Goal: Task Accomplishment & Management: Manage account settings

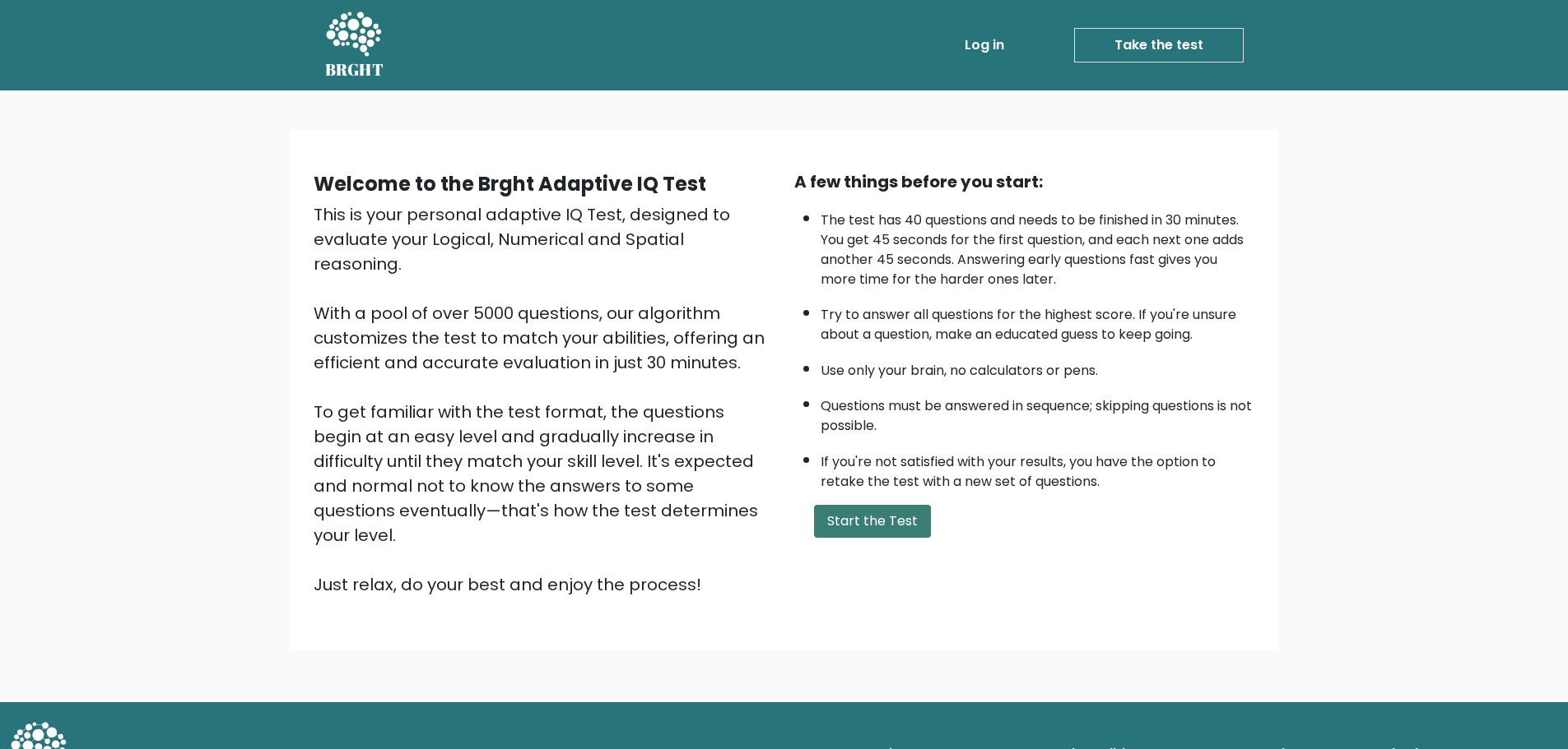
click at [882, 516] on button "Start the Test" at bounding box center [872, 521] width 117 height 33
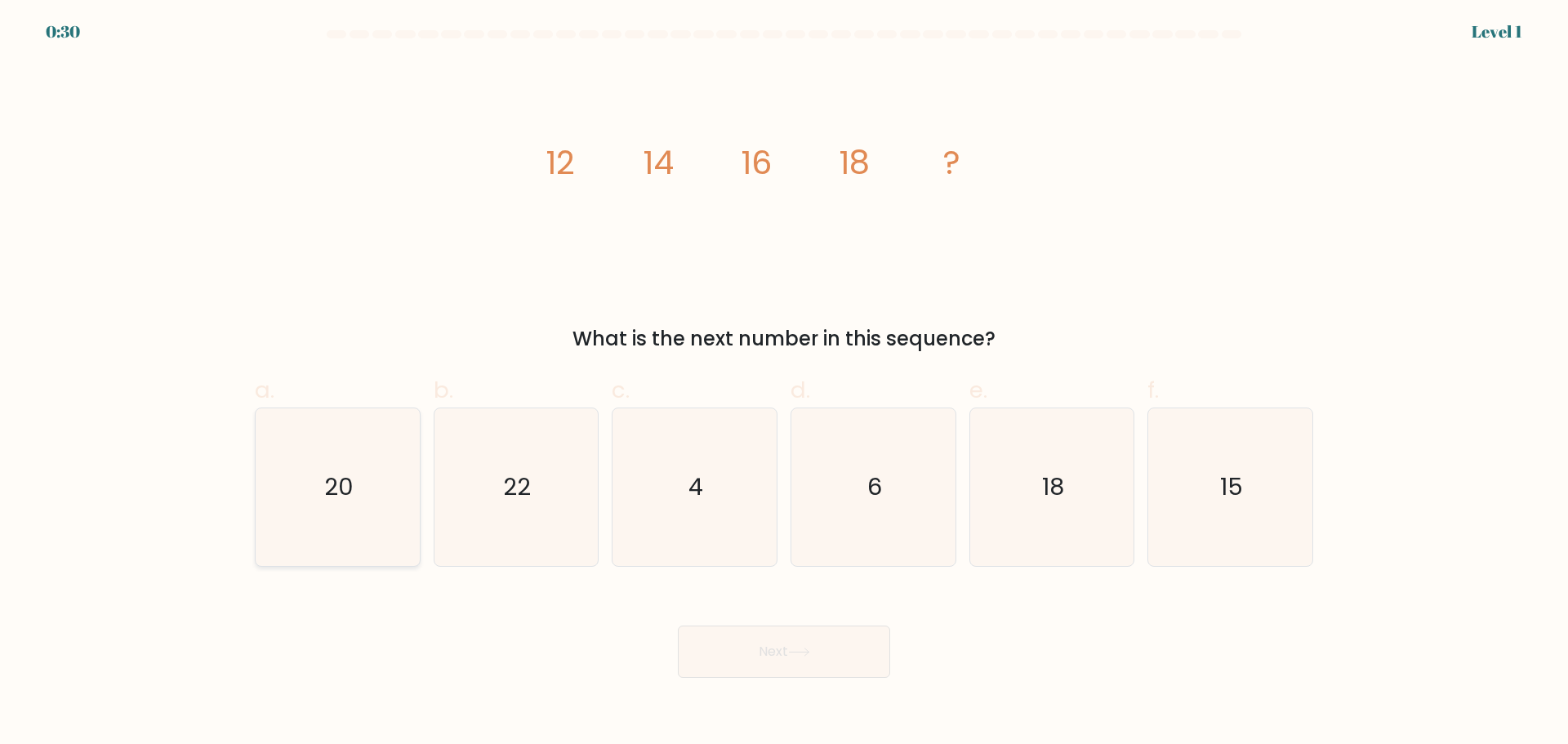
click at [315, 491] on icon "20" at bounding box center [337, 487] width 158 height 158
click at [784, 383] on input "a. 20" at bounding box center [784, 378] width 1 height 11
radio input "true"
click at [821, 669] on button "Next" at bounding box center [784, 652] width 213 height 52
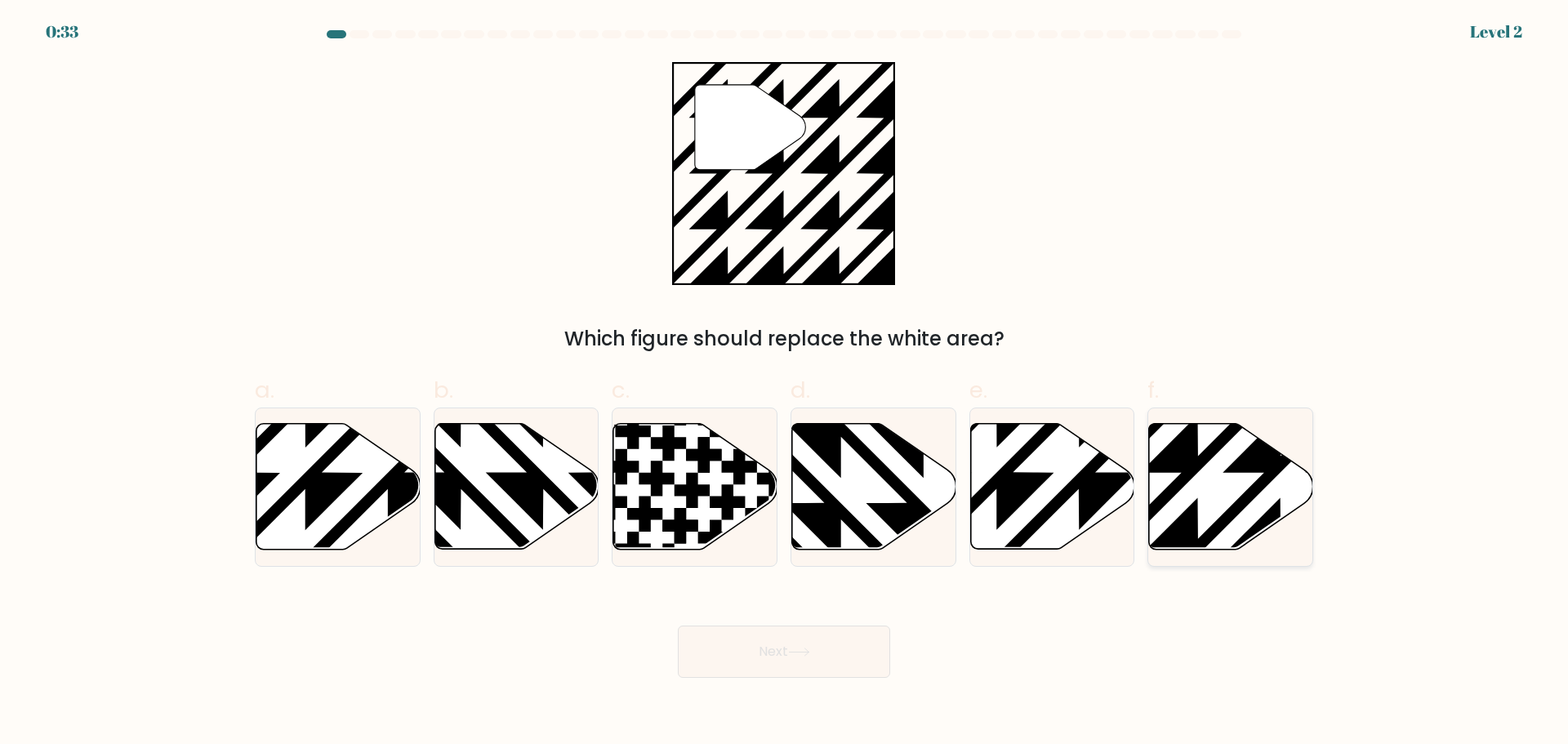
click at [1228, 482] on icon at bounding box center [1232, 486] width 164 height 126
click at [785, 383] on input "f." at bounding box center [784, 378] width 1 height 11
radio input "true"
click at [778, 647] on button "Next" at bounding box center [784, 652] width 213 height 52
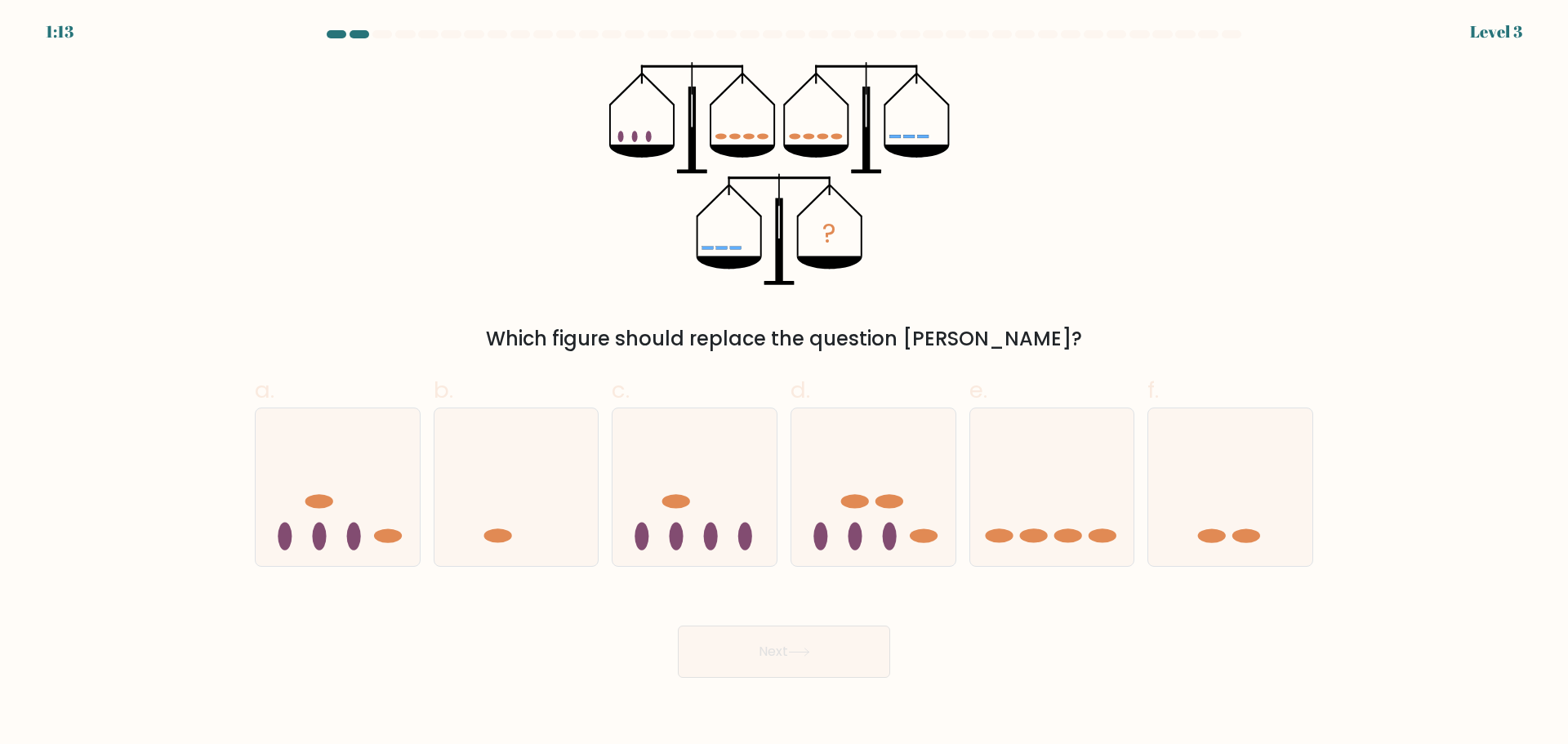
click at [1105, 647] on div "Next" at bounding box center [784, 631] width 1078 height 91
click at [1064, 529] on icon at bounding box center [1052, 487] width 164 height 135
click at [785, 383] on input "e." at bounding box center [784, 378] width 1 height 11
radio input "true"
click at [801, 656] on icon at bounding box center [799, 652] width 22 height 9
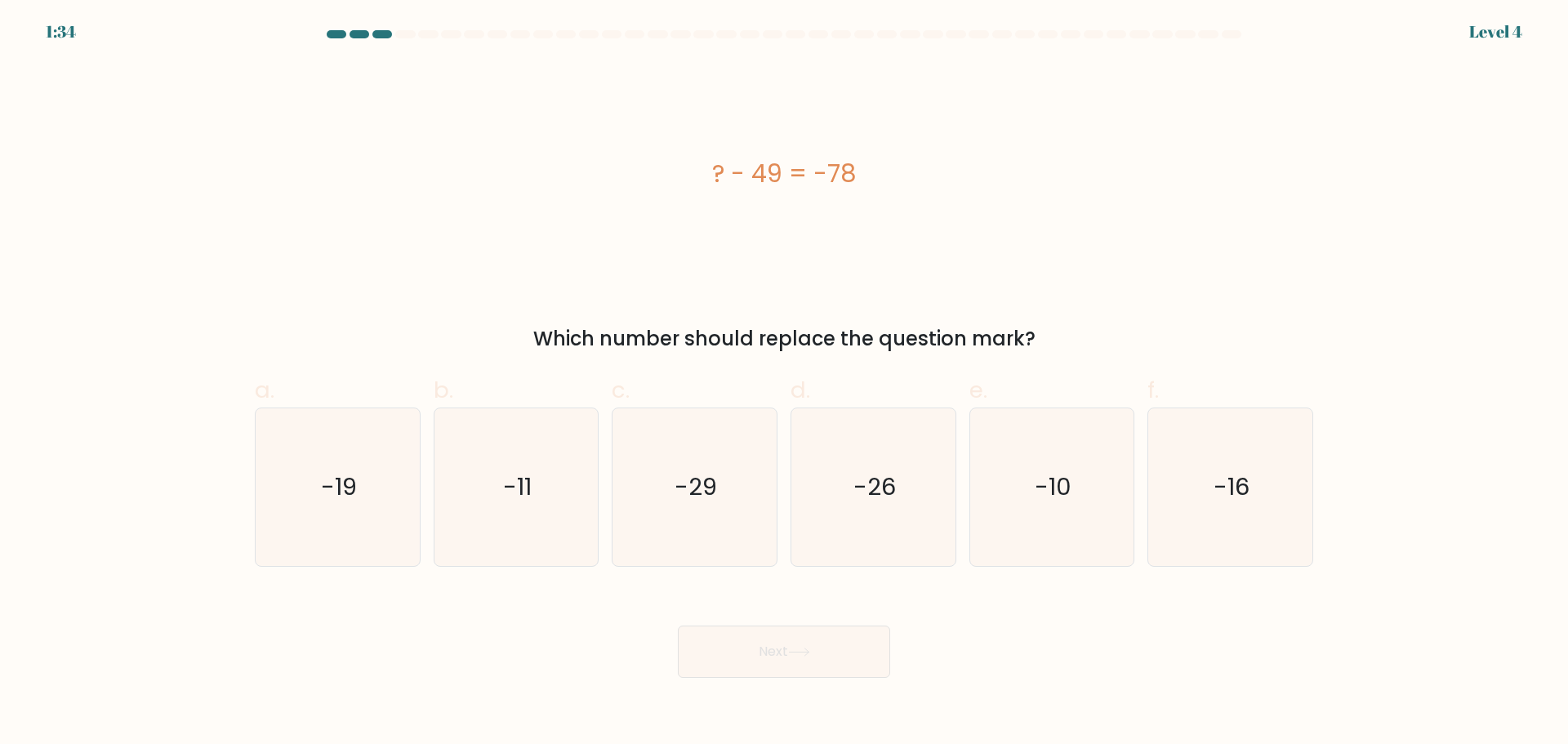
click at [1409, 243] on form "a." at bounding box center [784, 354] width 1568 height 648
click at [713, 462] on icon "-29" at bounding box center [694, 487] width 158 height 158
click at [784, 383] on input "c. -29" at bounding box center [784, 378] width 1 height 11
radio input "true"
drag, startPoint x: 875, startPoint y: 182, endPoint x: 700, endPoint y: 148, distance: 178.3
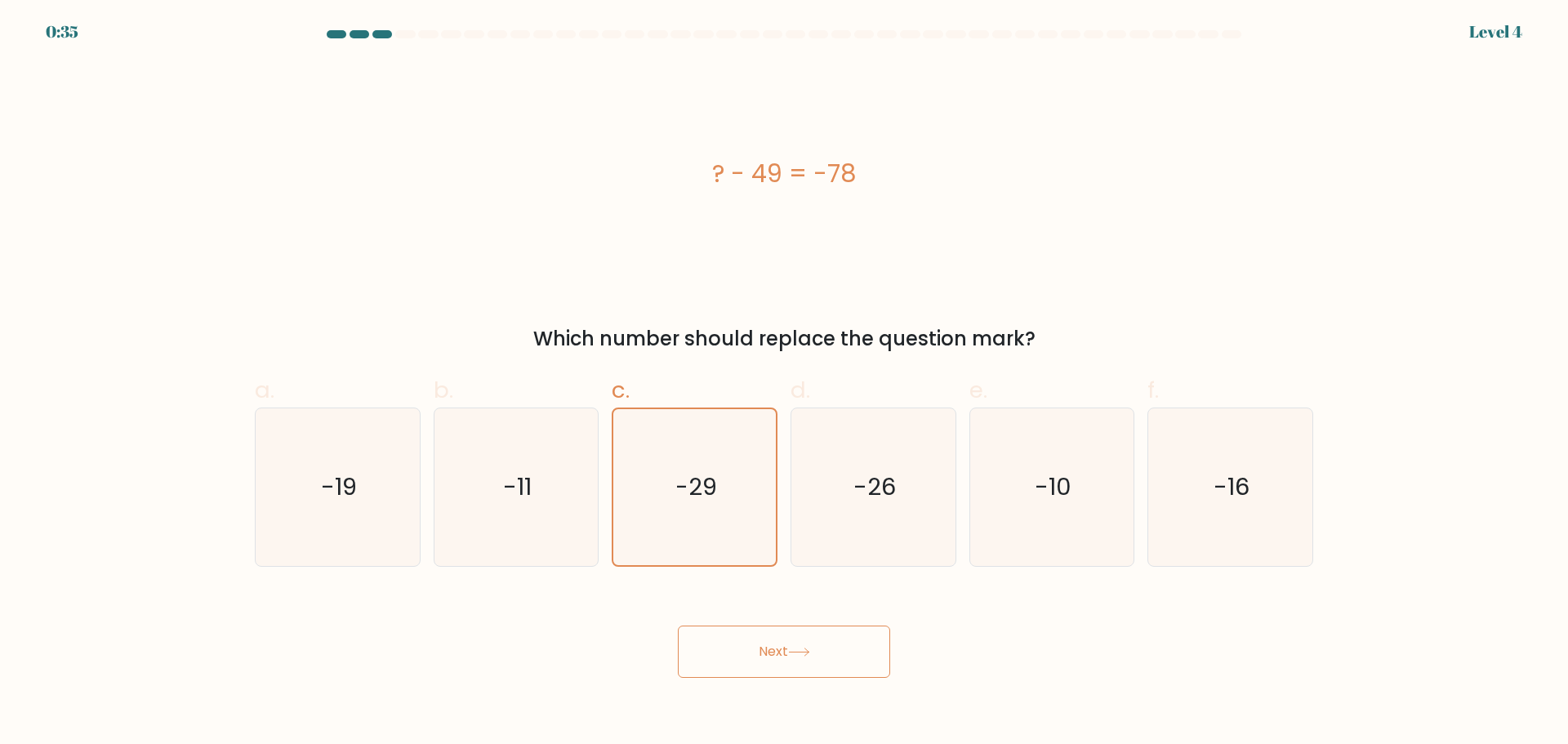
click at [692, 154] on div "? - 49 = -78" at bounding box center [784, 173] width 1059 height 223
copy div "? - 49 = -78"
click at [692, 512] on icon "-29" at bounding box center [694, 487] width 156 height 156
click at [784, 383] on input "c. -29" at bounding box center [784, 378] width 1 height 11
click at [735, 644] on button "Next" at bounding box center [784, 652] width 213 height 52
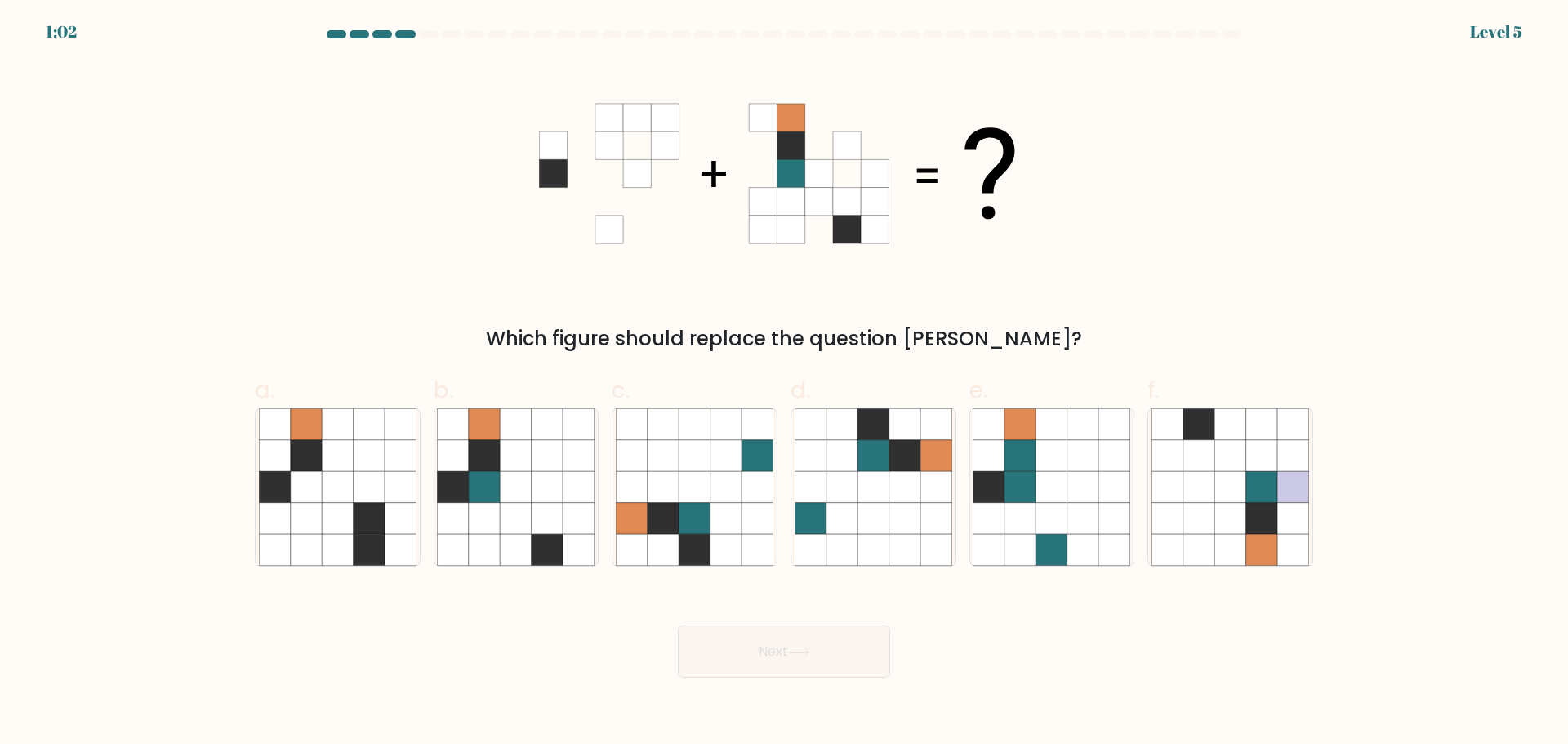
click at [1229, 220] on div "Which figure should replace the question mark?" at bounding box center [784, 207] width 1078 height 291
click at [1499, 317] on form at bounding box center [784, 354] width 1568 height 648
click at [1446, 494] on form at bounding box center [784, 354] width 1568 height 648
click at [513, 520] on icon at bounding box center [516, 518] width 31 height 31
click at [784, 383] on input "b." at bounding box center [784, 378] width 1 height 11
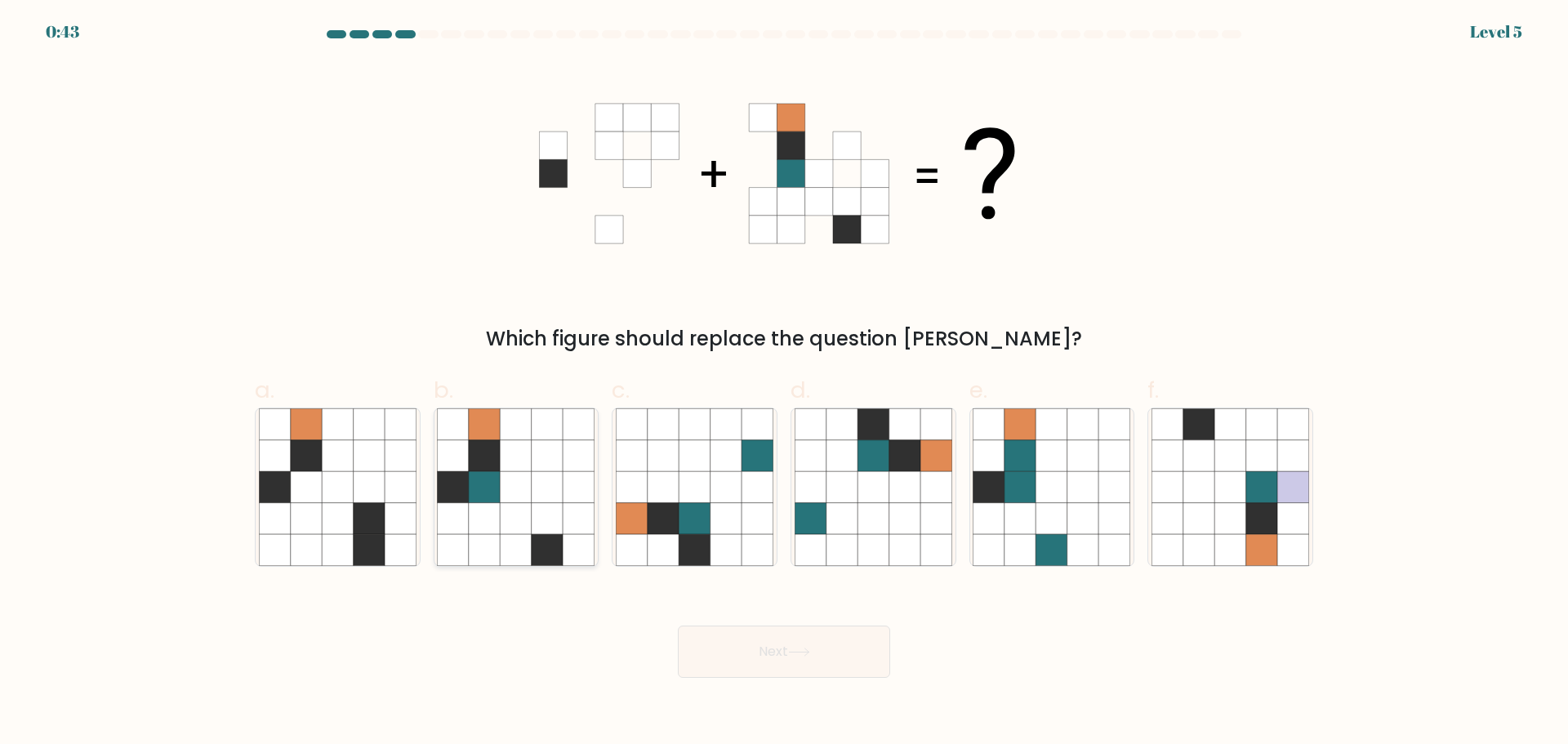
radio input "true"
click at [788, 660] on button "Next" at bounding box center [784, 652] width 213 height 52
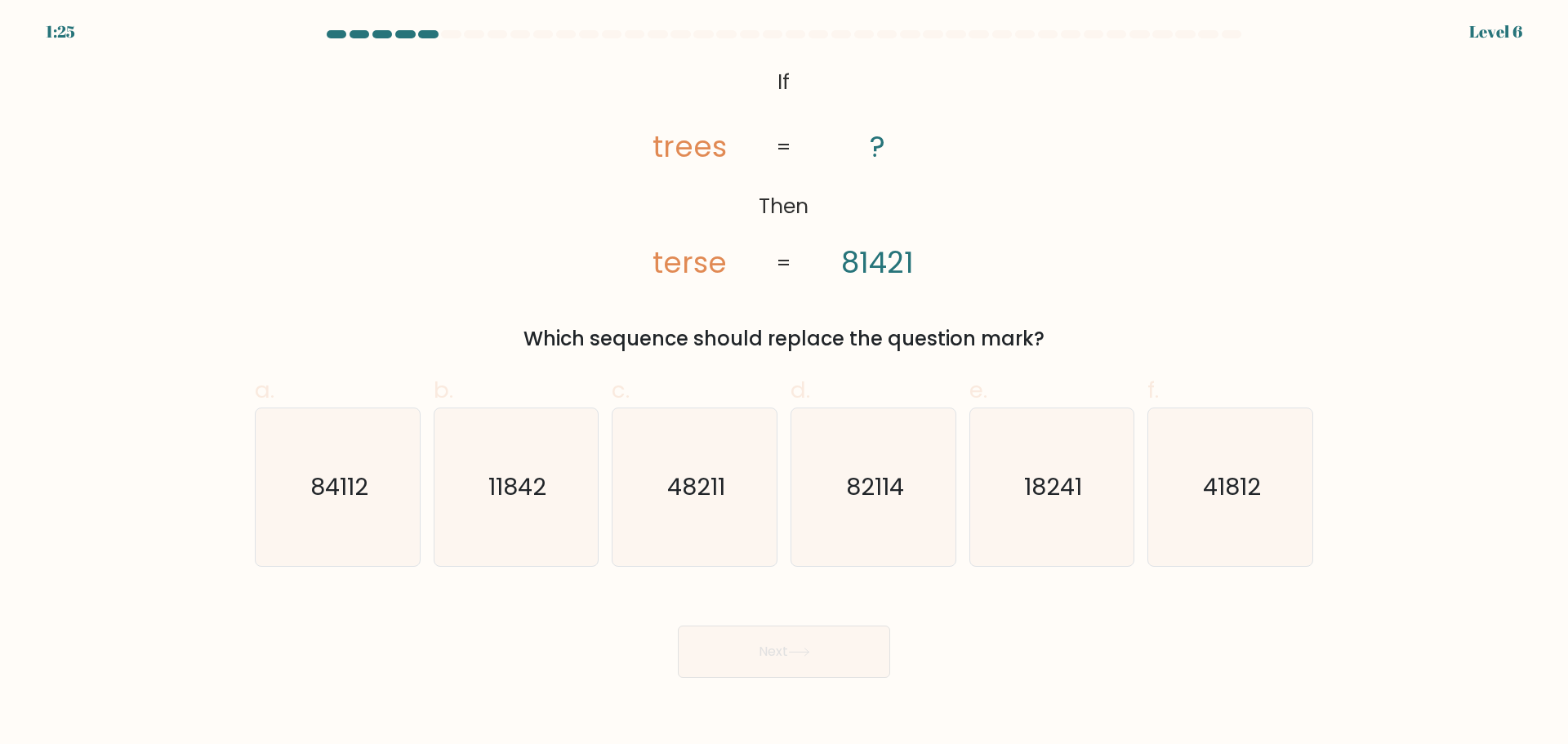
click at [1202, 637] on div "Next" at bounding box center [784, 631] width 1078 height 91
click at [367, 521] on icon "84112" at bounding box center [337, 487] width 158 height 158
click at [784, 383] on input "a. 84112" at bounding box center [784, 378] width 1 height 11
radio input "true"
click at [782, 648] on button "Next" at bounding box center [784, 652] width 213 height 52
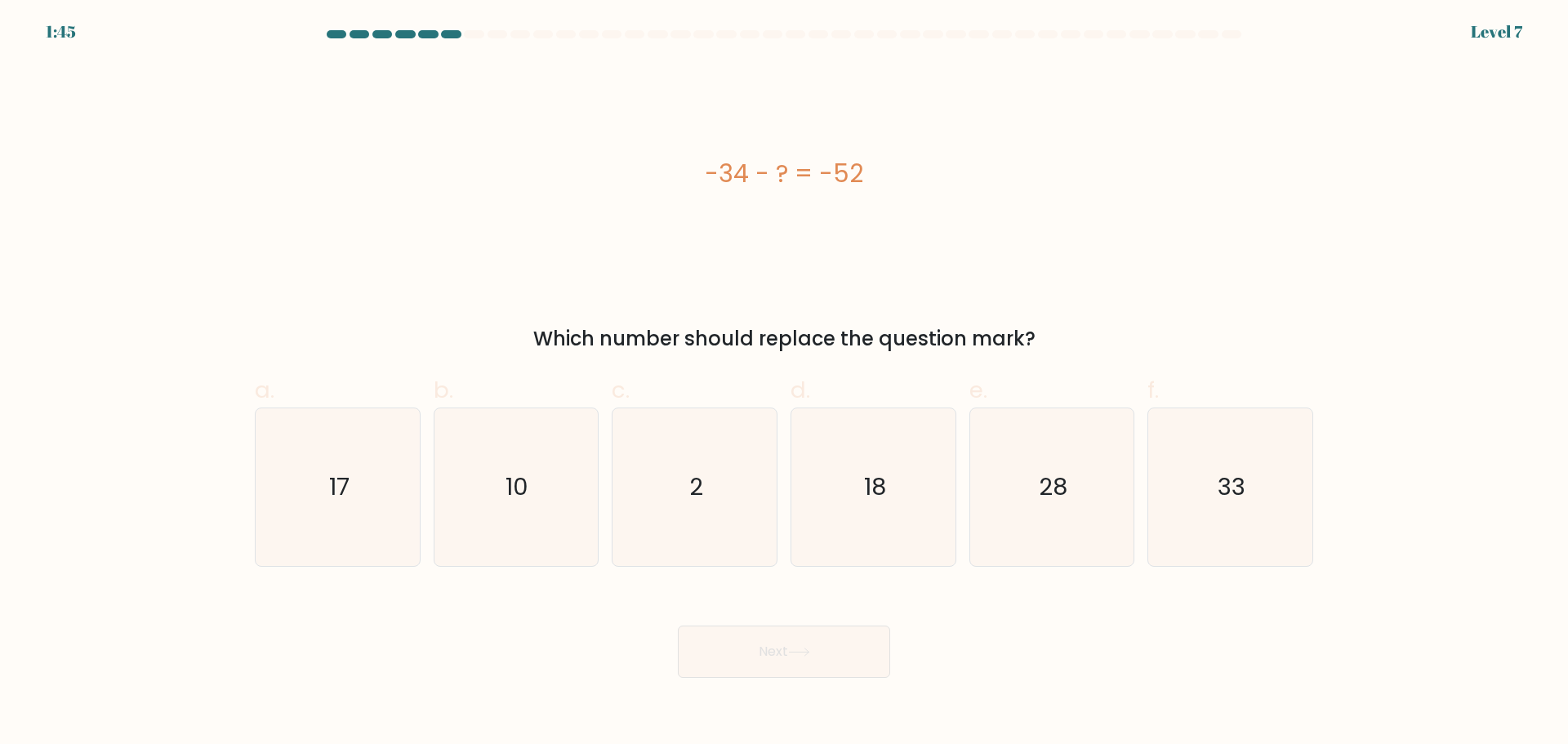
drag, startPoint x: 877, startPoint y: 158, endPoint x: 694, endPoint y: 155, distance: 183.0
click at [694, 155] on div "-34 - ? = -52" at bounding box center [784, 173] width 1059 height 37
copy div "-34 - ? = -52"
click at [1229, 269] on div "-34 - ? = -52" at bounding box center [784, 173] width 1059 height 223
drag, startPoint x: 884, startPoint y: 484, endPoint x: 859, endPoint y: 555, distance: 75.3
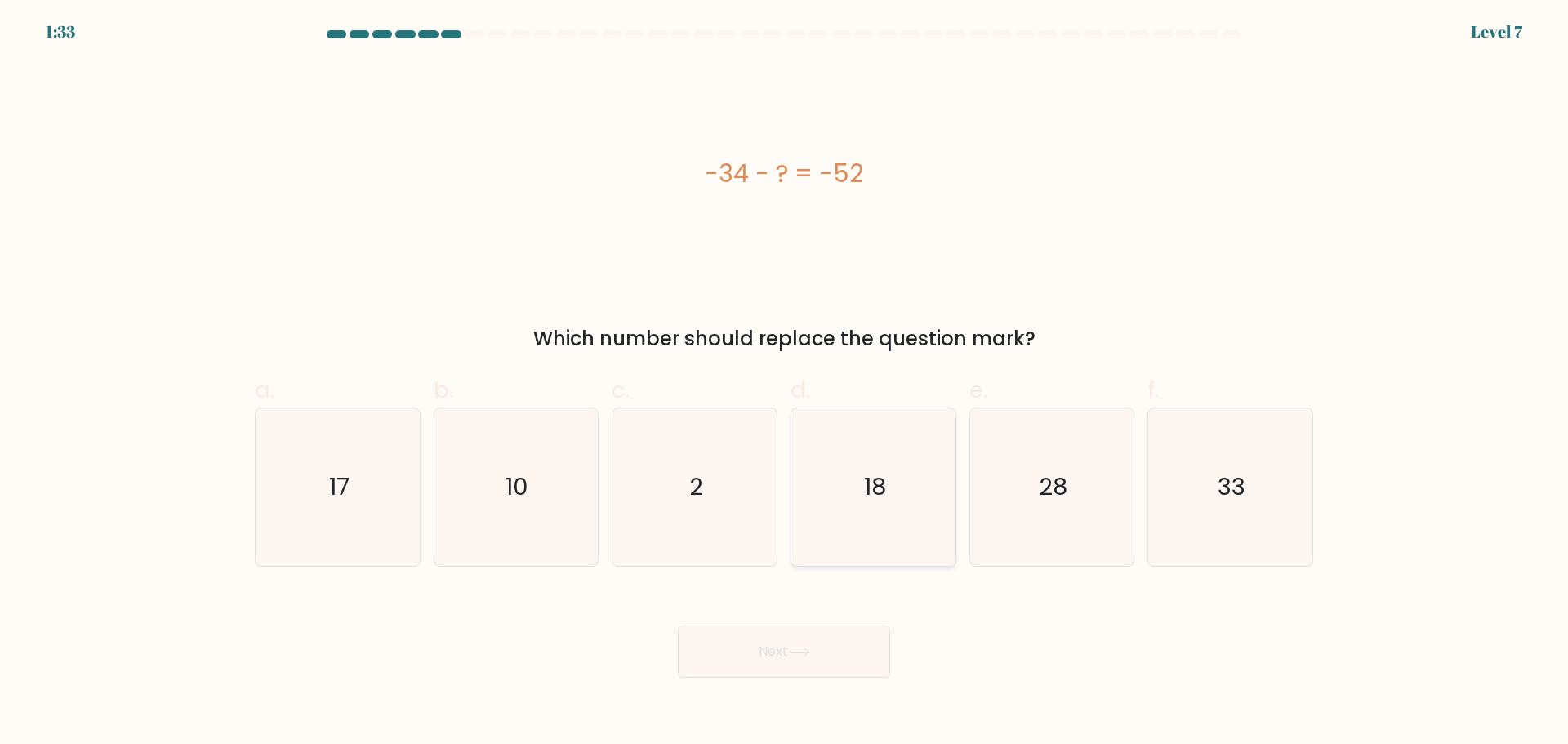
click at [883, 484] on text "18" at bounding box center [876, 487] width 22 height 32
click at [785, 383] on input "d. 18" at bounding box center [784, 378] width 1 height 11
radio input "true"
click at [794, 675] on button "Next" at bounding box center [784, 652] width 213 height 52
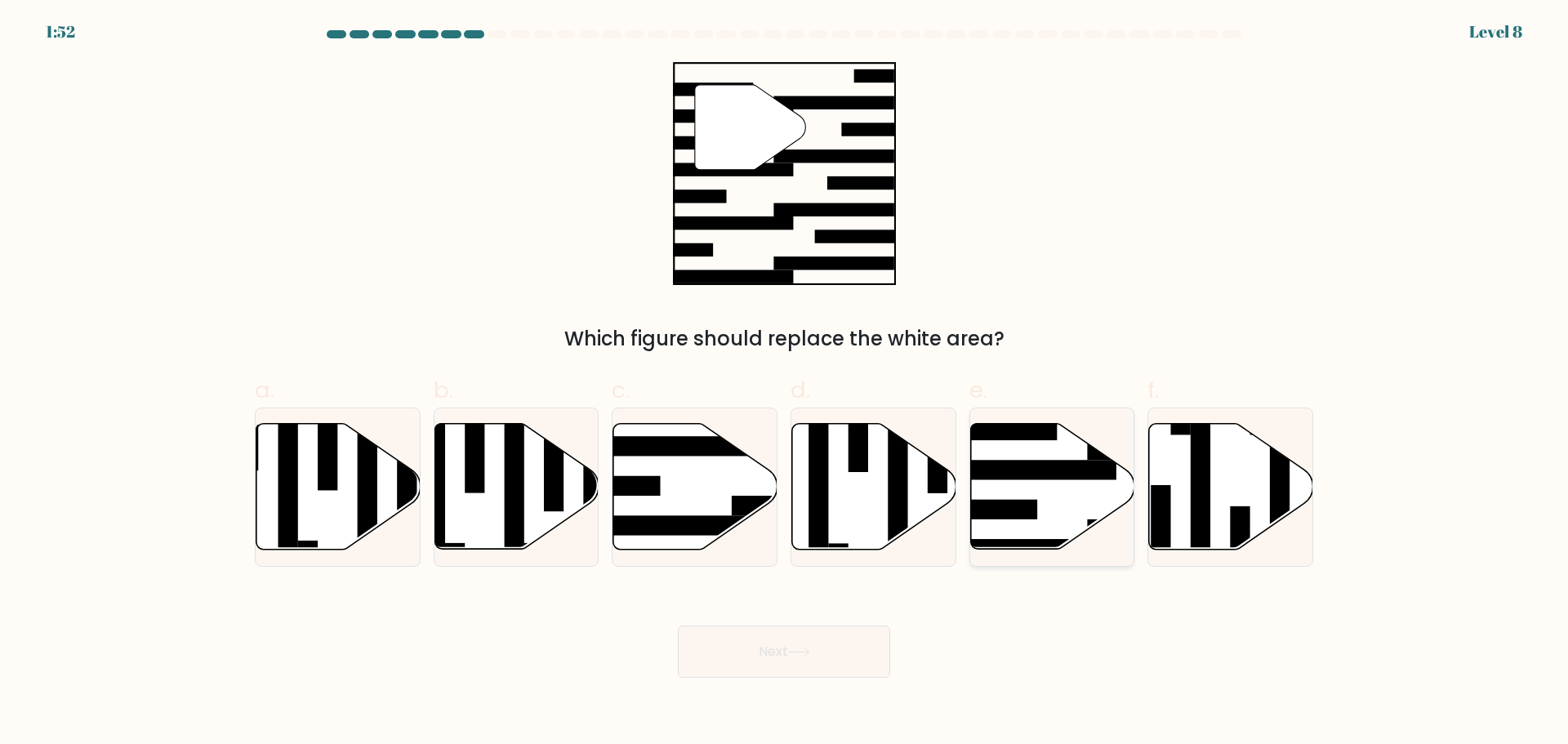
click at [1030, 517] on rect at bounding box center [988, 510] width 99 height 20
click at [785, 383] on input "e." at bounding box center [784, 378] width 1 height 11
radio input "true"
click at [822, 649] on button "Next" at bounding box center [784, 652] width 213 height 52
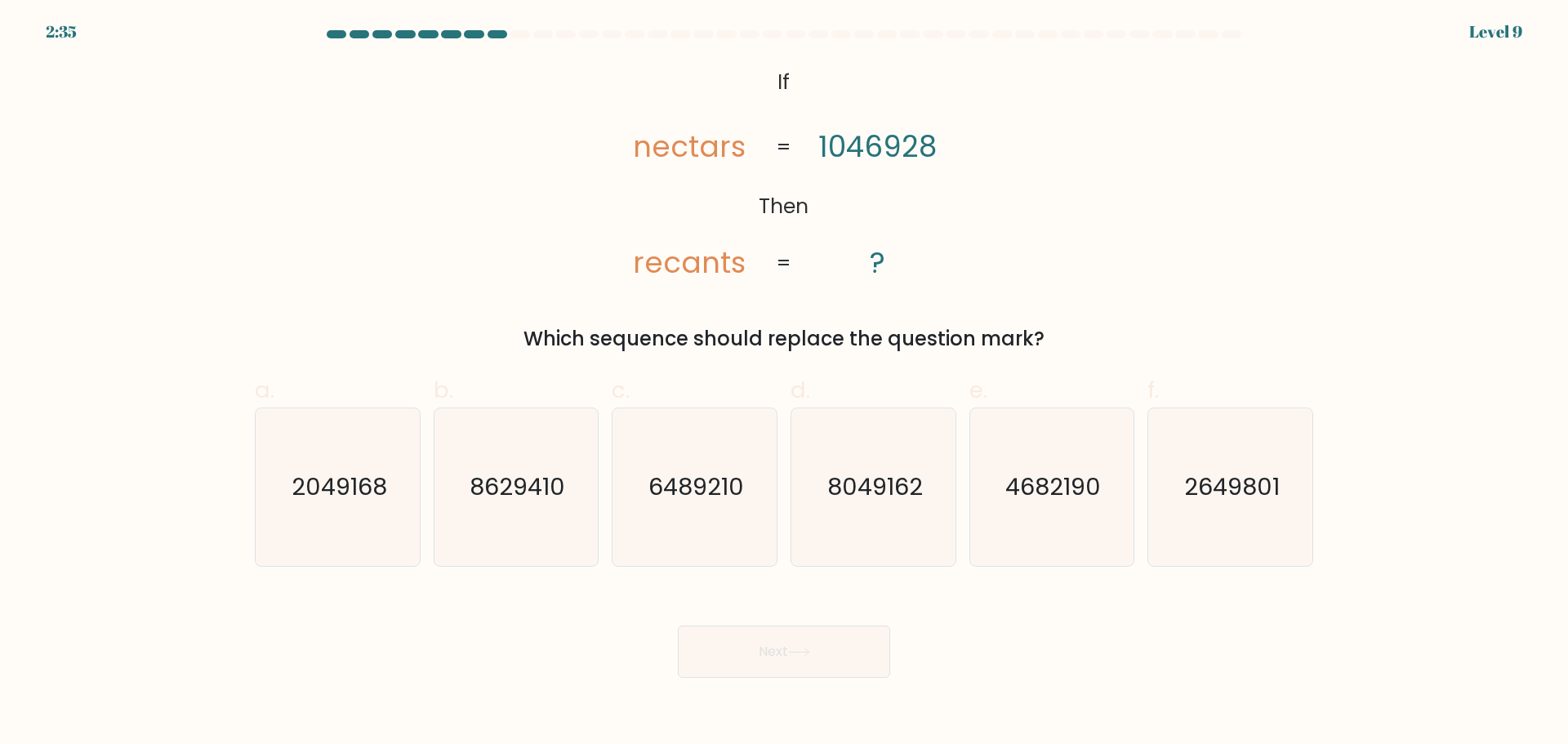
click at [1120, 193] on div "@import url('https://fonts.googleapis.com/css?family=Abril+Fatface:400,100,100i…" at bounding box center [784, 207] width 1078 height 291
click at [889, 144] on tspan "1046928" at bounding box center [878, 147] width 118 height 40
click at [294, 532] on icon "2049168" at bounding box center [337, 487] width 158 height 158
click at [784, 383] on input "a. 2049168" at bounding box center [784, 378] width 1 height 11
radio input "true"
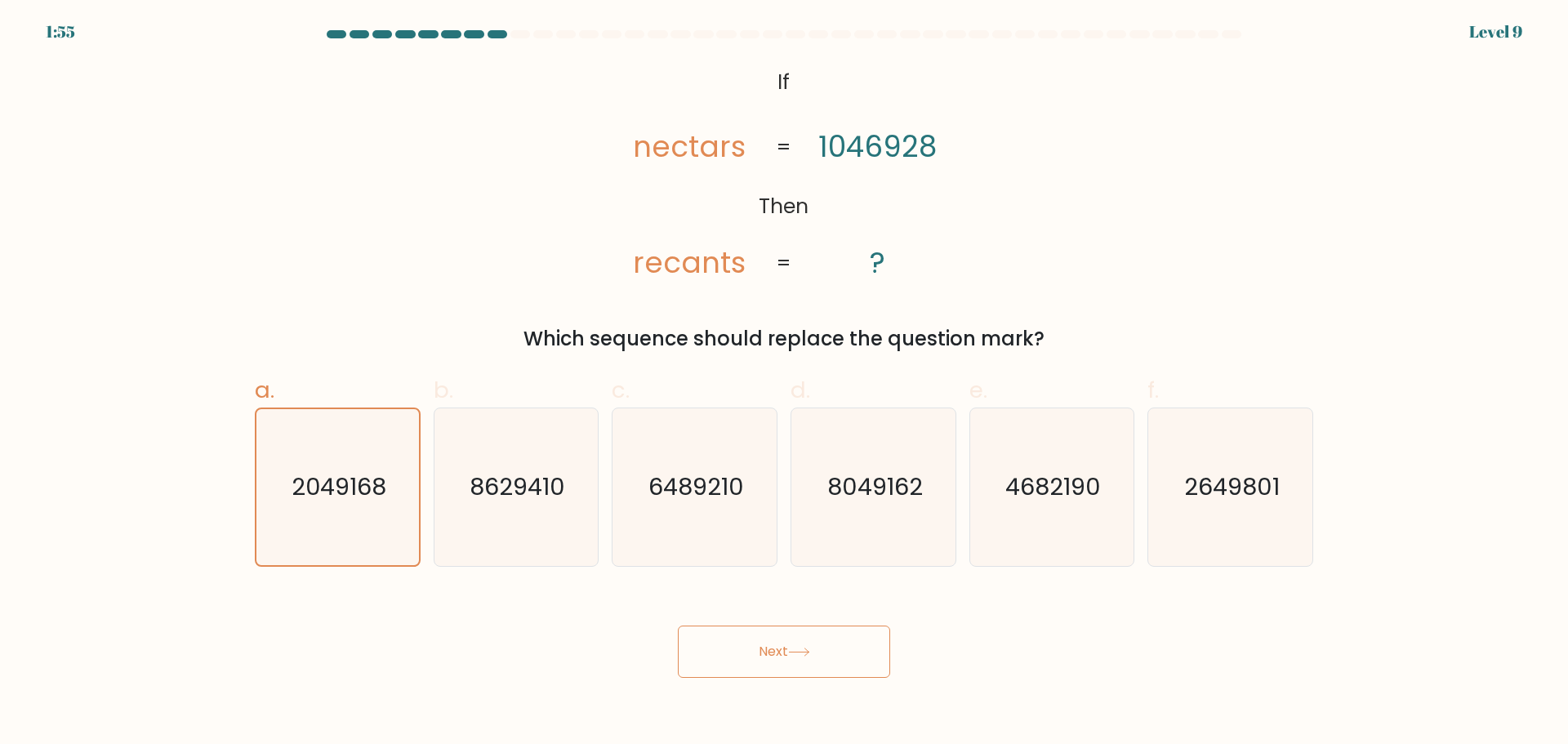
click at [796, 656] on icon at bounding box center [799, 652] width 22 height 9
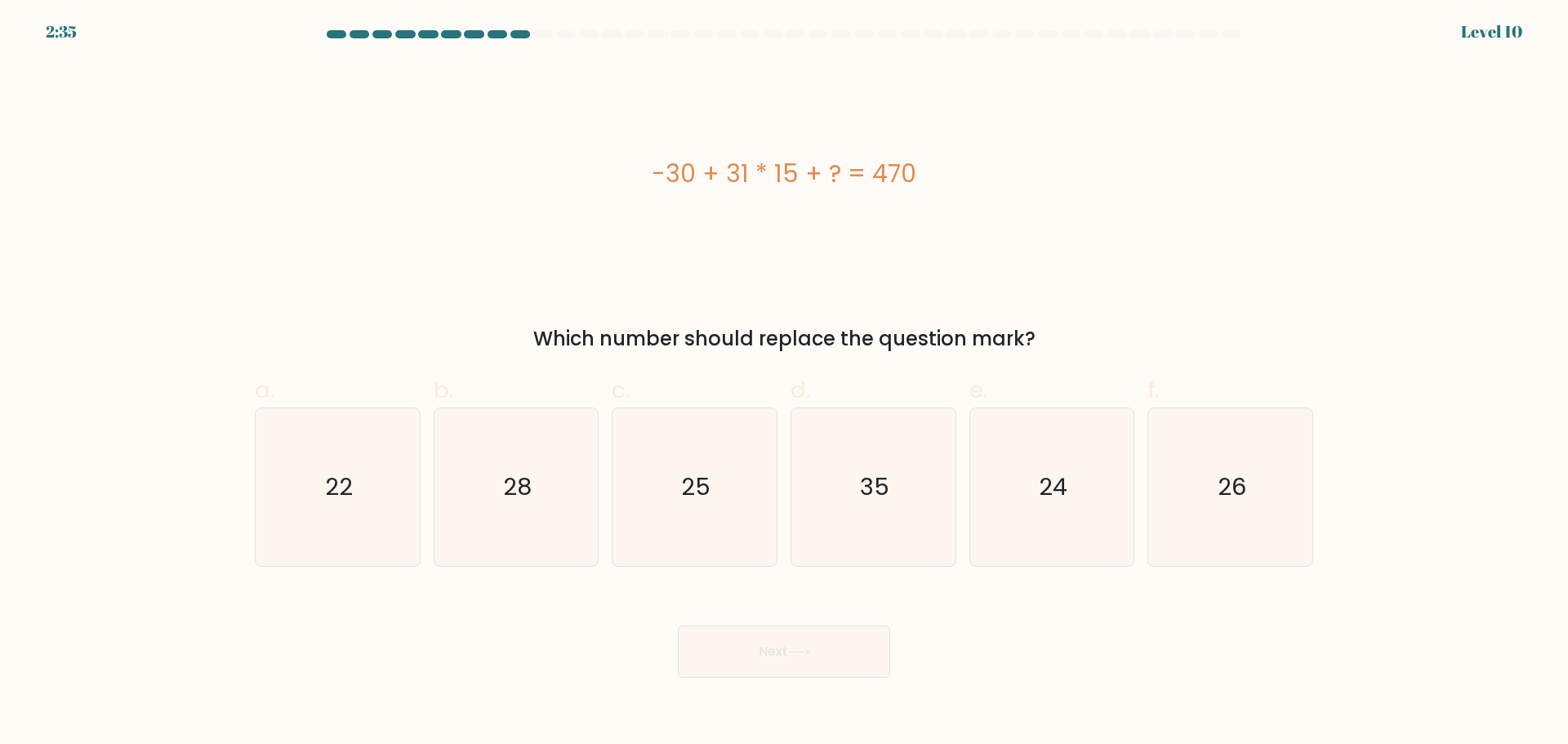
drag, startPoint x: 915, startPoint y: 177, endPoint x: 641, endPoint y: 143, distance: 276.1
click at [641, 143] on div "-30 + 31 * 15 + ? = 470" at bounding box center [784, 173] width 1059 height 223
copy div "-30 + 31 * 15 + ? = 470"
click at [988, 209] on div "-30 + 31 * 15 + ? = 470" at bounding box center [784, 173] width 1059 height 223
click at [989, 531] on icon "24" at bounding box center [1051, 487] width 158 height 158
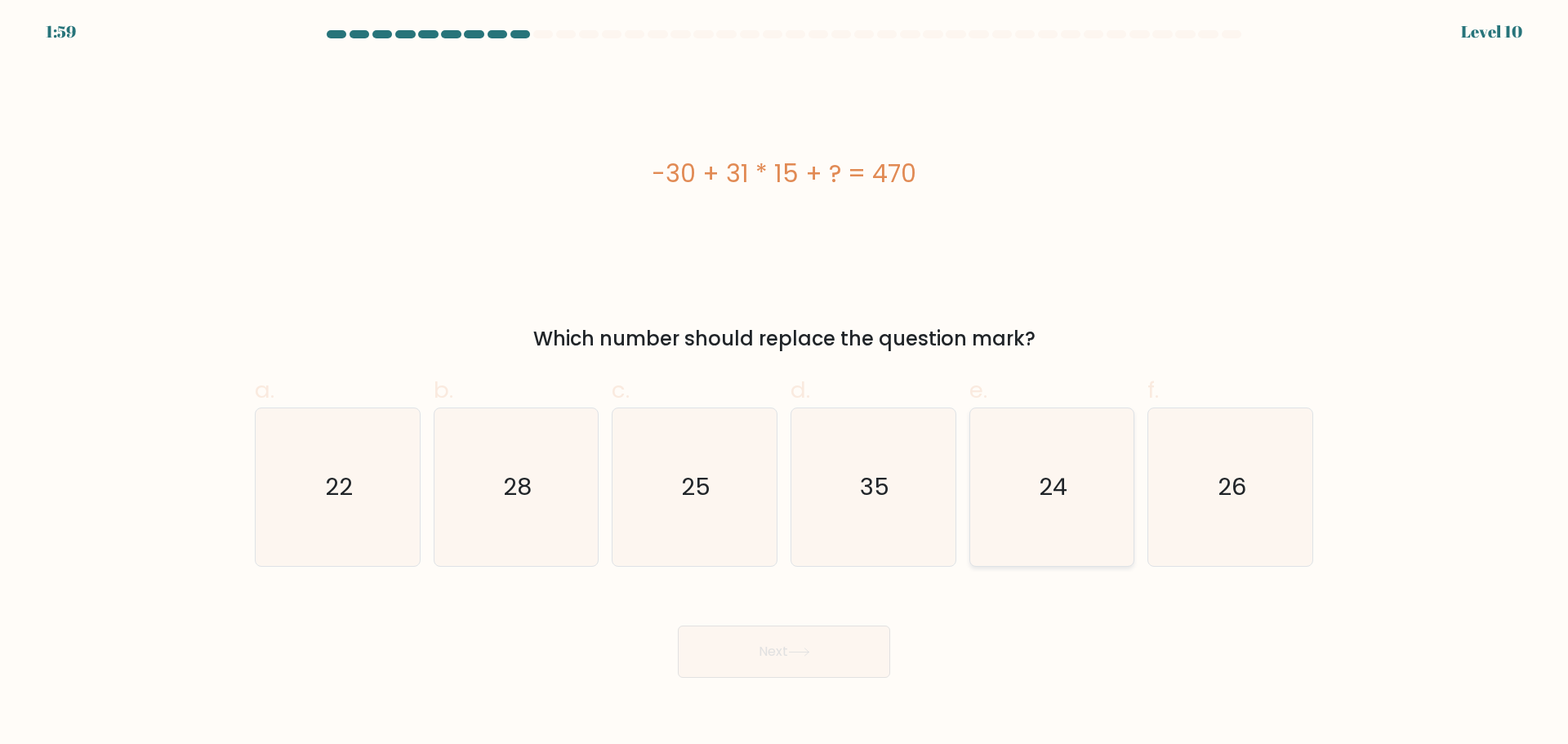
click at [785, 383] on input "e. 24" at bounding box center [784, 378] width 1 height 11
radio input "true"
click at [912, 537] on icon "35" at bounding box center [874, 487] width 158 height 158
click at [785, 383] on input "d. 35" at bounding box center [784, 378] width 1 height 11
radio input "true"
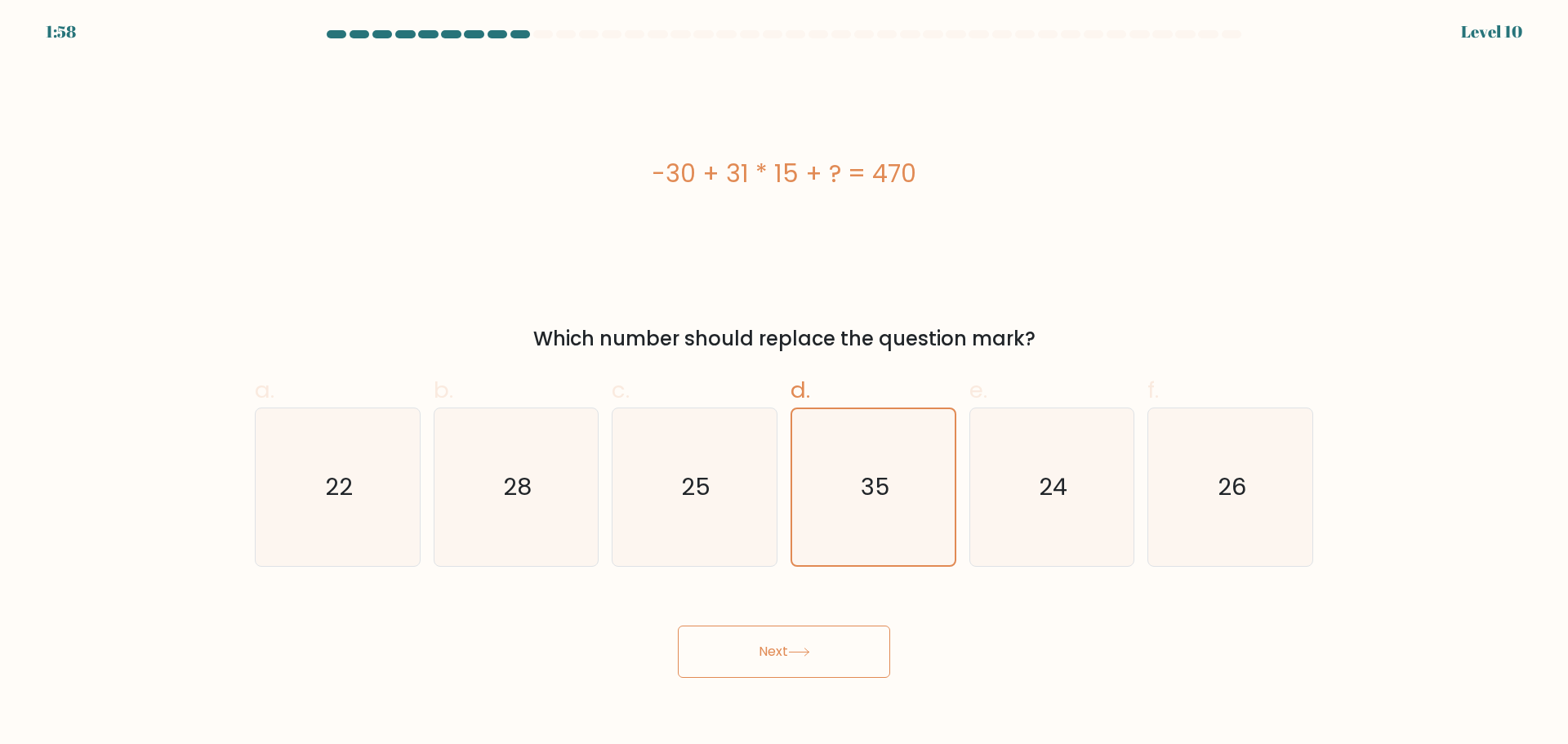
click at [830, 647] on button "Next" at bounding box center [784, 652] width 213 height 52
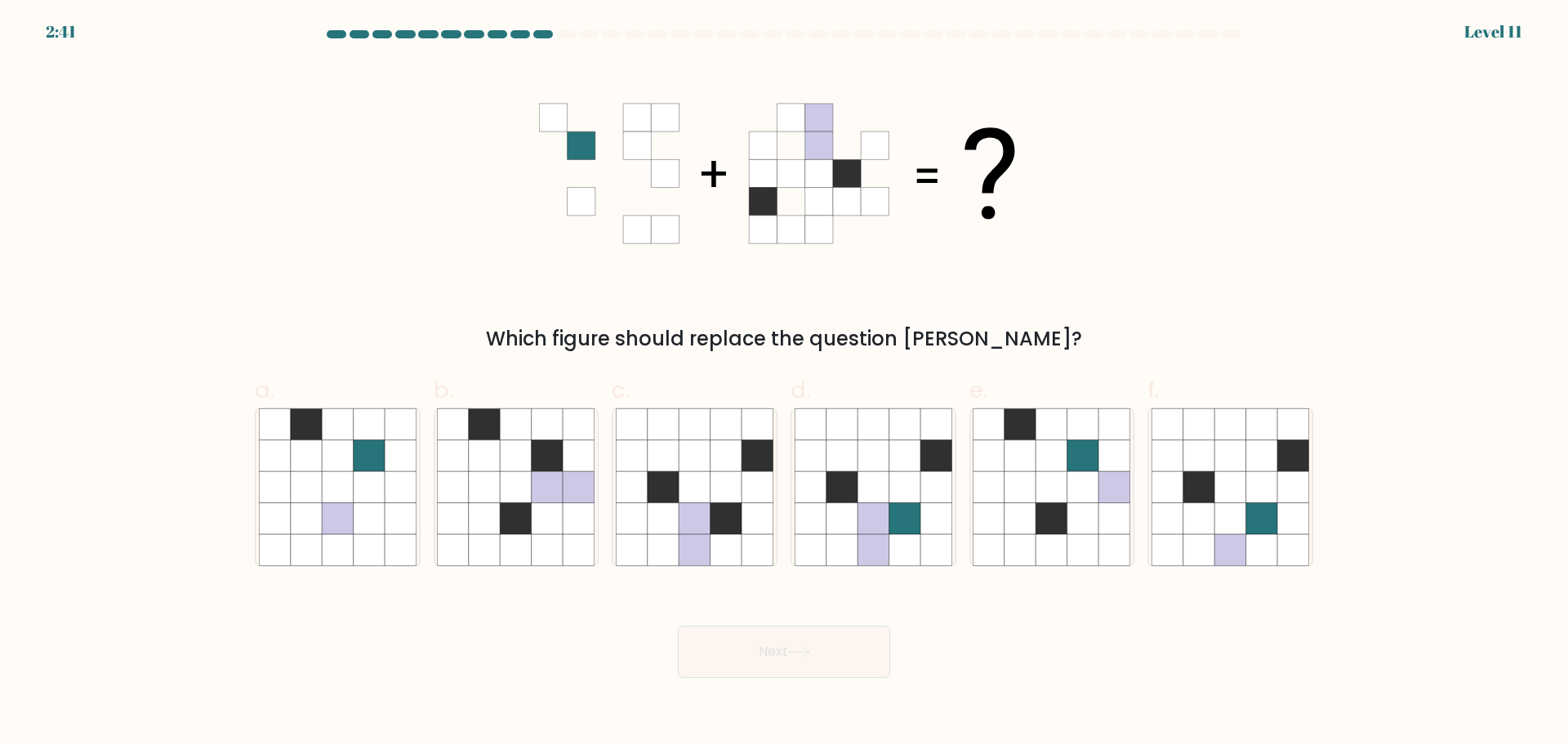
click at [1127, 208] on div "Which figure should replace the question mark?" at bounding box center [784, 207] width 1078 height 291
click at [890, 546] on icon at bounding box center [905, 549] width 31 height 31
click at [785, 383] on input "d." at bounding box center [784, 378] width 1 height 11
radio input "true"
click at [761, 661] on button "Next" at bounding box center [784, 652] width 213 height 52
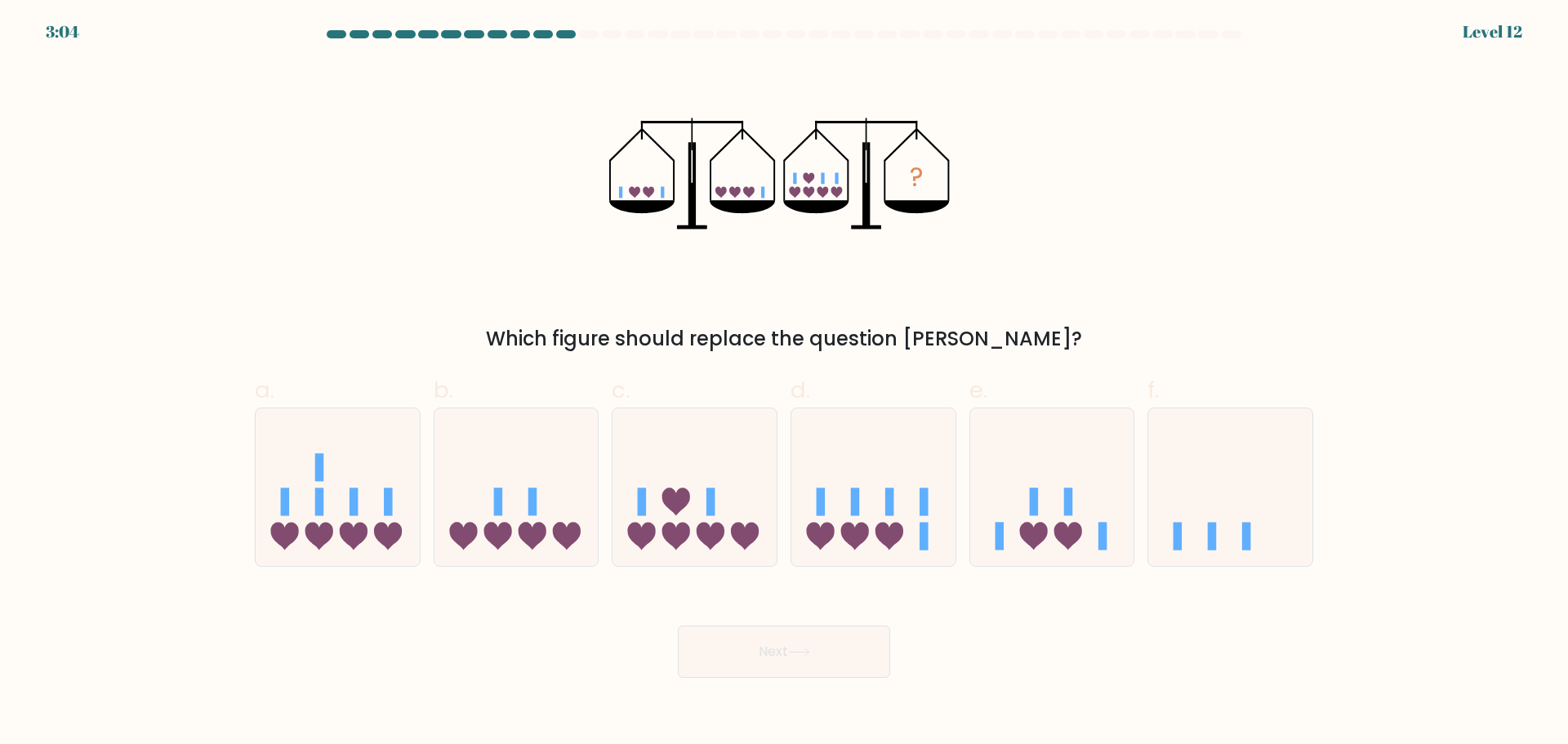
click at [1168, 308] on div "? Which figure should replace the question mark?" at bounding box center [784, 207] width 1078 height 291
click at [822, 517] on icon at bounding box center [874, 487] width 164 height 135
click at [785, 383] on input "d." at bounding box center [784, 378] width 1 height 11
radio input "true"
click at [721, 526] on icon at bounding box center [711, 537] width 28 height 28
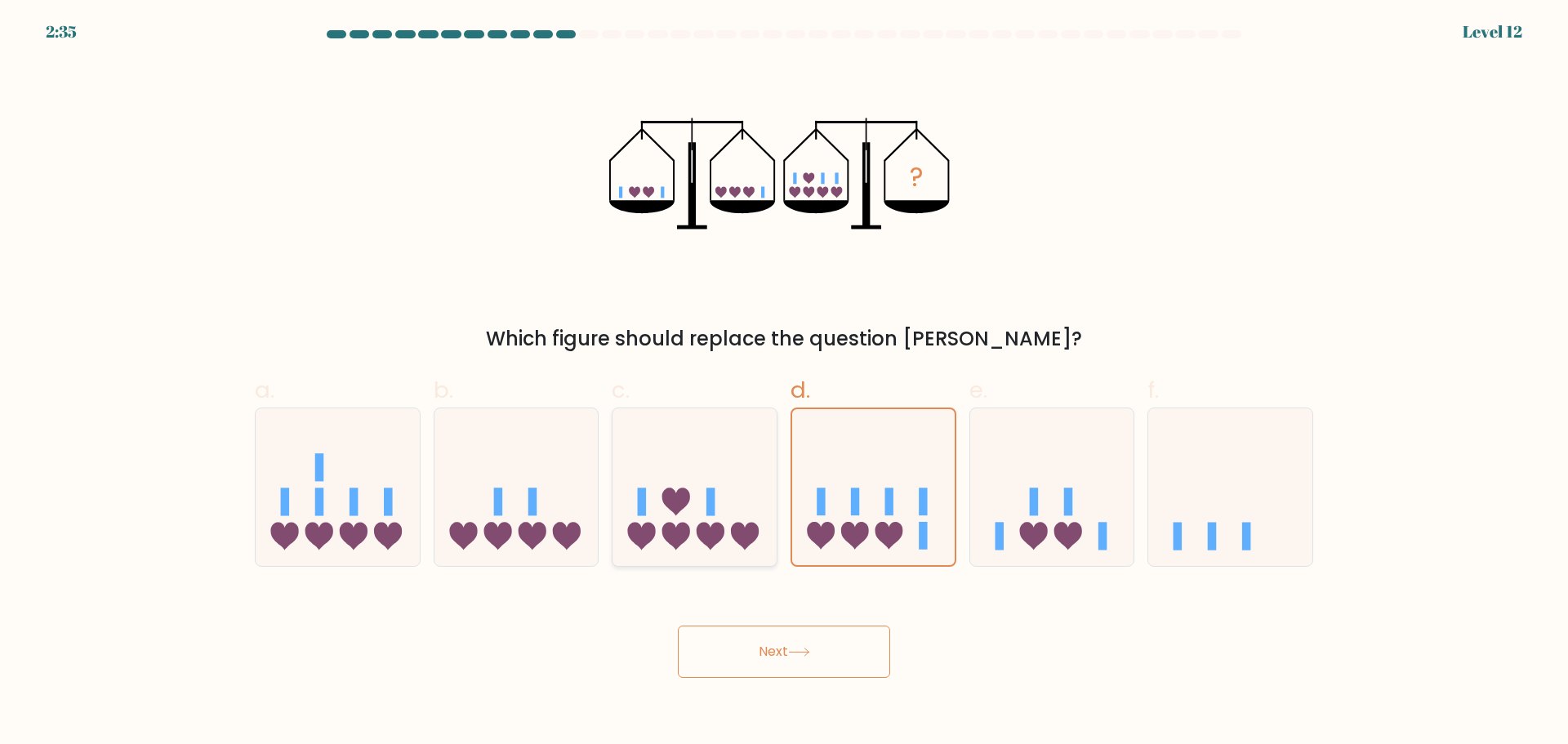
click at [784, 383] on input "c." at bounding box center [784, 378] width 1 height 11
radio input "true"
click at [1012, 482] on icon at bounding box center [1052, 487] width 164 height 135
click at [785, 383] on input "e." at bounding box center [784, 378] width 1 height 11
radio input "true"
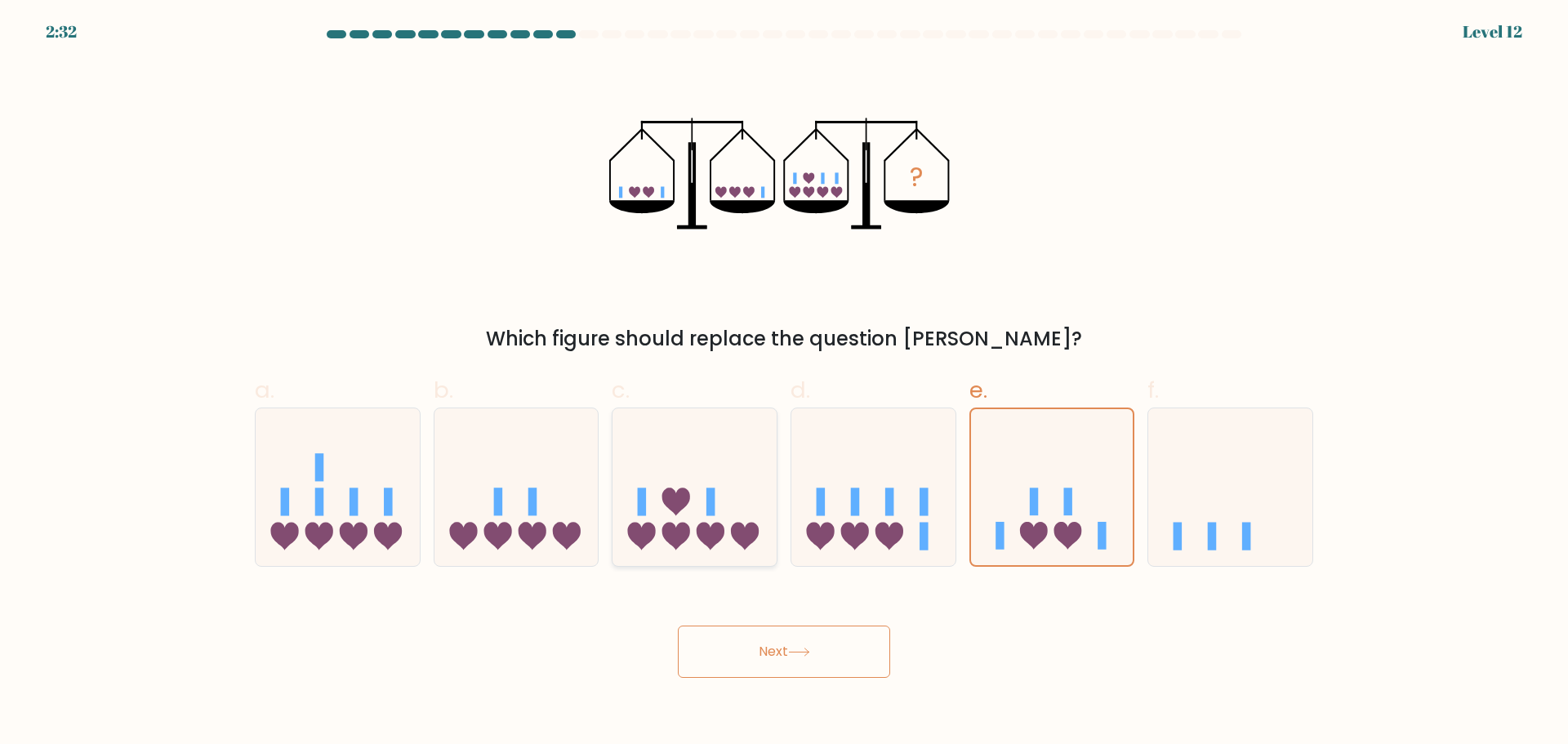
click at [623, 484] on icon at bounding box center [694, 487] width 164 height 135
click at [784, 383] on input "c." at bounding box center [784, 378] width 1 height 11
radio input "true"
click at [734, 672] on button "Next" at bounding box center [784, 652] width 213 height 52
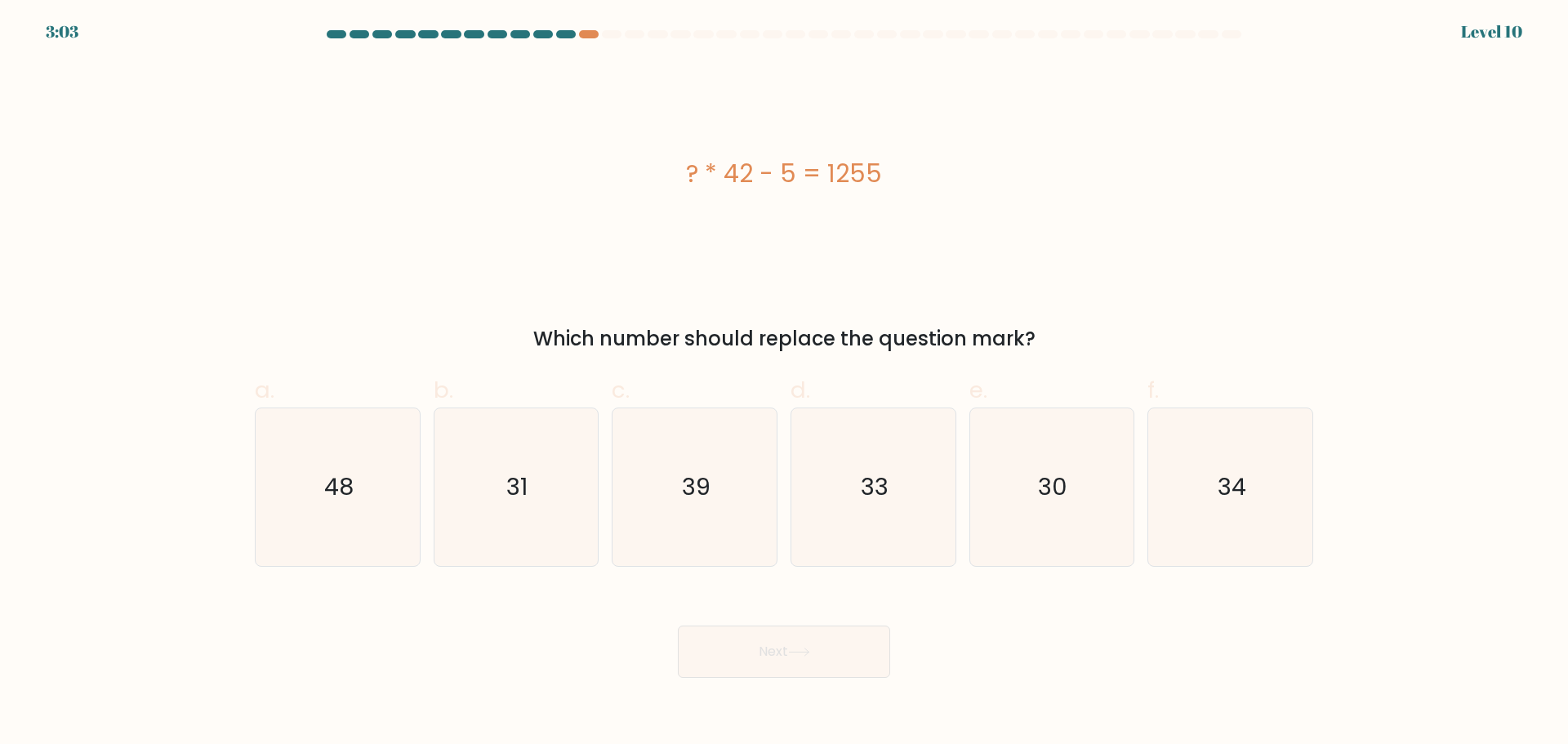
drag, startPoint x: 879, startPoint y: 178, endPoint x: 692, endPoint y: 161, distance: 187.8
click at [674, 177] on div "? * 42 - 5 = 1255" at bounding box center [784, 173] width 1059 height 37
copy div "? * 42 - 5 = 1255"
click at [1020, 501] on icon "30" at bounding box center [1051, 487] width 158 height 158
click at [785, 383] on input "e. 30" at bounding box center [784, 378] width 1 height 11
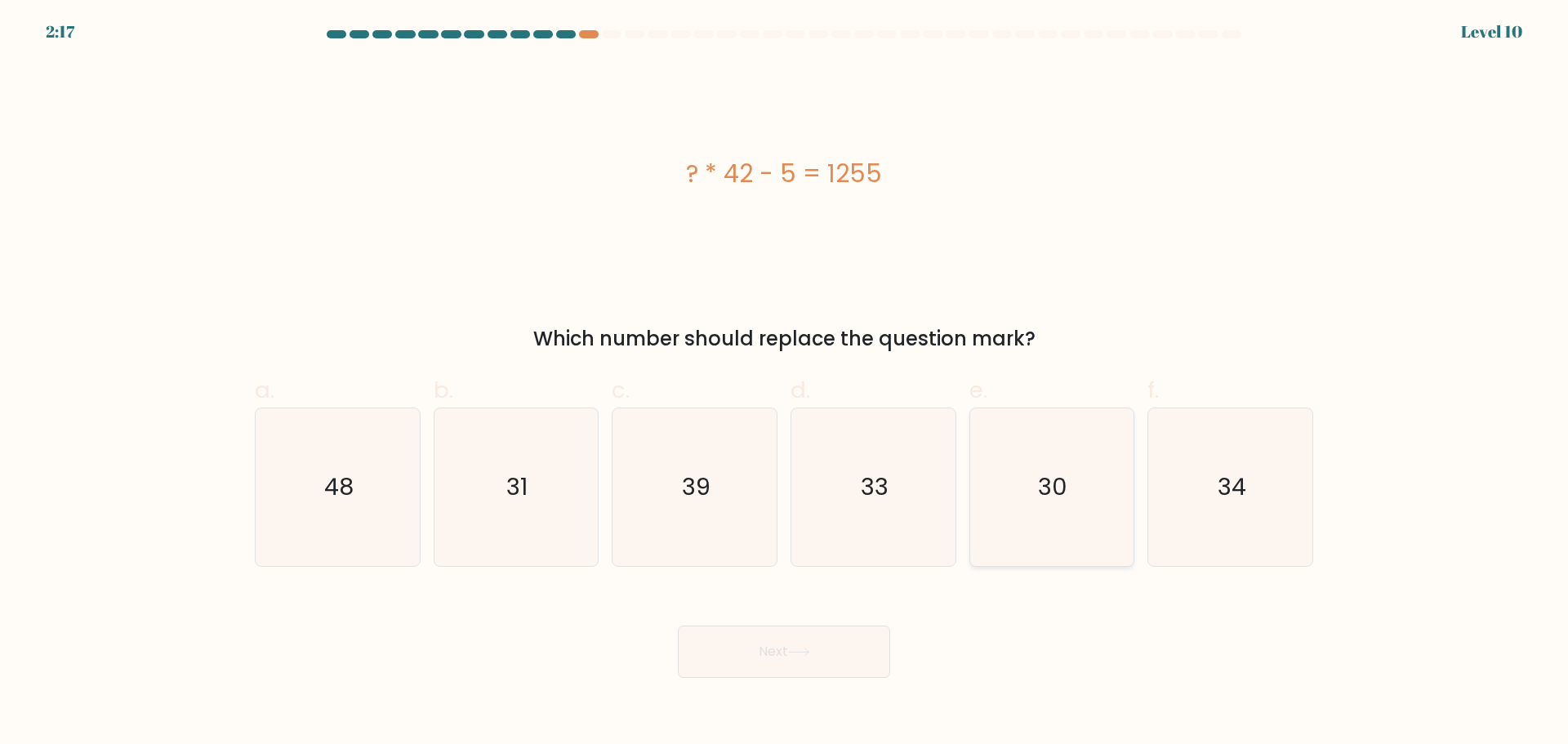
radio input "true"
click at [807, 654] on icon at bounding box center [799, 652] width 22 height 9
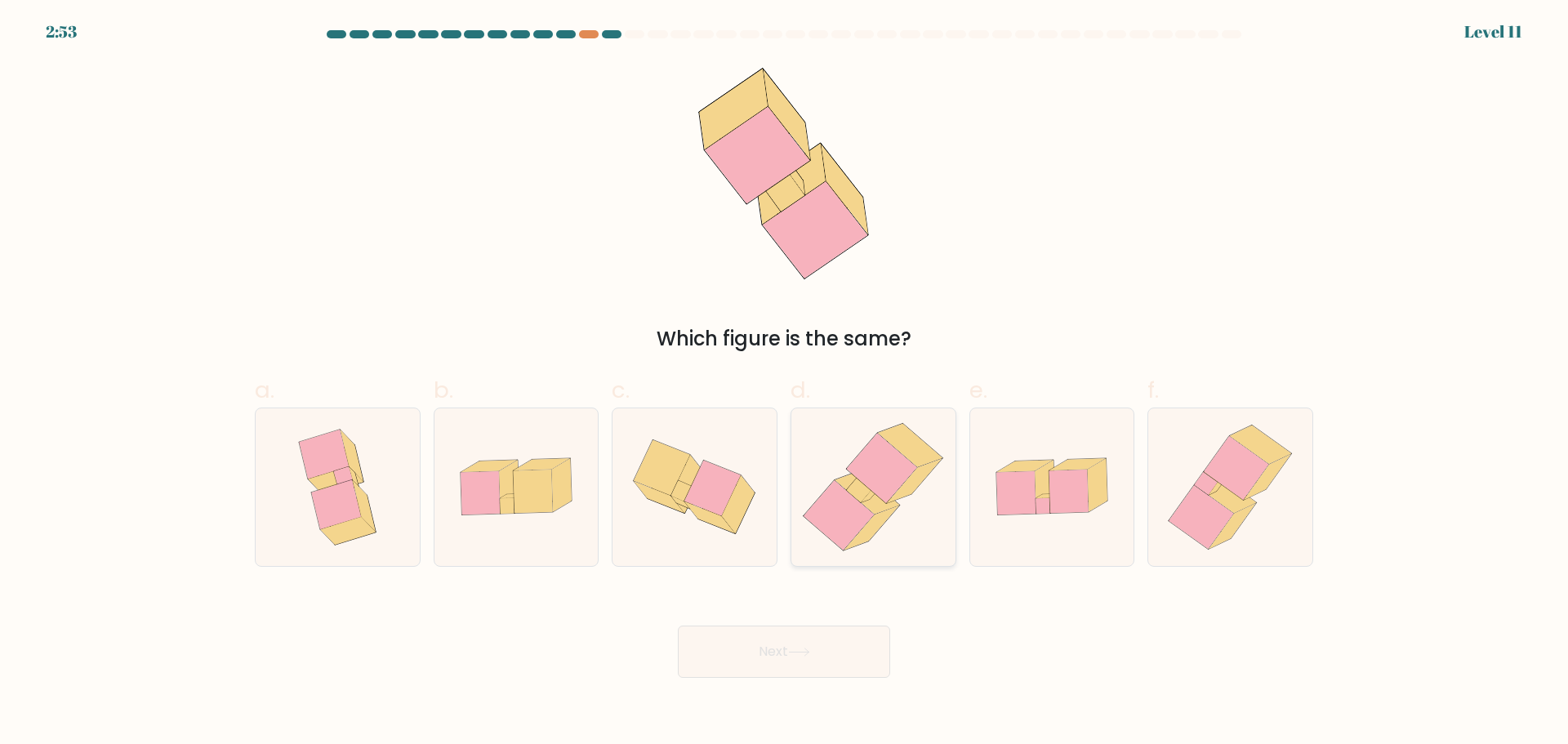
click at [884, 491] on icon at bounding box center [882, 468] width 70 height 70
click at [785, 383] on input "d." at bounding box center [784, 378] width 1 height 11
radio input "true"
click at [835, 649] on button "Next" at bounding box center [784, 652] width 213 height 52
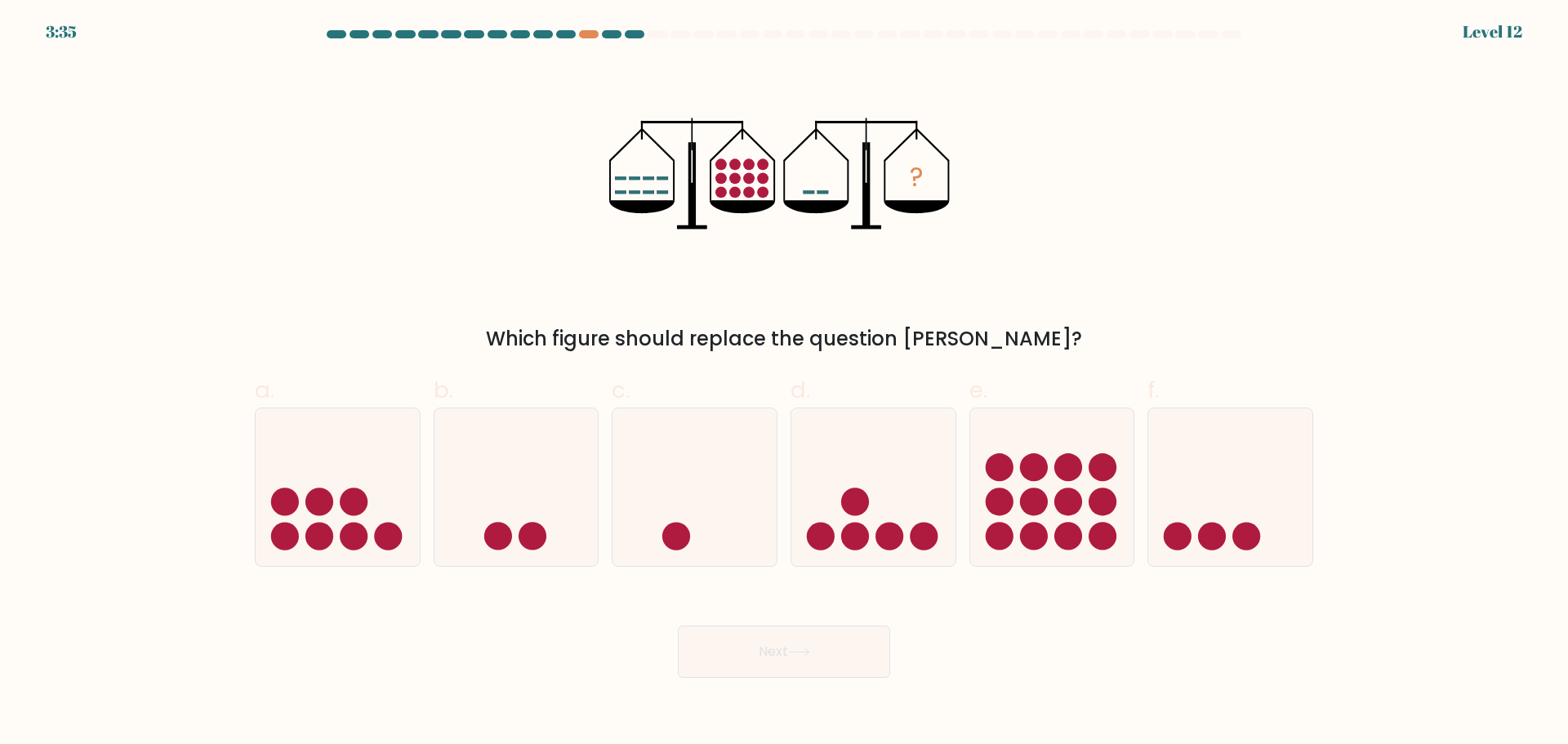
click at [1398, 232] on form at bounding box center [784, 354] width 1568 height 648
click at [489, 516] on icon at bounding box center [517, 487] width 164 height 135
click at [784, 383] on input "b." at bounding box center [784, 378] width 1 height 11
radio input "true"
click at [729, 674] on button "Next" at bounding box center [784, 652] width 213 height 52
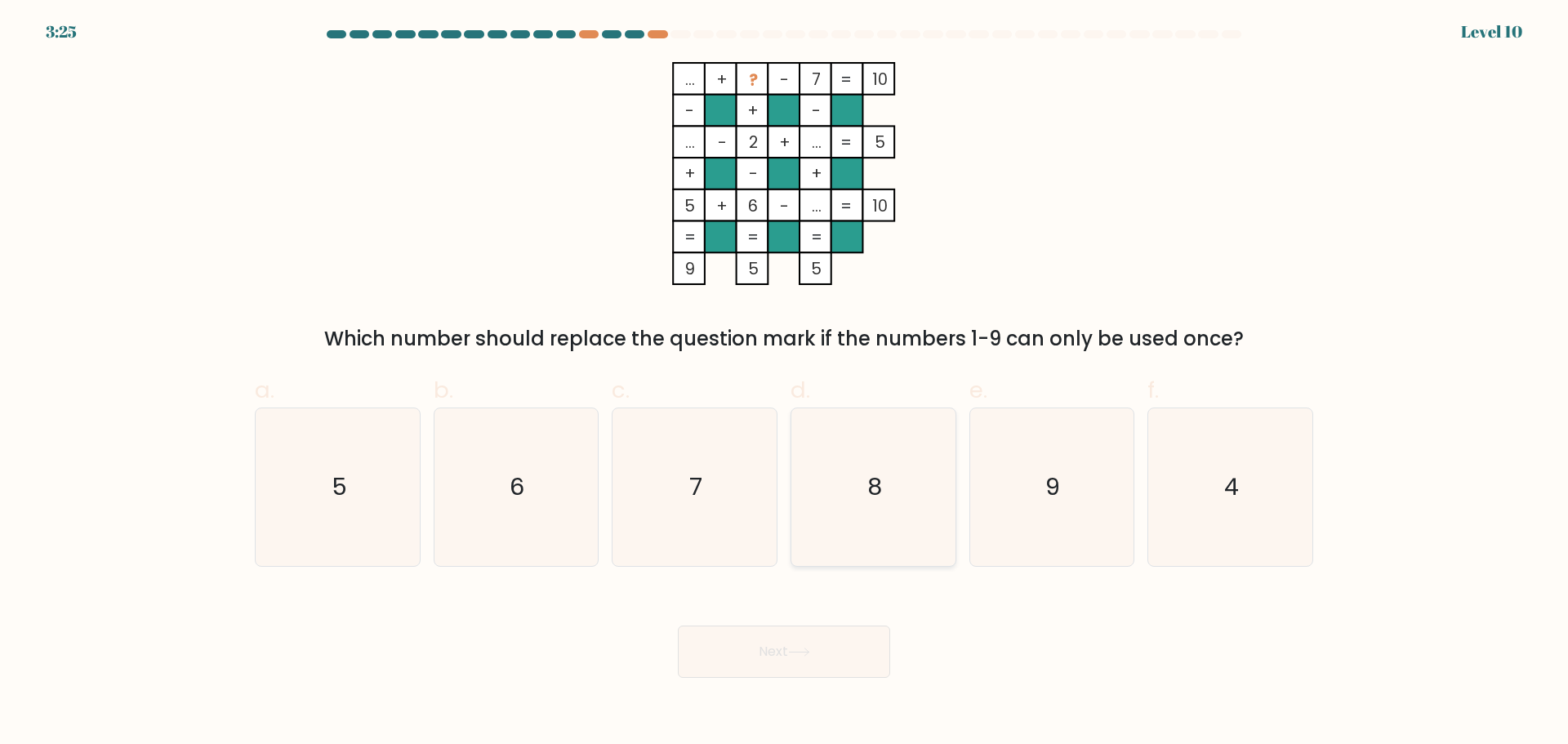
click at [856, 543] on icon "8" at bounding box center [874, 487] width 158 height 158
click at [785, 383] on input "d. 8" at bounding box center [784, 378] width 1 height 11
radio input "true"
click at [778, 659] on button "Next" at bounding box center [784, 652] width 213 height 52
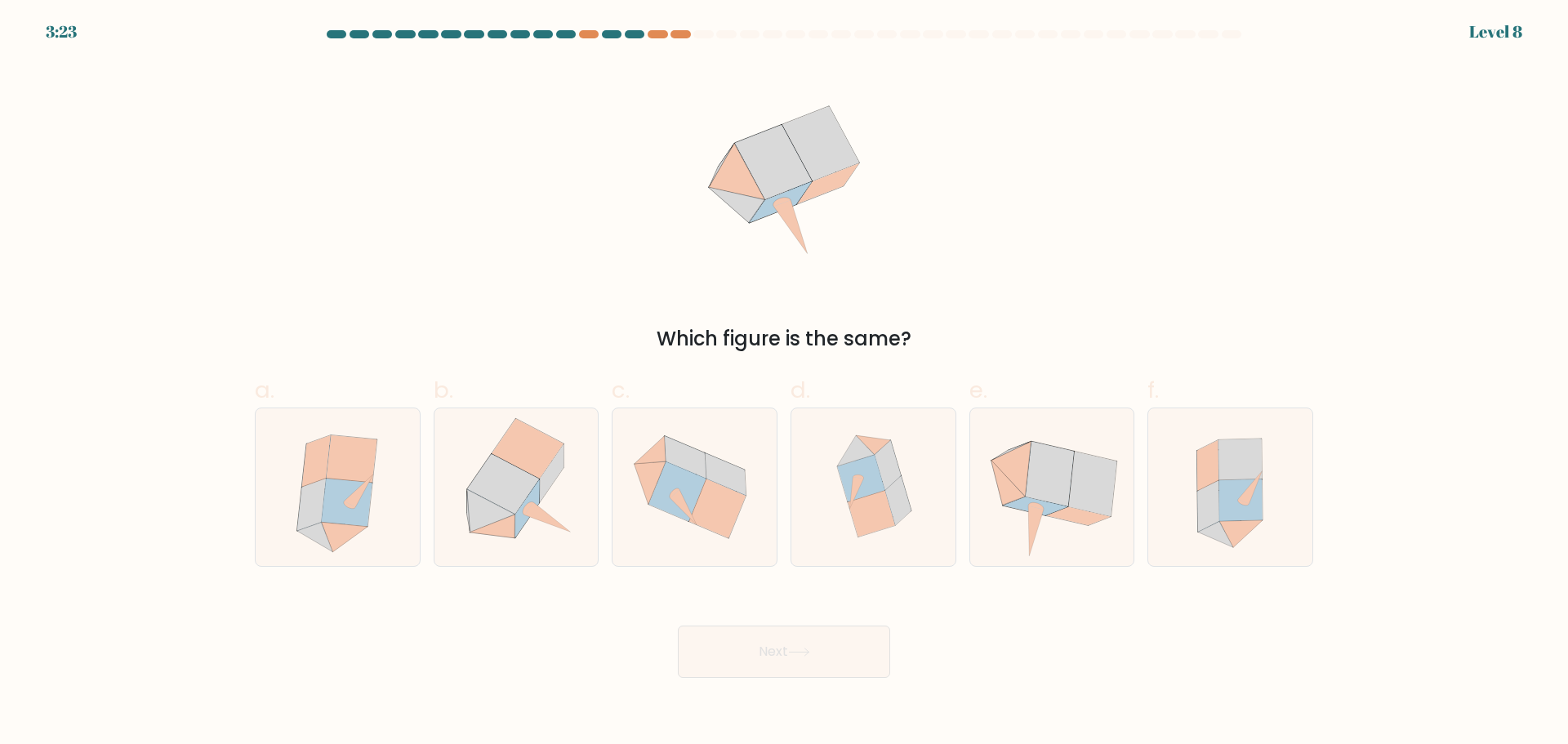
click at [1021, 199] on div "Which figure is the same?" at bounding box center [784, 207] width 1078 height 291
click at [863, 519] on icon at bounding box center [871, 514] width 48 height 47
click at [785, 383] on input "d." at bounding box center [784, 378] width 1 height 11
radio input "true"
click at [788, 654] on button "Next" at bounding box center [784, 652] width 213 height 52
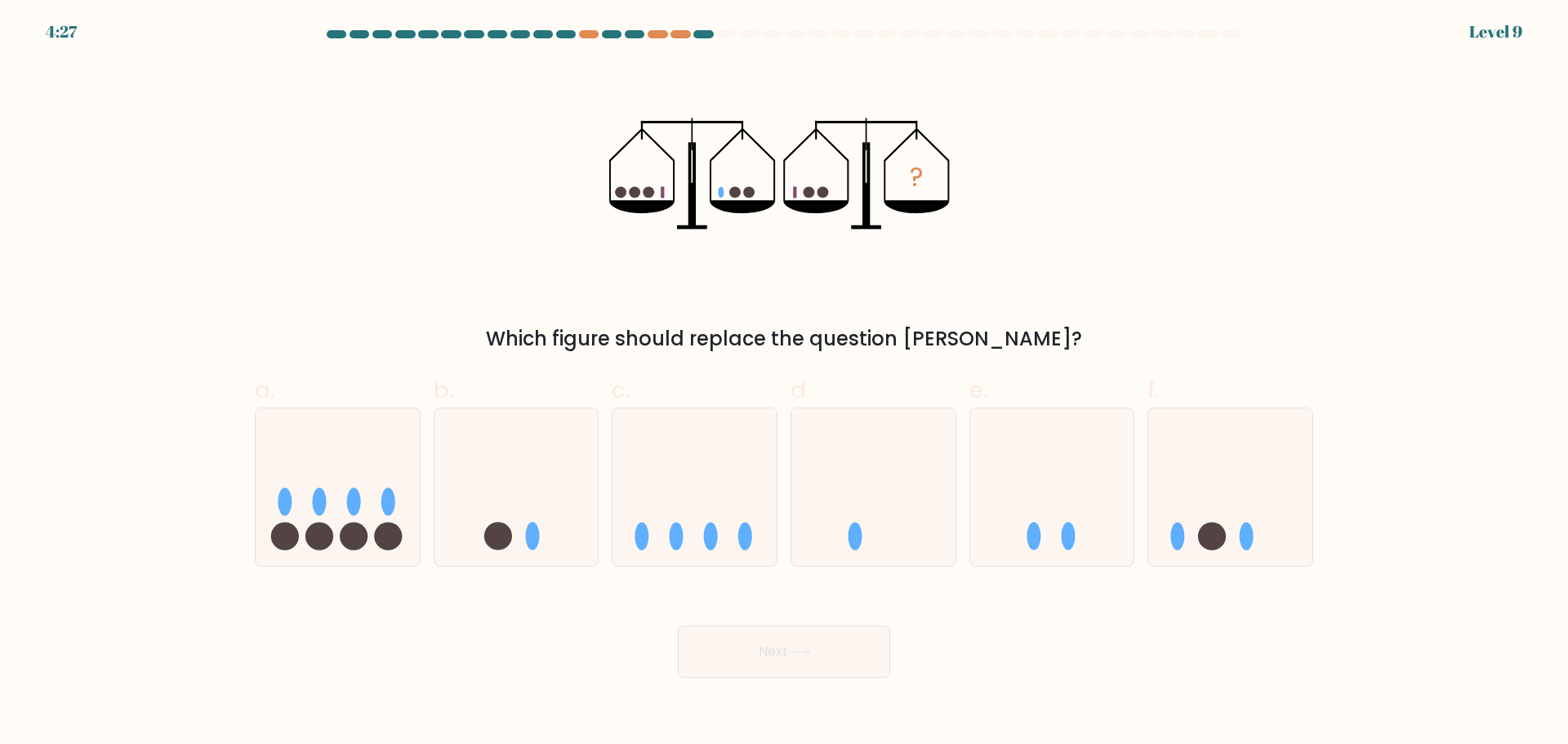
click at [1208, 269] on div "? Which figure should replace the question mark?" at bounding box center [784, 207] width 1078 height 291
click at [372, 527] on icon at bounding box center [338, 487] width 164 height 135
click at [784, 383] on input "a." at bounding box center [784, 378] width 1 height 11
radio input "true"
click at [1177, 554] on icon at bounding box center [1231, 487] width 164 height 135
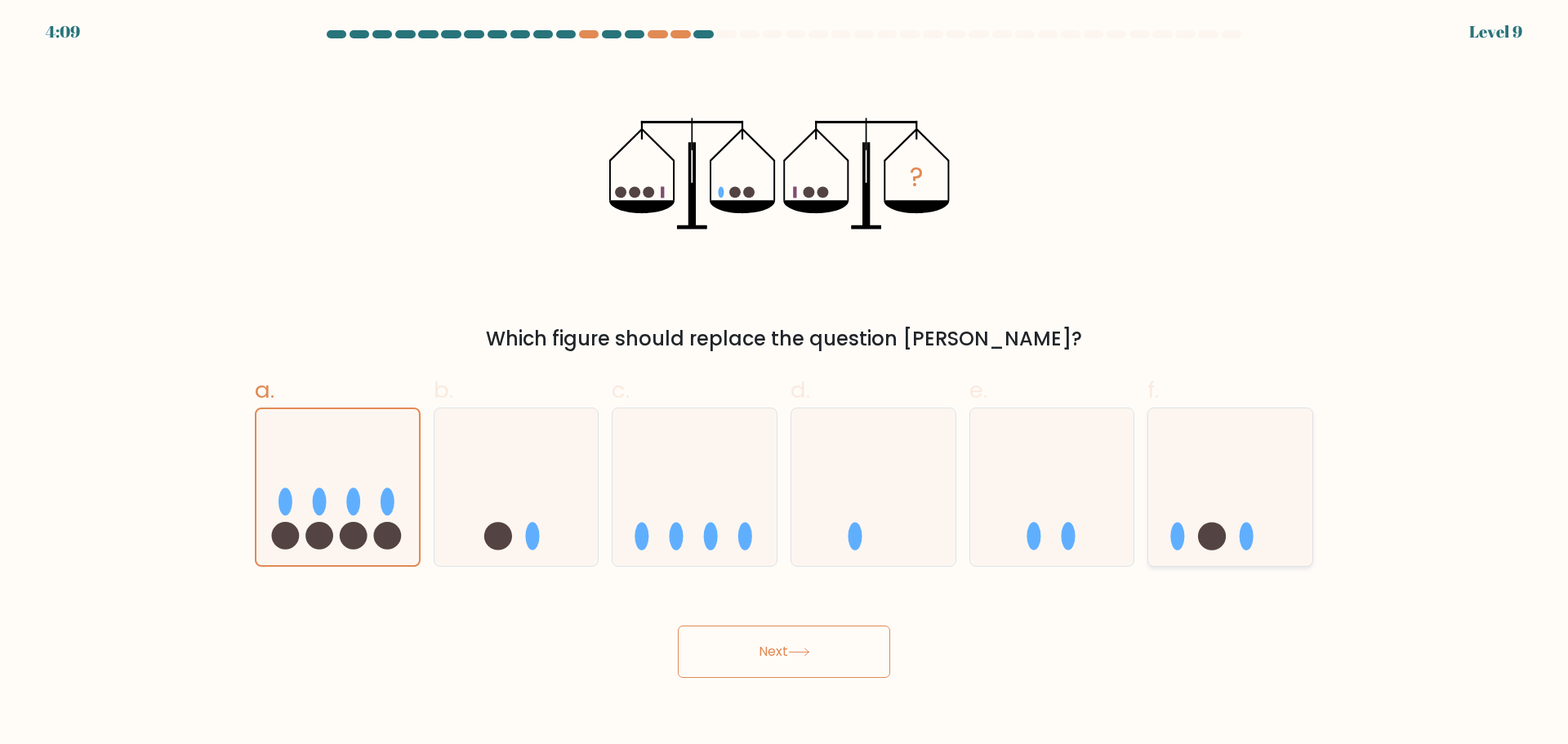
click at [785, 383] on input "f." at bounding box center [784, 378] width 1 height 11
radio input "true"
click at [784, 638] on button "Next" at bounding box center [784, 652] width 213 height 52
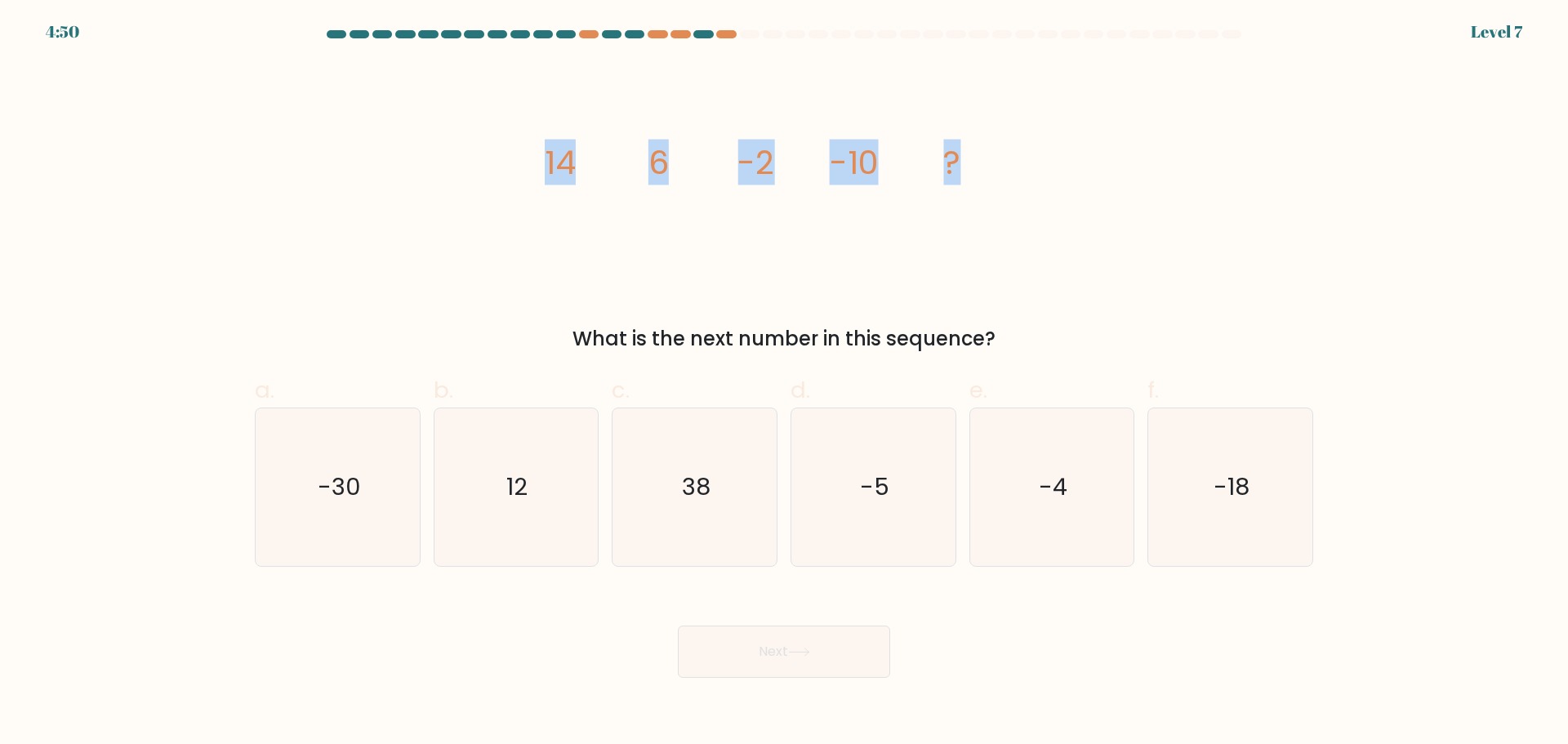
drag, startPoint x: 967, startPoint y: 161, endPoint x: 440, endPoint y: 163, distance: 527.0
click at [440, 163] on div "image/svg+xml 14 6 -2 -10 ? What is the next number in this sequence?" at bounding box center [784, 207] width 1078 height 291
copy g "14 6 -2 -10 ?"
click at [1137, 240] on div "image/svg+xml 14 6 -2 -10 ? What is the next number in this sequence?" at bounding box center [784, 207] width 1078 height 291
click at [1246, 546] on icon "-18" at bounding box center [1230, 487] width 158 height 158
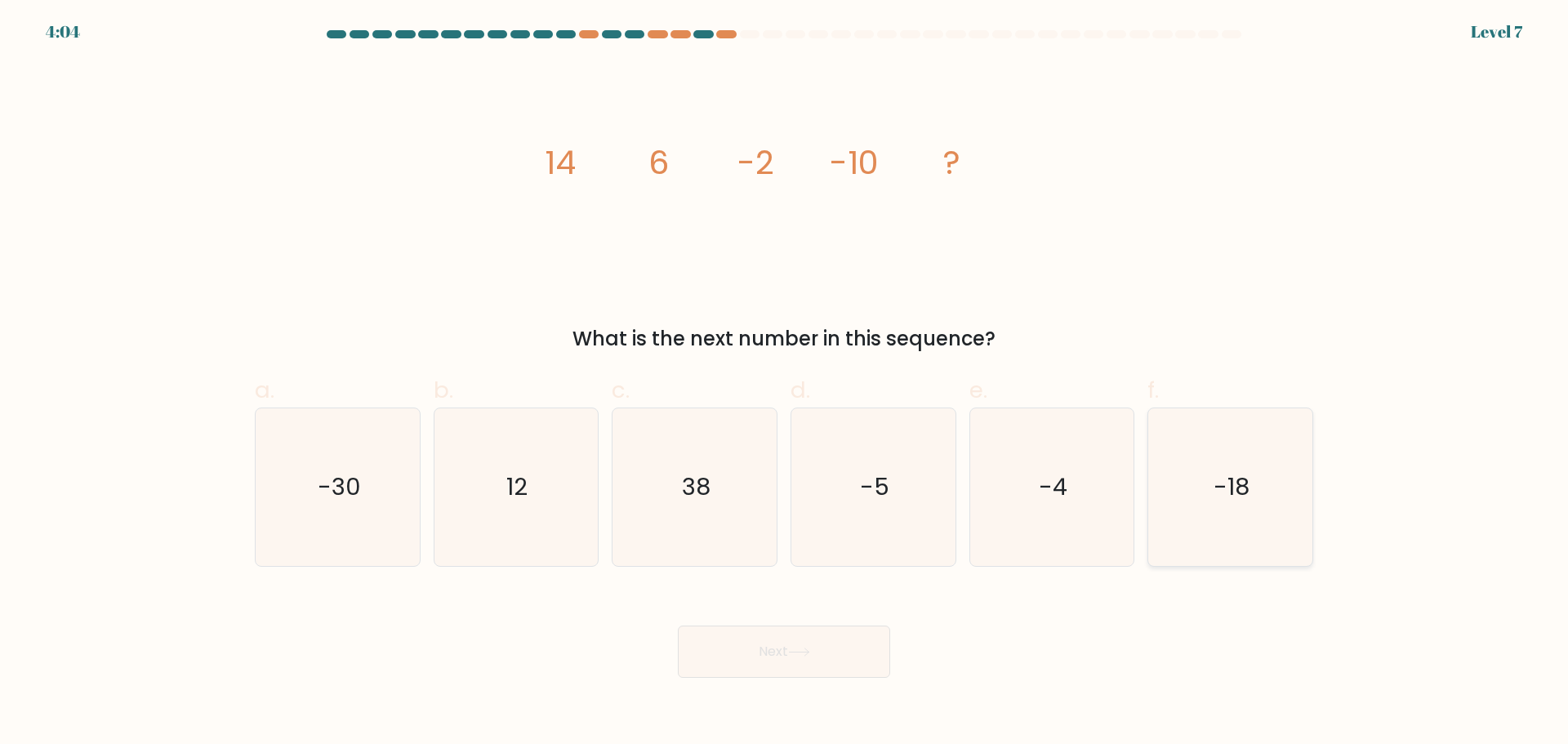
click at [785, 383] on input "f. -18" at bounding box center [784, 378] width 1 height 11
radio input "true"
click at [734, 650] on button "Next" at bounding box center [784, 652] width 213 height 52
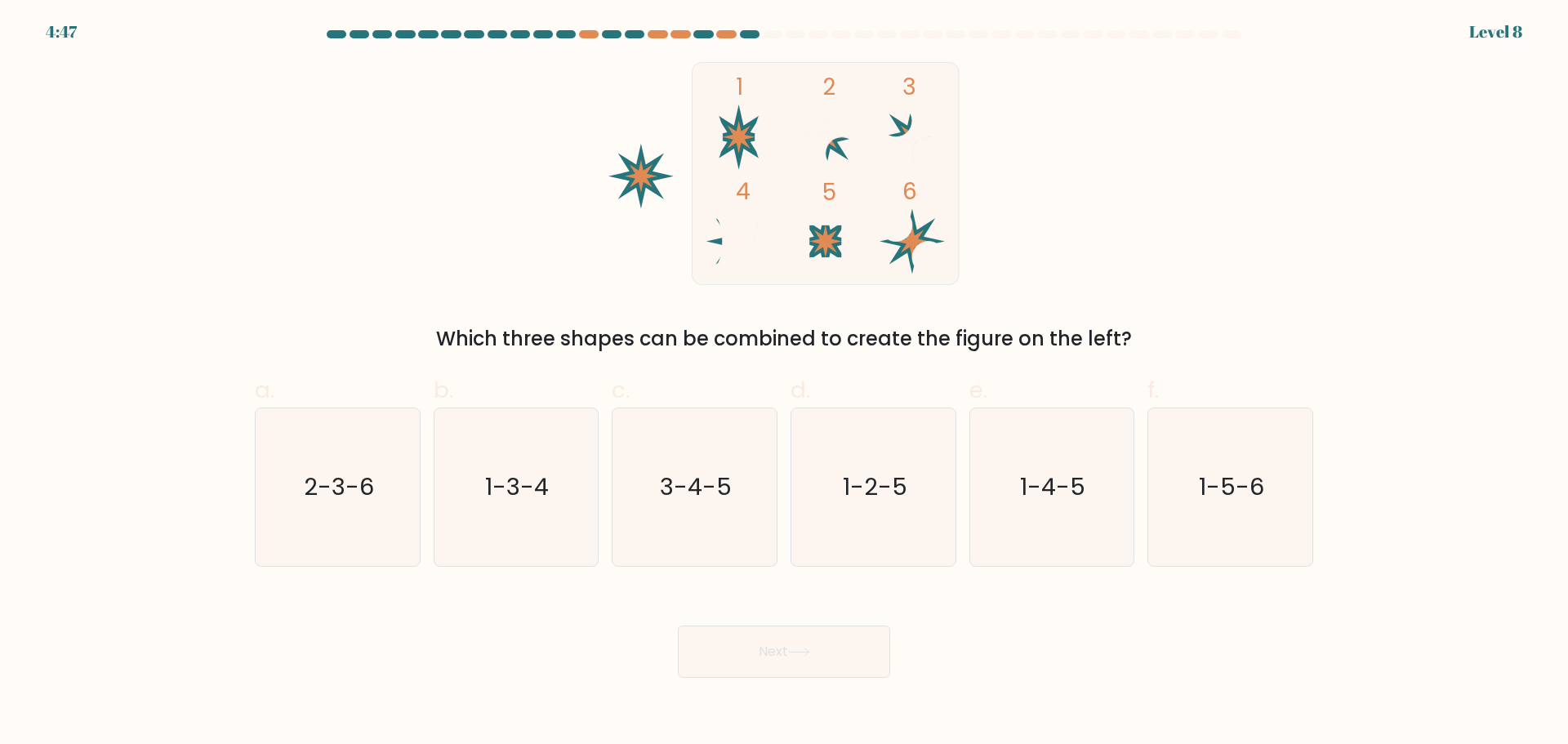
click at [1125, 176] on div "1 2 3 4 5 6 Which three shapes can be combined to create the figure on the left?" at bounding box center [784, 207] width 1078 height 291
click at [884, 518] on icon "1-2-5" at bounding box center [874, 487] width 158 height 158
click at [785, 383] on input "d. 1-2-5" at bounding box center [784, 378] width 1 height 11
radio input "true"
click at [1038, 530] on icon "1-4-5" at bounding box center [1051, 487] width 158 height 158
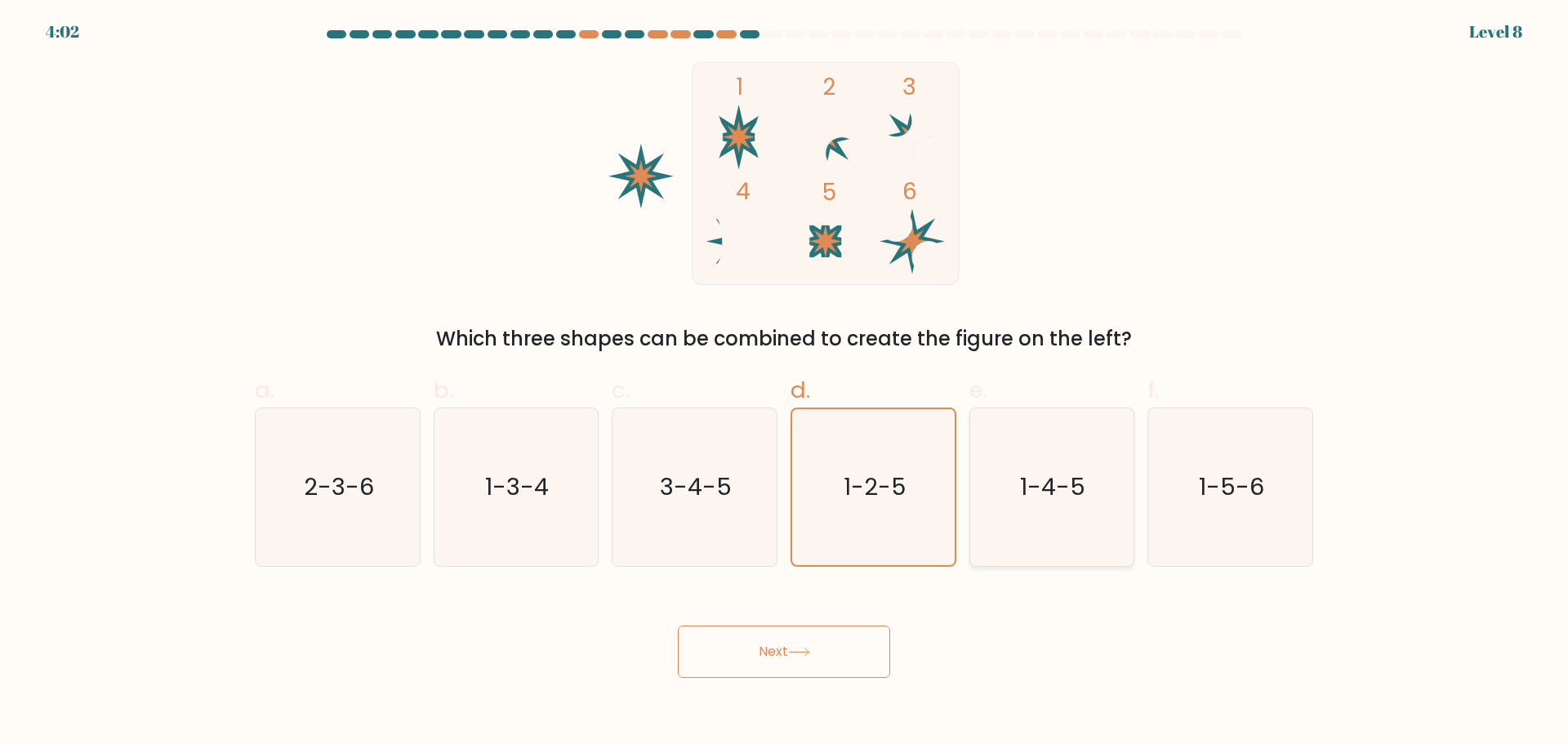
click at [785, 383] on input "e. 1-4-5" at bounding box center [784, 378] width 1 height 11
radio input "true"
click at [801, 649] on icon at bounding box center [799, 652] width 22 height 9
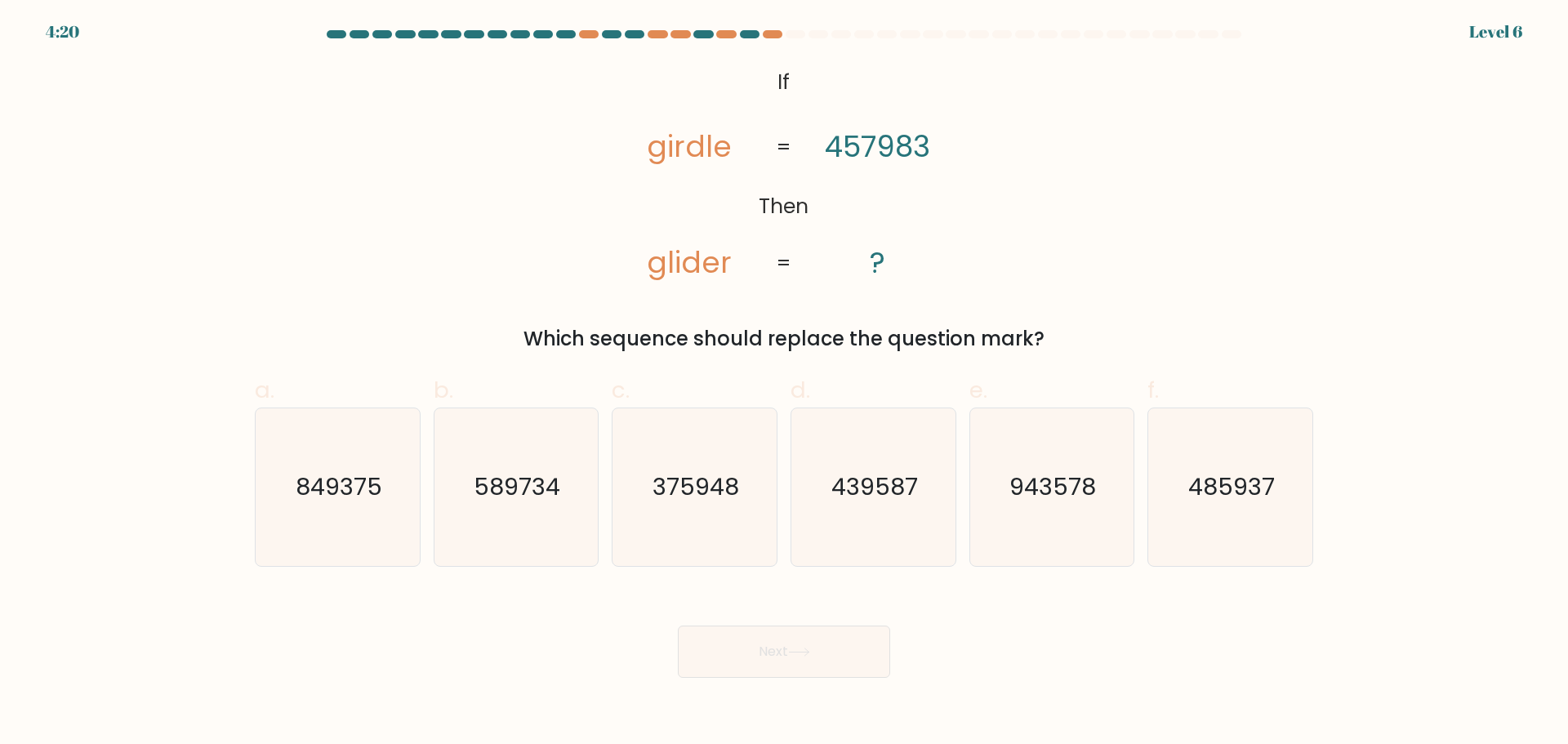
click at [1314, 528] on div "f. 485937" at bounding box center [1231, 470] width 179 height 193
drag, startPoint x: 1256, startPoint y: 528, endPoint x: 1104, endPoint y: 586, distance: 162.7
click at [1255, 528] on icon "485937" at bounding box center [1230, 487] width 158 height 158
click at [785, 383] on input "f. 485937" at bounding box center [784, 378] width 1 height 11
radio input "true"
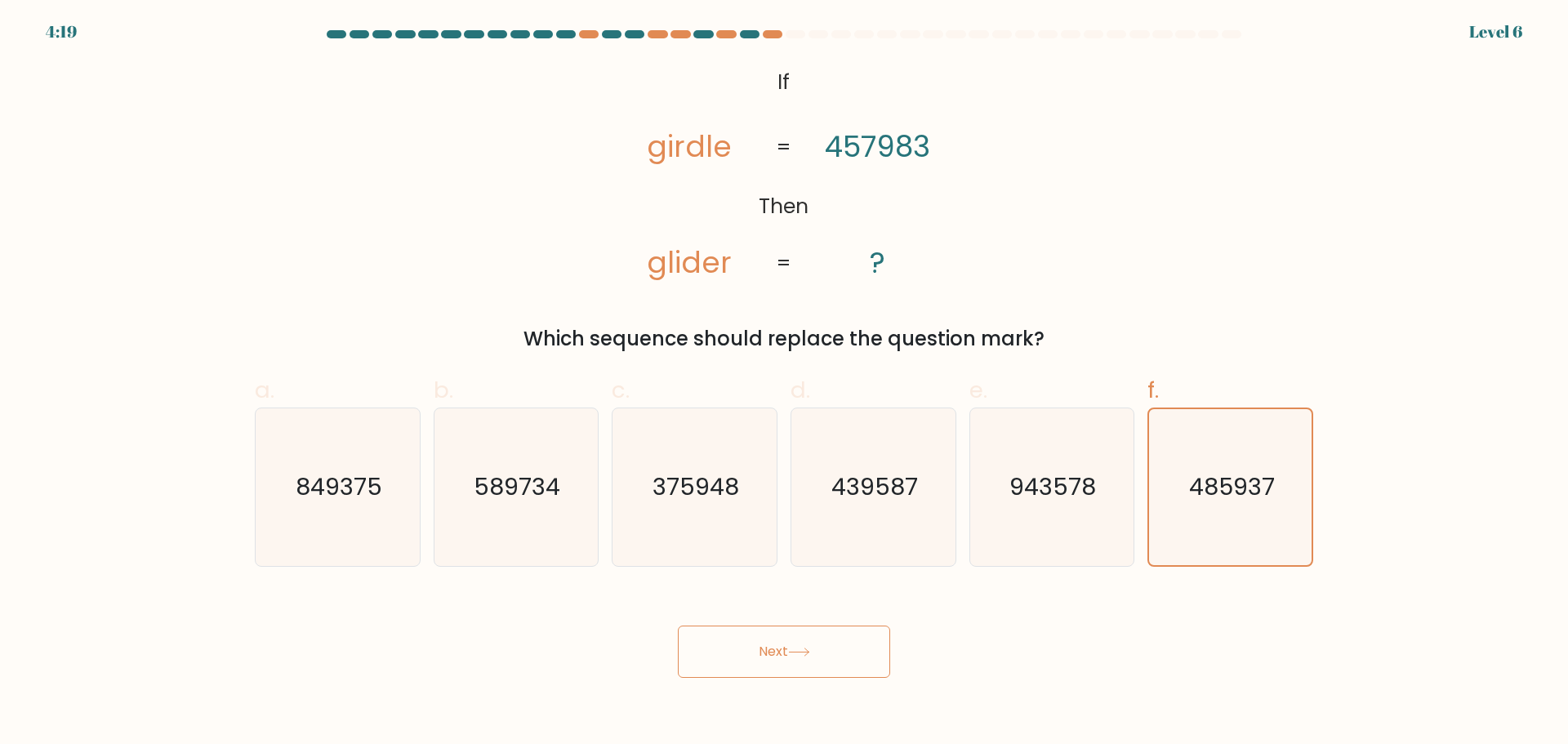
click at [756, 655] on button "Next" at bounding box center [784, 652] width 213 height 52
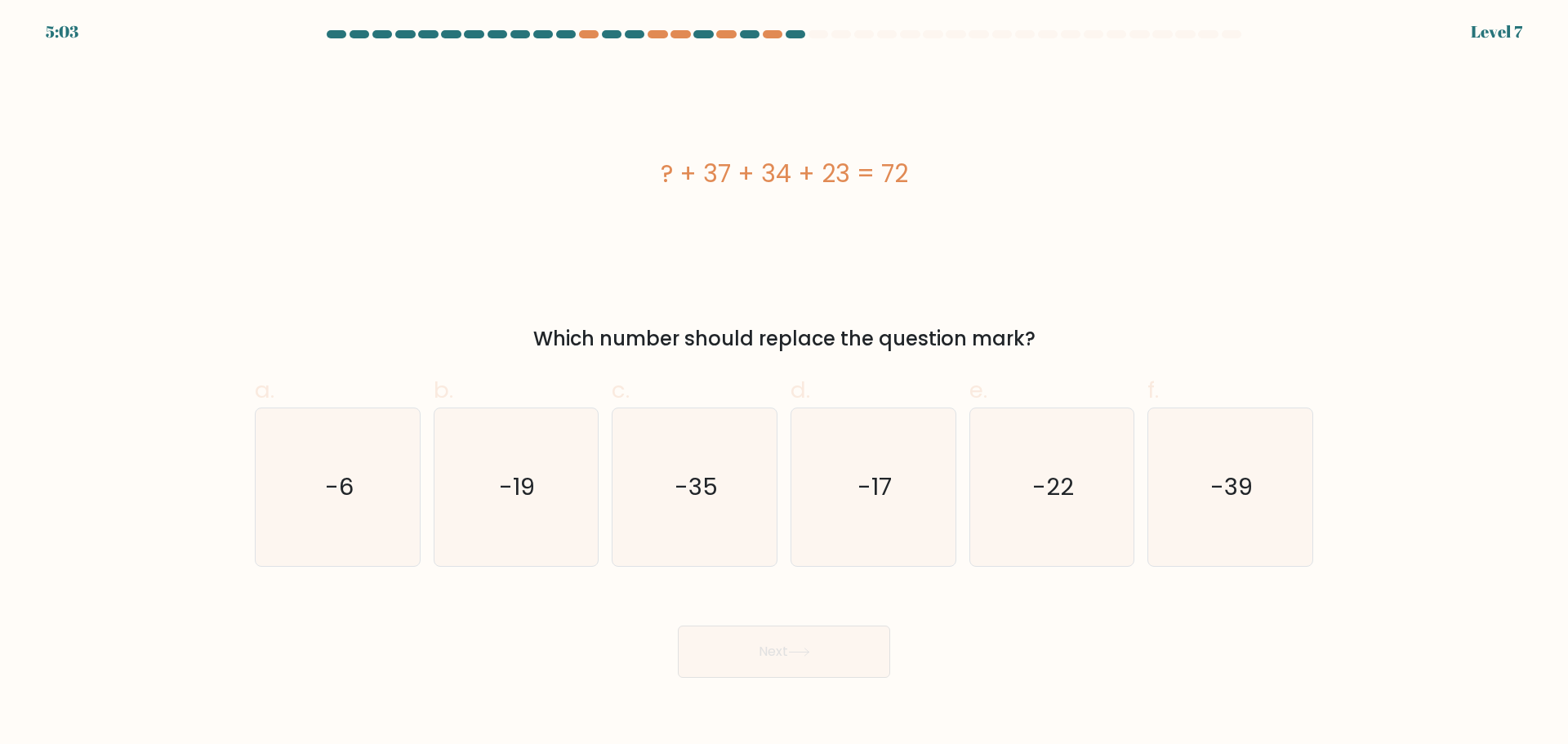
click at [1229, 180] on div "? + 37 + 34 + 23 = 72" at bounding box center [784, 173] width 1059 height 37
drag, startPoint x: 917, startPoint y: 171, endPoint x: 651, endPoint y: 177, distance: 266.1
click at [648, 180] on div "? + 37 + 34 + 23 = 72" at bounding box center [784, 173] width 1059 height 37
copy div "? + 37 + 34 + 23 = 72"
click at [1049, 503] on icon "-22" at bounding box center [1051, 487] width 158 height 158
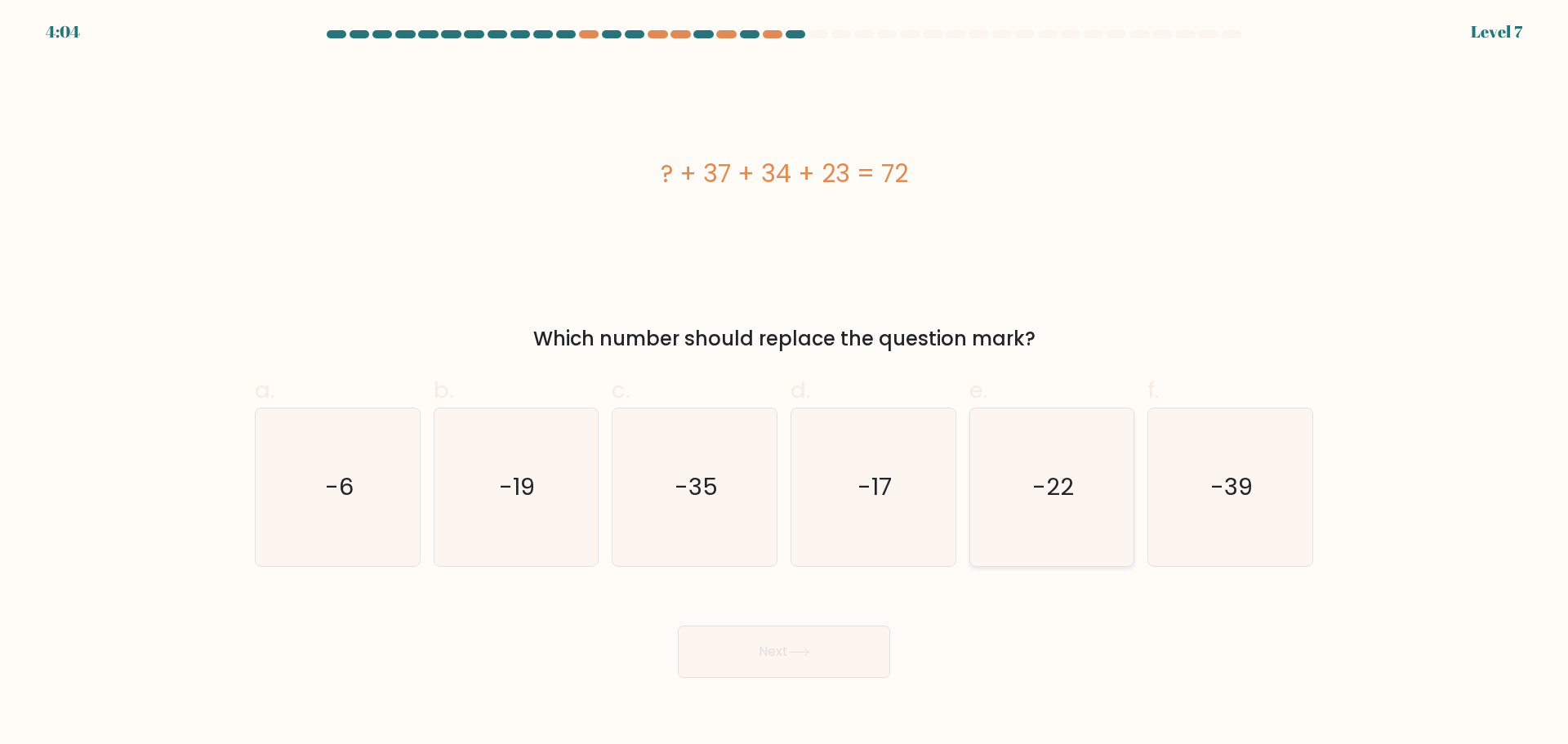
click at [785, 383] on input "e. -22" at bounding box center [784, 378] width 1 height 11
radio input "true"
click at [748, 670] on button "Next" at bounding box center [784, 652] width 213 height 52
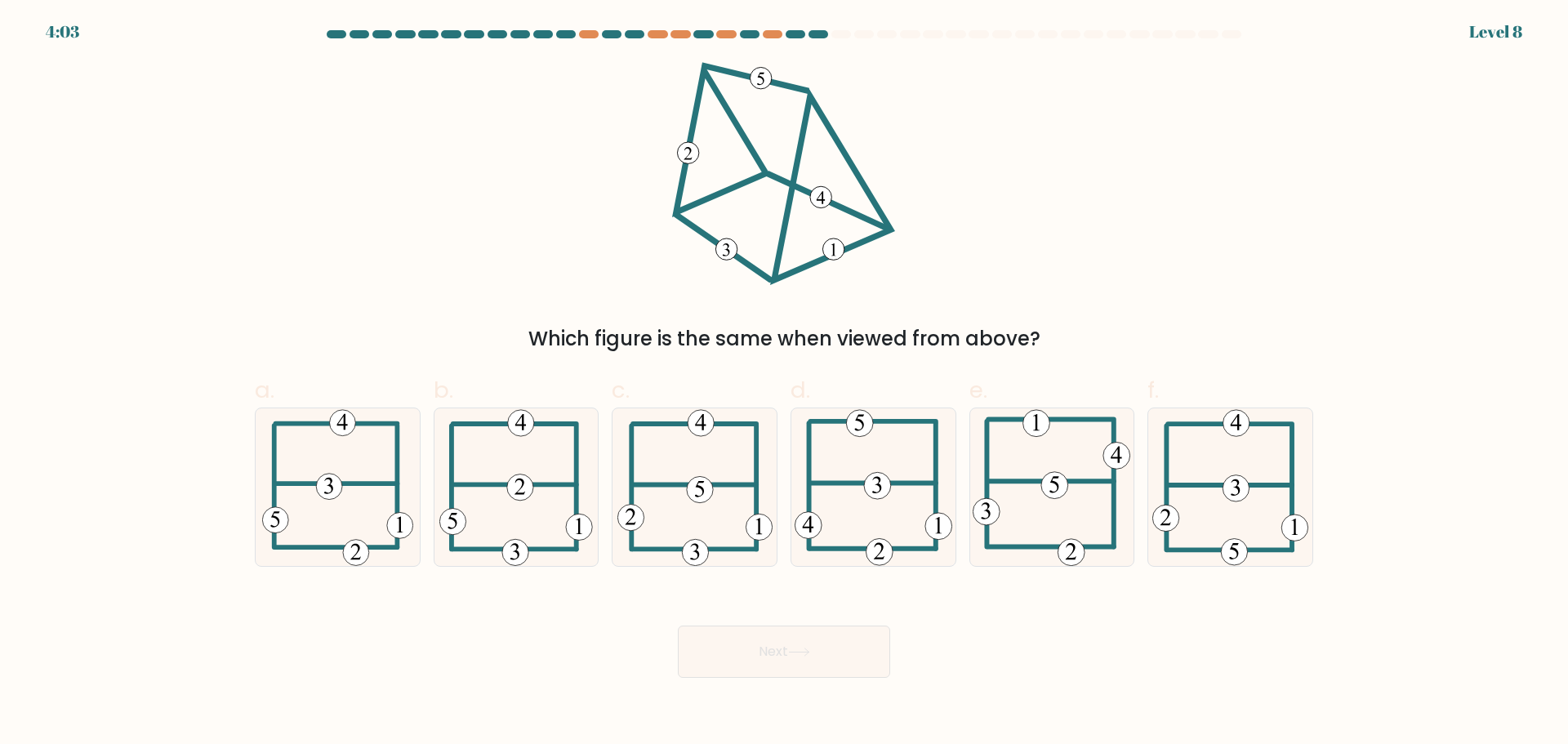
click at [1204, 230] on div "Which figure is the same when viewed from above?" at bounding box center [784, 207] width 1078 height 291
click at [675, 505] on icon at bounding box center [695, 487] width 155 height 158
click at [784, 383] on input "c." at bounding box center [784, 378] width 1 height 11
radio input "true"
click at [811, 657] on button "Next" at bounding box center [784, 652] width 213 height 52
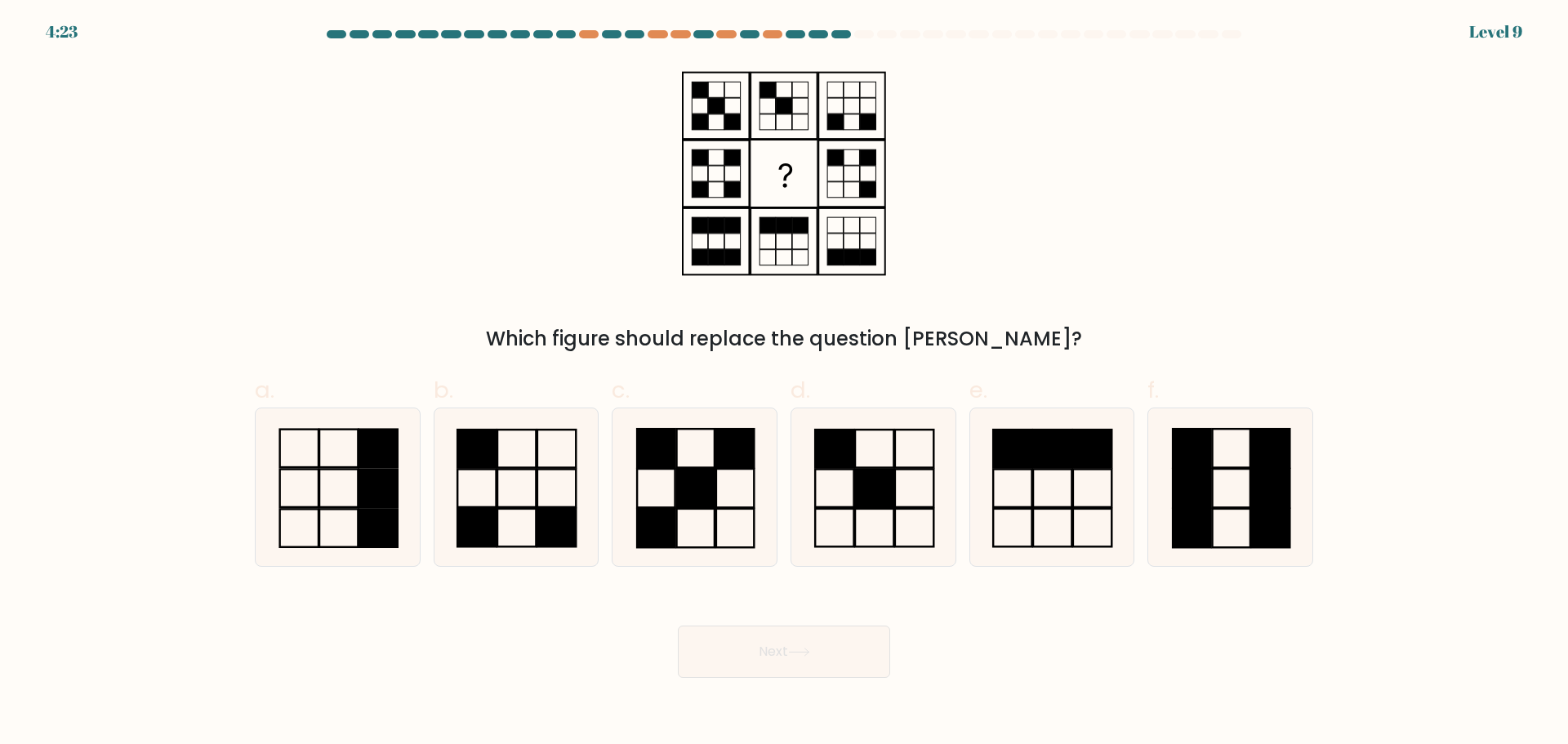
click at [1081, 228] on div "Which figure should replace the question mark?" at bounding box center [784, 207] width 1078 height 291
click at [1184, 224] on div "Which figure should replace the question mark?" at bounding box center [784, 207] width 1078 height 291
click at [1195, 234] on div "Which figure should replace the question mark?" at bounding box center [784, 207] width 1078 height 291
click at [536, 504] on rect at bounding box center [518, 488] width 39 height 38
click at [784, 383] on input "b." at bounding box center [784, 378] width 1 height 11
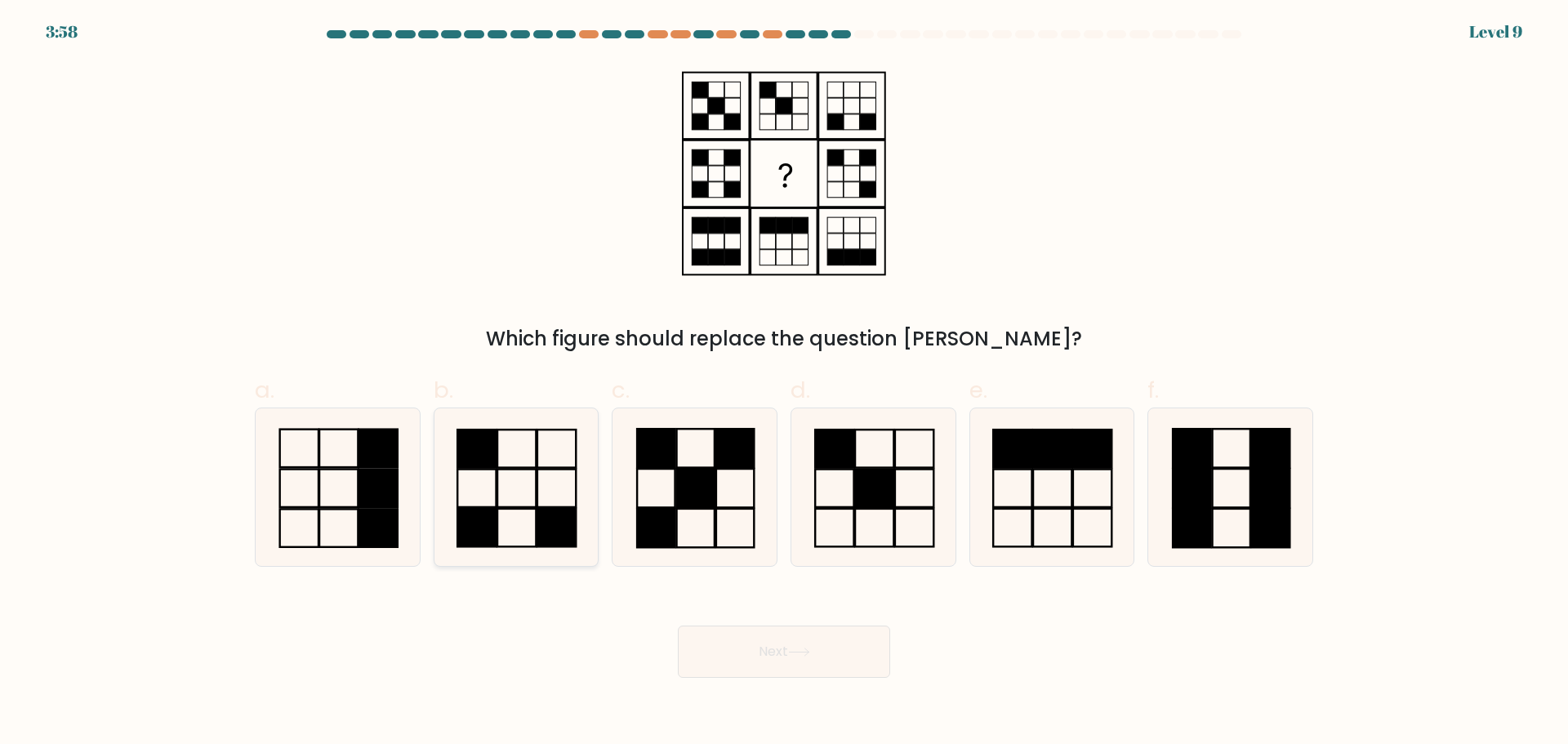
radio input "true"
click at [839, 662] on button "Next" at bounding box center [784, 652] width 213 height 52
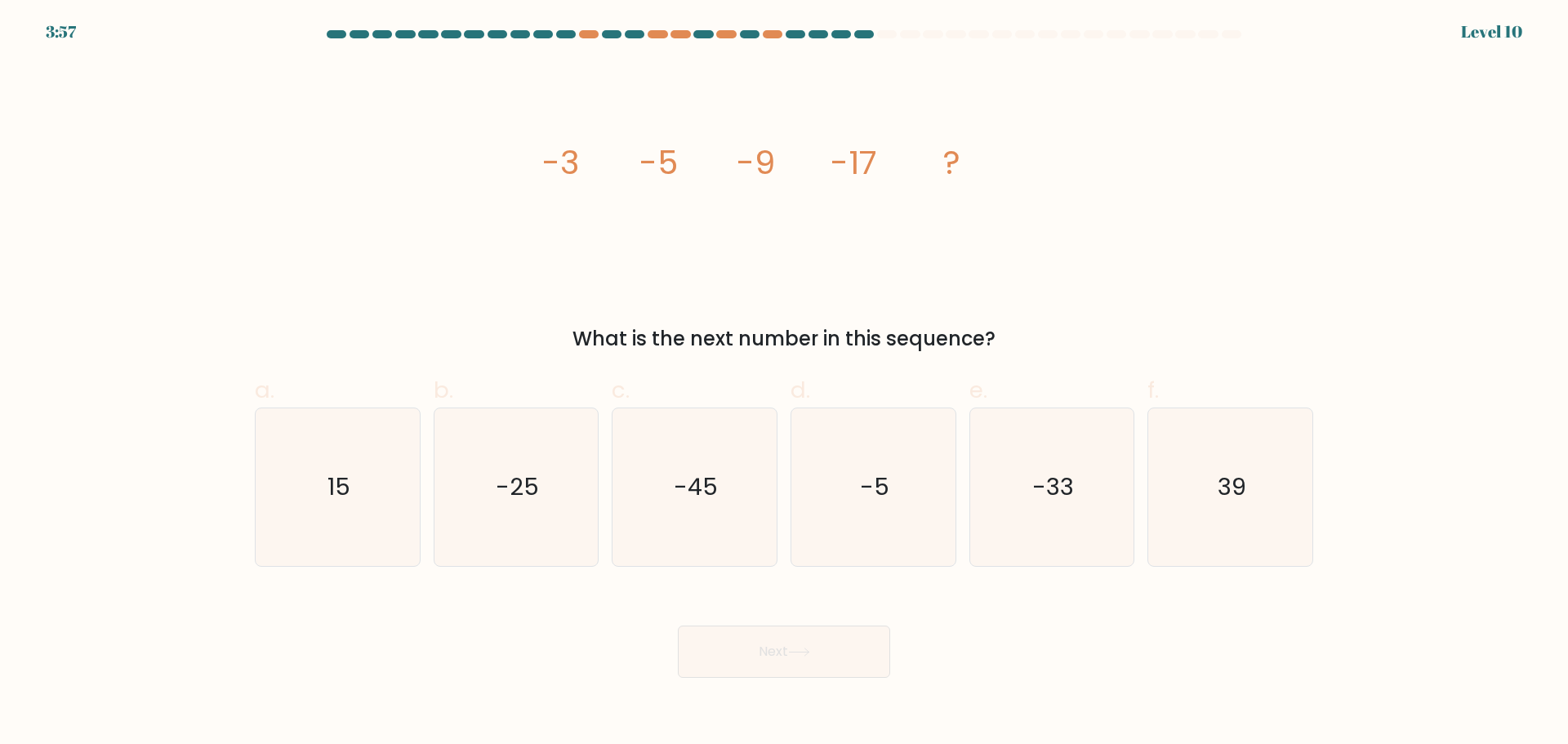
click at [1094, 303] on div "image/svg+xml -3 -5 -9 -17 ? What is the next number in this sequence?" at bounding box center [784, 207] width 1078 height 291
drag, startPoint x: 886, startPoint y: 159, endPoint x: 532, endPoint y: 153, distance: 354.1
click at [532, 153] on div "image/svg+xml -3 -5 -9 -17 ? What is the next number in this sequence?" at bounding box center [784, 207] width 1078 height 291
copy g "-3 -5 -9 -17"
click at [1142, 271] on div "image/svg+xml -3 -5 -9 -17 ? What is the next number in this sequence?" at bounding box center [784, 207] width 1078 height 291
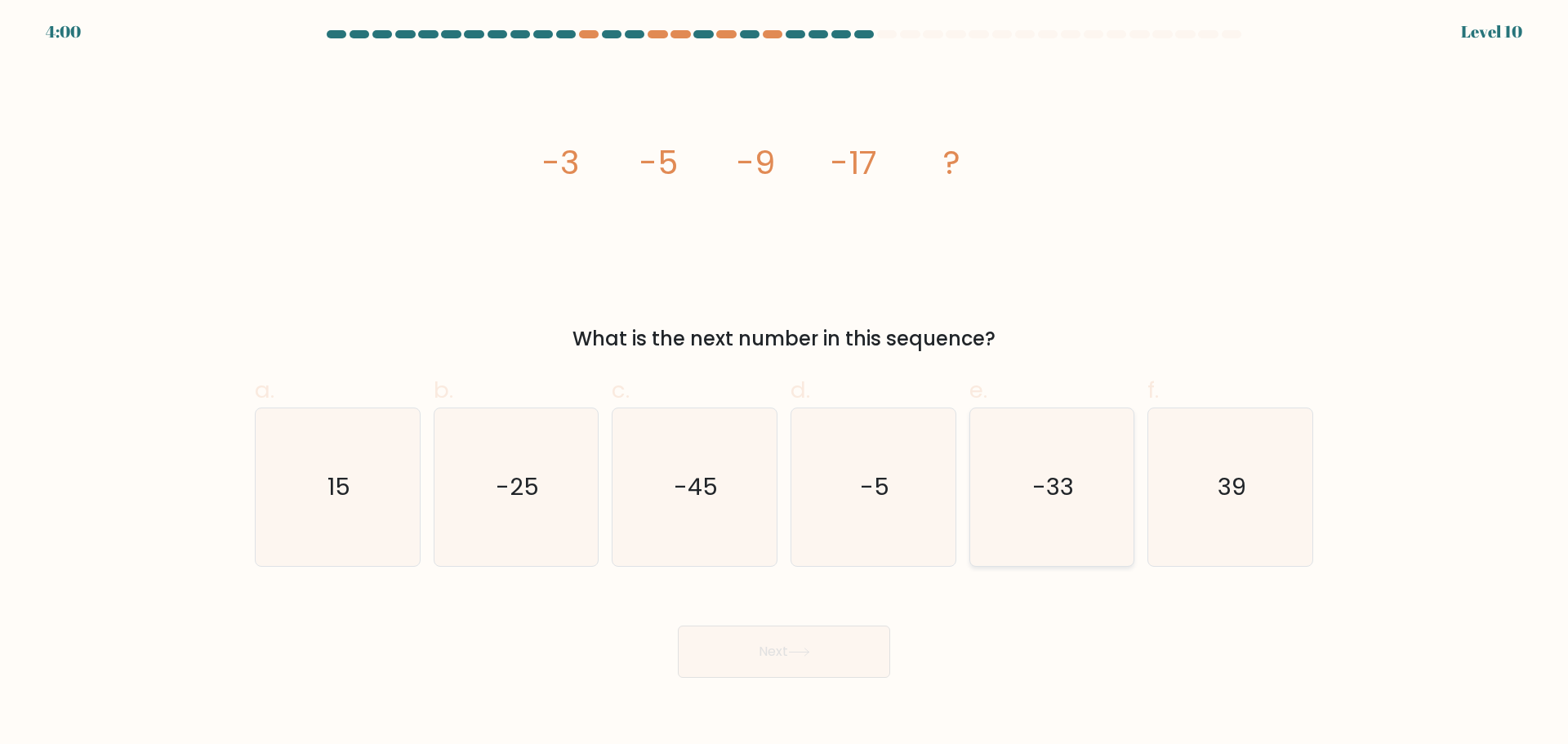
click at [1090, 522] on icon "-33" at bounding box center [1051, 487] width 158 height 158
click at [785, 383] on input "e. -33" at bounding box center [784, 378] width 1 height 11
radio input "true"
click at [804, 639] on button "Next" at bounding box center [784, 652] width 213 height 52
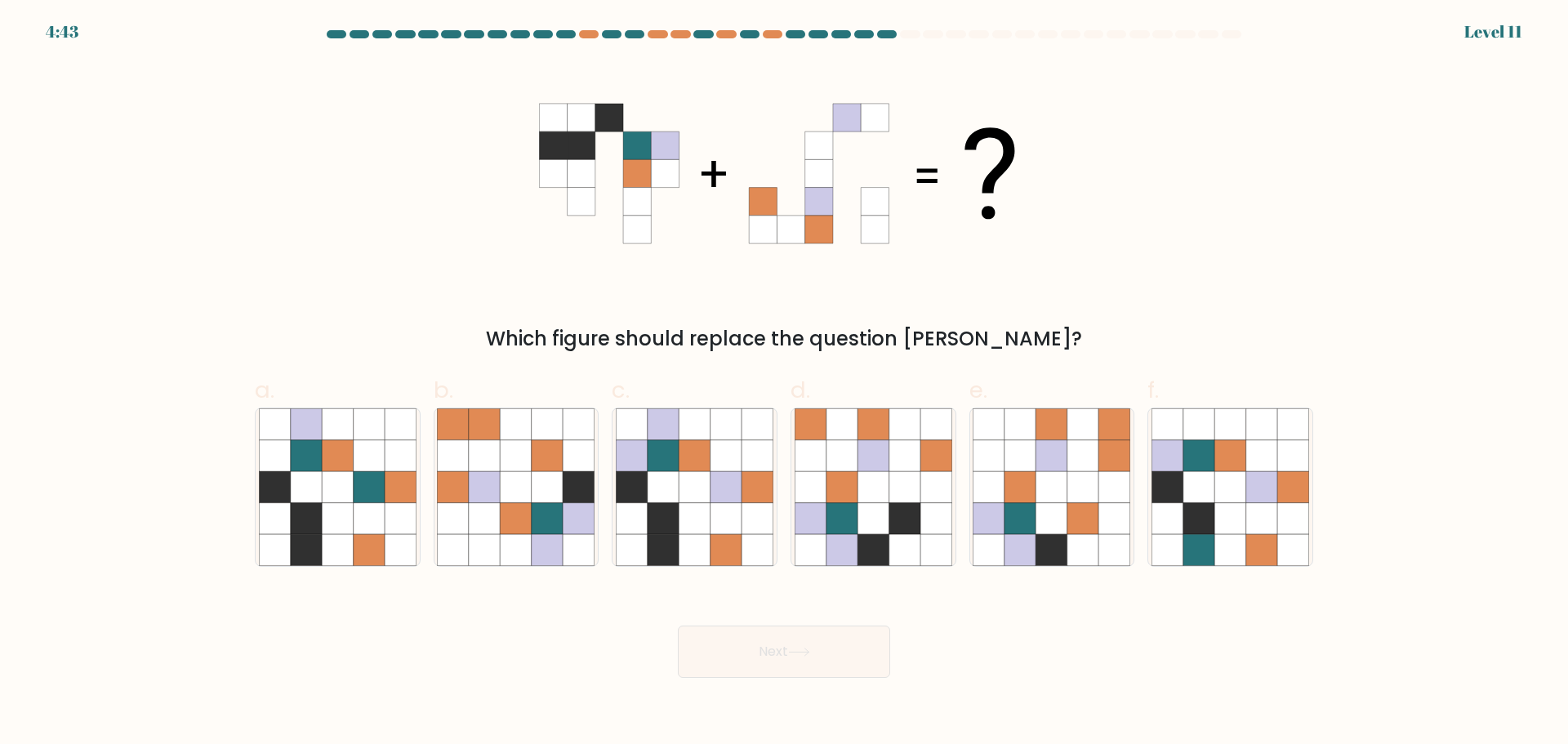
click at [1182, 224] on div "Which figure should replace the question mark?" at bounding box center [784, 207] width 1078 height 291
click at [1186, 222] on div "Which figure should replace the question mark?" at bounding box center [784, 207] width 1078 height 291
click at [705, 482] on icon at bounding box center [694, 487] width 31 height 31
click at [784, 383] on input "c." at bounding box center [784, 378] width 1 height 11
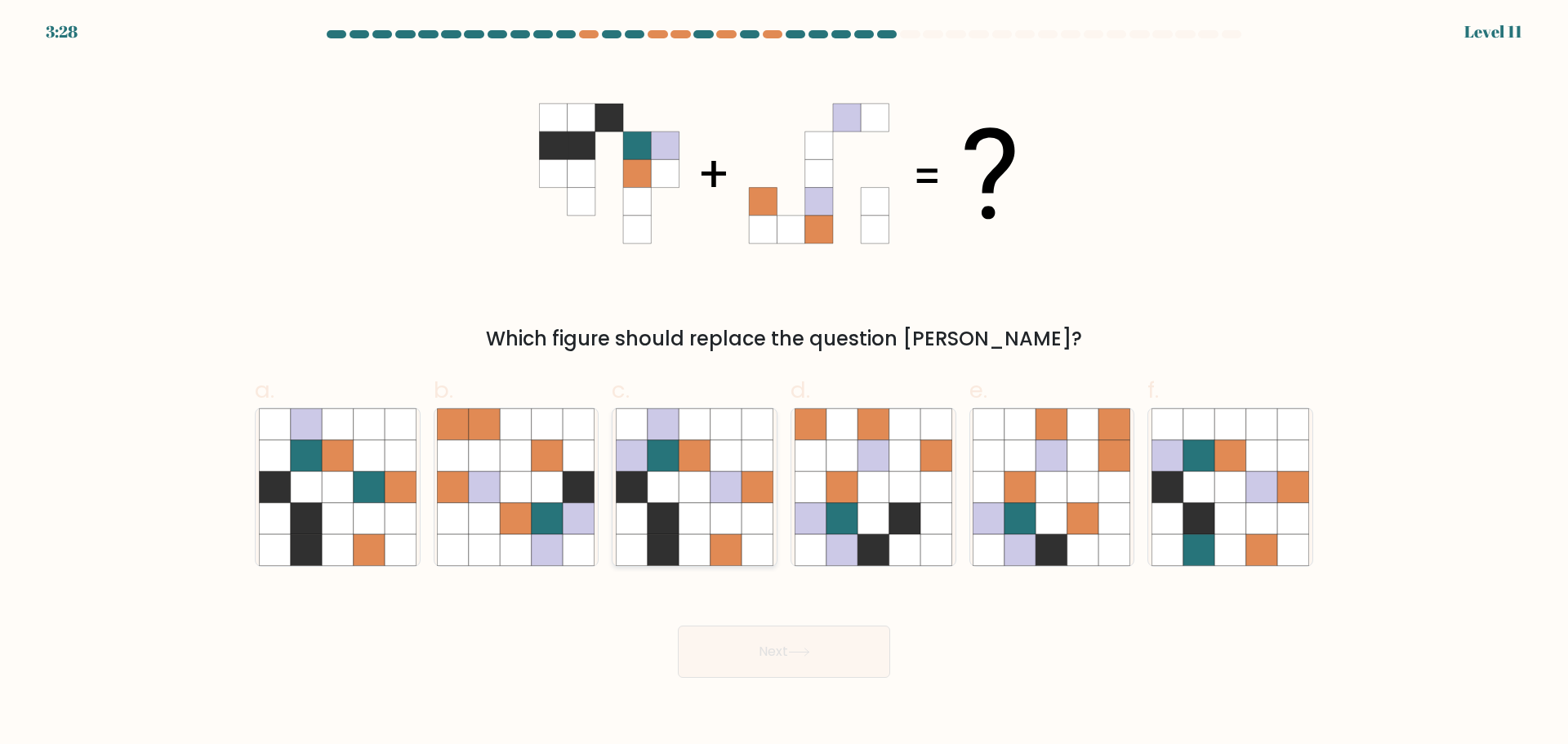
radio input "true"
click at [350, 527] on icon at bounding box center [337, 518] width 31 height 31
click at [784, 383] on input "a." at bounding box center [784, 378] width 1 height 11
radio input "true"
click at [803, 663] on button "Next" at bounding box center [784, 652] width 213 height 52
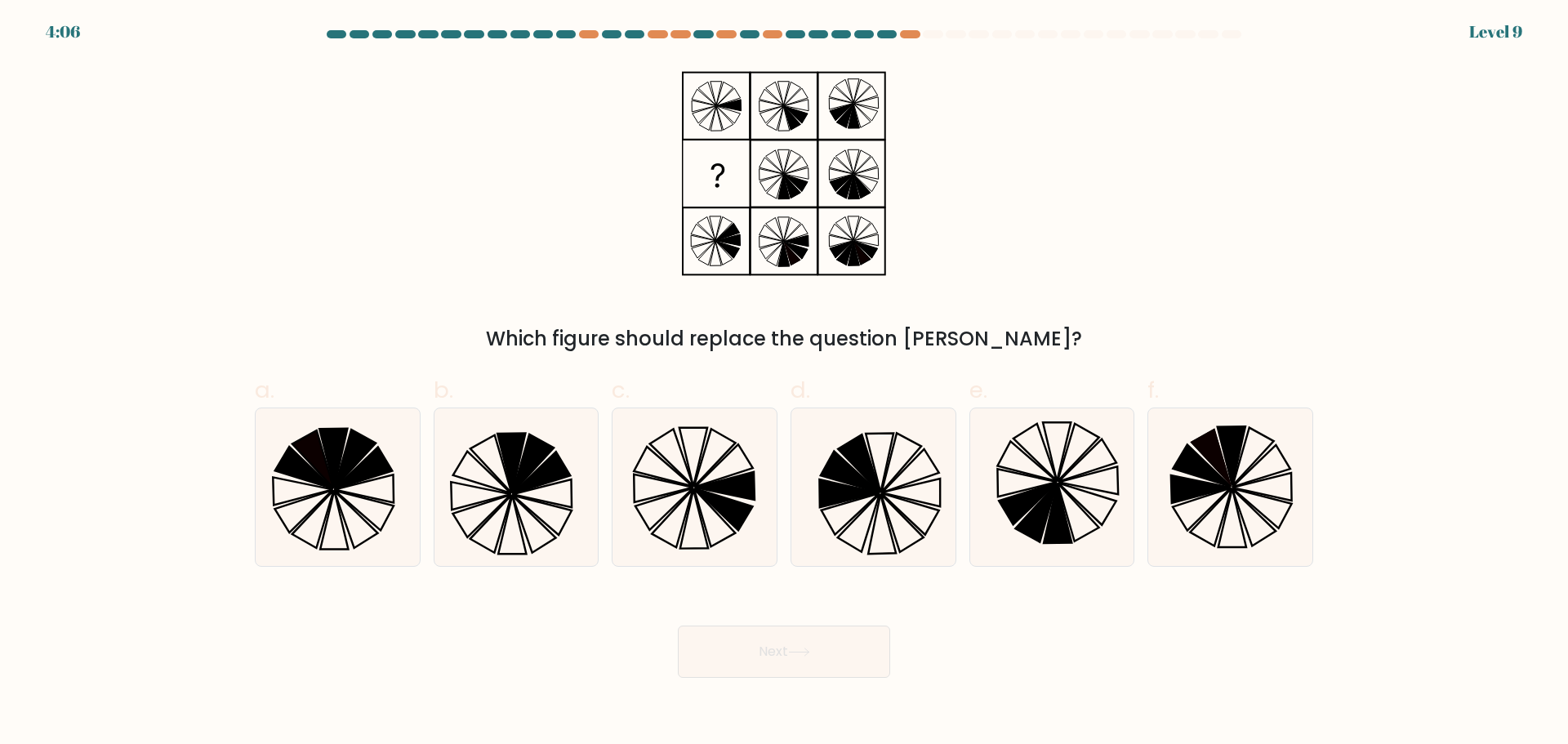
click at [1090, 253] on div "Which figure should replace the question mark?" at bounding box center [784, 207] width 1078 height 291
click at [735, 460] on icon at bounding box center [694, 487] width 158 height 158
click at [784, 383] on input "c." at bounding box center [784, 378] width 1 height 11
radio input "true"
click at [810, 653] on icon at bounding box center [799, 652] width 22 height 9
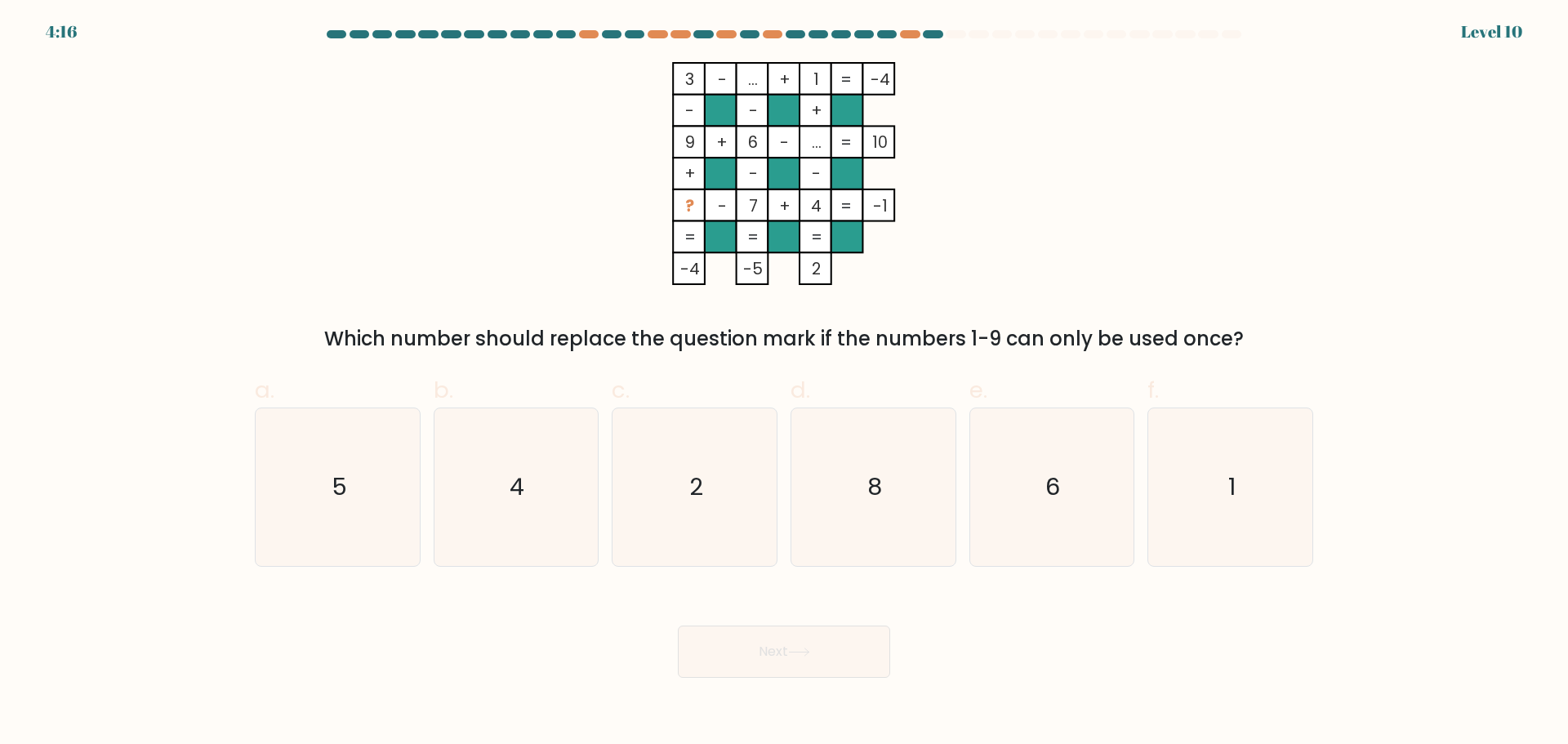
click at [1032, 199] on div "3 - ... + 1 -4 - - + 9 + 6 - ... 10 + - - ? - 7 + 4 = -1 = = = = -4 -5 2 = Whic…" at bounding box center [784, 207] width 1078 height 291
click at [543, 502] on icon "4" at bounding box center [516, 487] width 158 height 158
click at [784, 383] on input "b. 4" at bounding box center [784, 378] width 1 height 11
radio input "true"
click at [756, 671] on button "Next" at bounding box center [784, 652] width 213 height 52
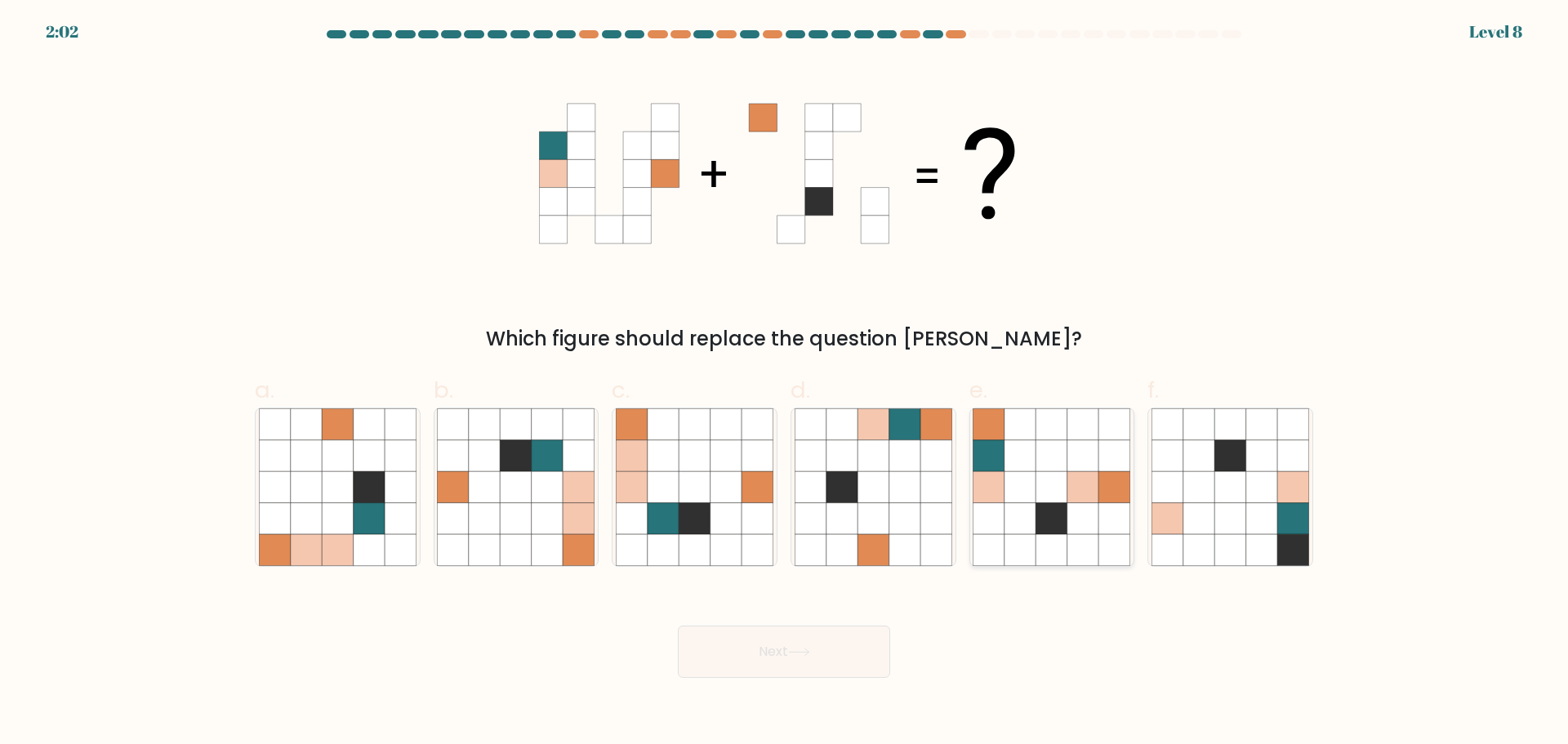
click at [1039, 475] on icon at bounding box center [1052, 487] width 31 height 31
click at [785, 383] on input "e." at bounding box center [784, 378] width 1 height 11
radio input "true"
click at [806, 646] on button "Next" at bounding box center [784, 652] width 213 height 52
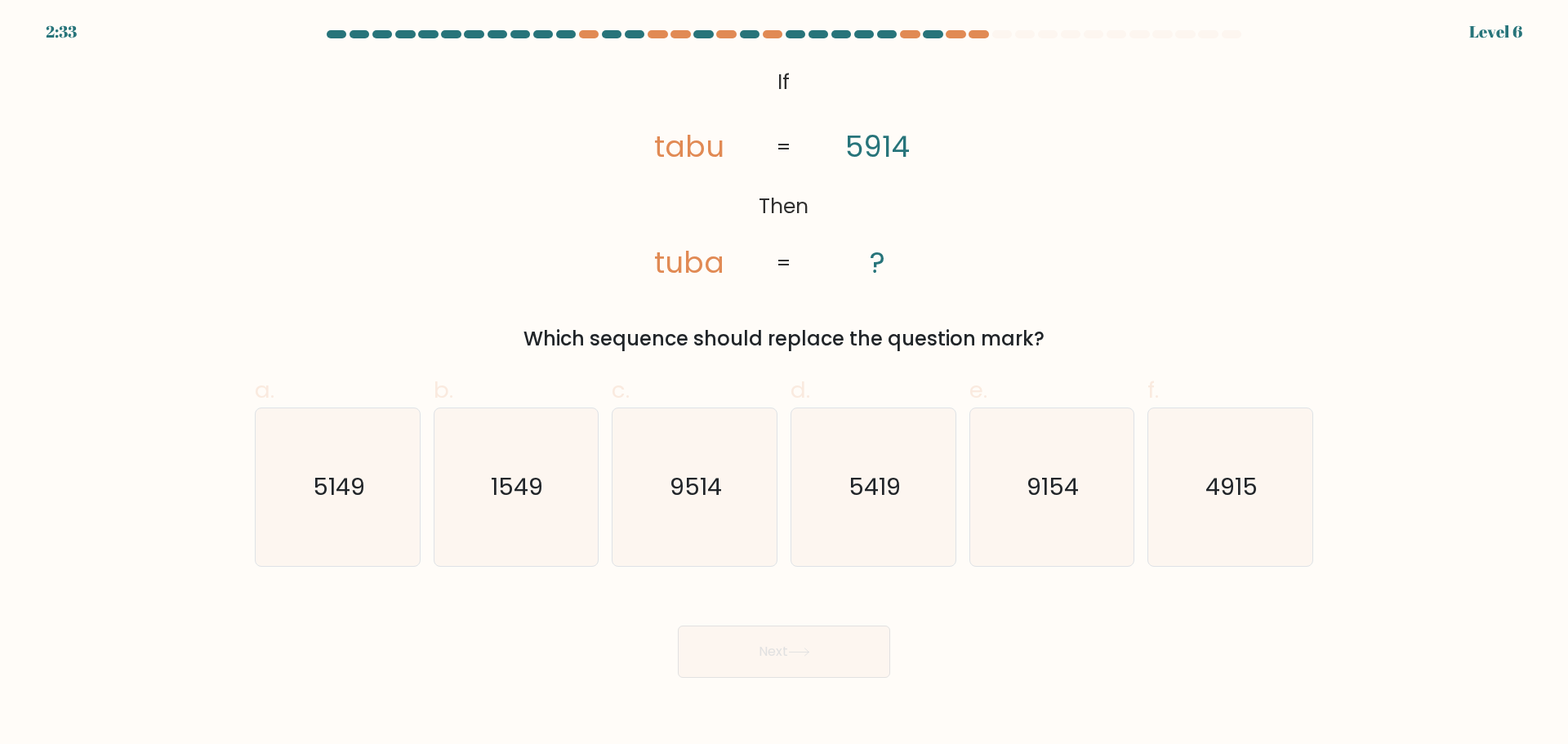
click at [1108, 243] on div "@import url('https://fonts.googleapis.com/css?family=Abril+Fatface:400,100,100i…" at bounding box center [784, 207] width 1078 height 291
click at [851, 517] on icon "5419" at bounding box center [874, 487] width 158 height 158
click at [785, 383] on input "d. 5419" at bounding box center [784, 378] width 1 height 11
radio input "true"
click at [846, 663] on button "Next" at bounding box center [784, 652] width 213 height 52
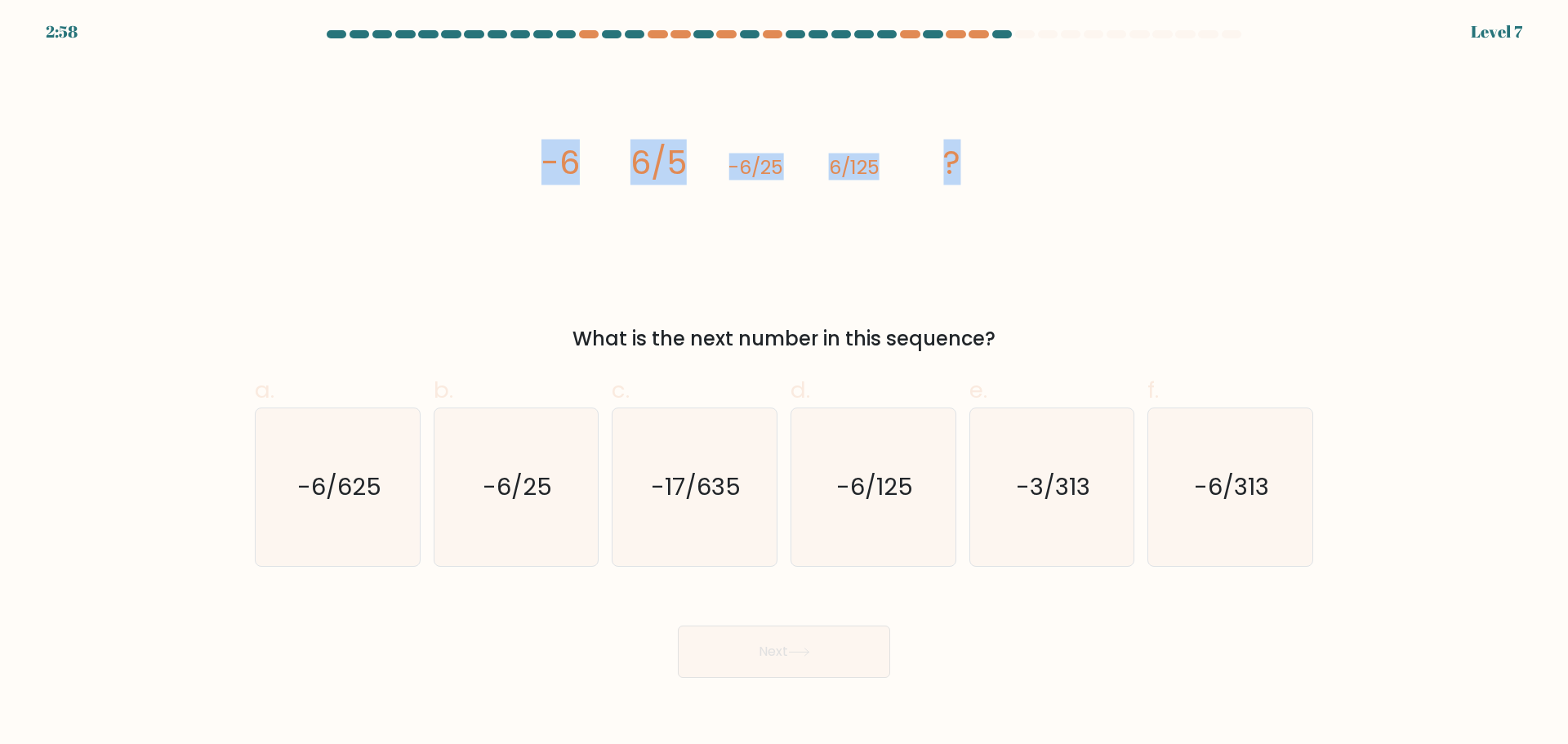
drag, startPoint x: 958, startPoint y: 167, endPoint x: 536, endPoint y: 152, distance: 422.3
click at [536, 152] on div "image/svg+xml -6 6/5 -6/25 6/125 ? What is the next number in this sequence?" at bounding box center [784, 207] width 1078 height 291
copy g "-6 6/5 -6/25 6/125 ?"
click at [374, 501] on text "-6/625" at bounding box center [339, 487] width 84 height 32
click at [784, 383] on input "a. -6/625" at bounding box center [784, 378] width 1 height 11
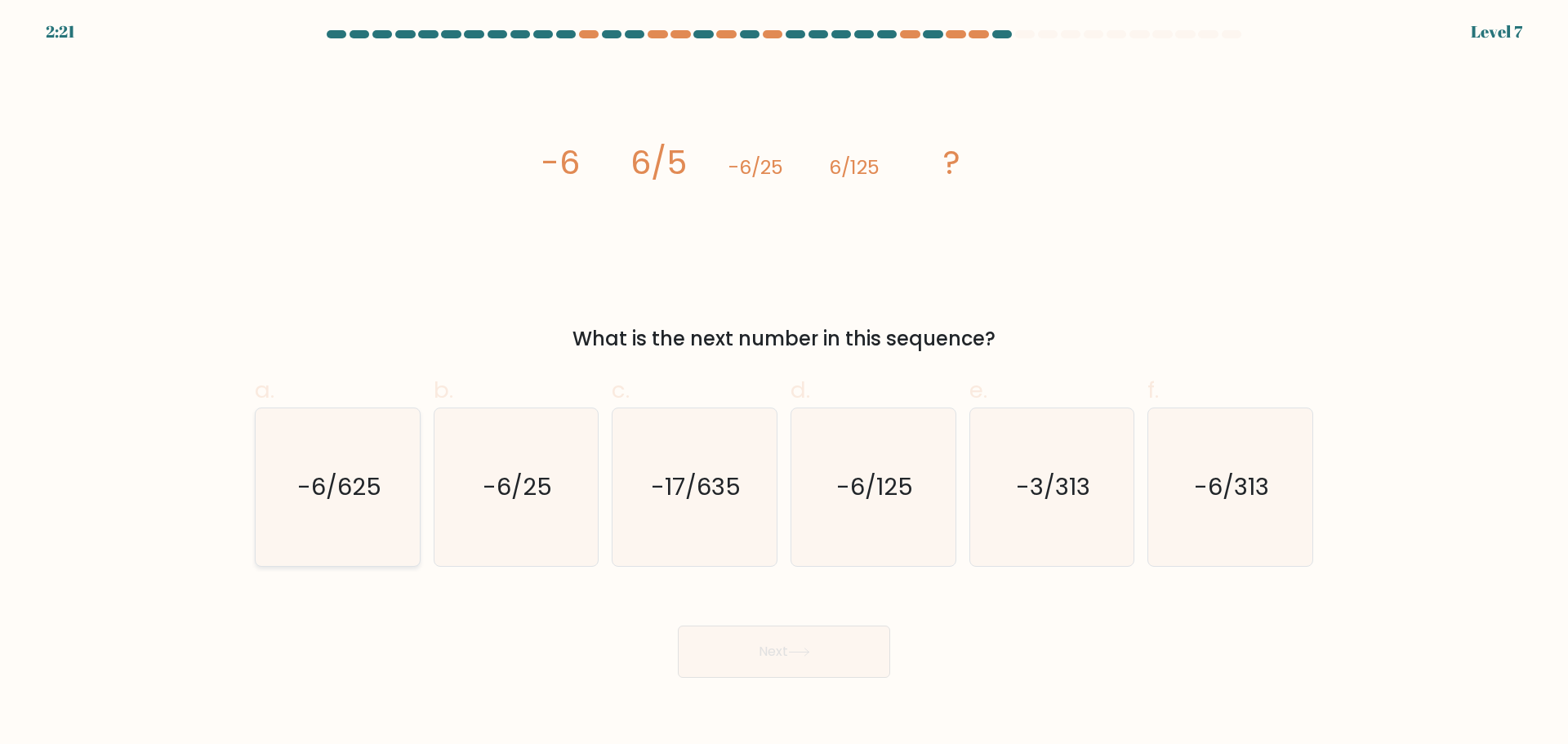
radio input "true"
drag, startPoint x: 853, startPoint y: 647, endPoint x: 867, endPoint y: 657, distance: 17.2
click at [852, 647] on button "Next" at bounding box center [784, 652] width 213 height 52
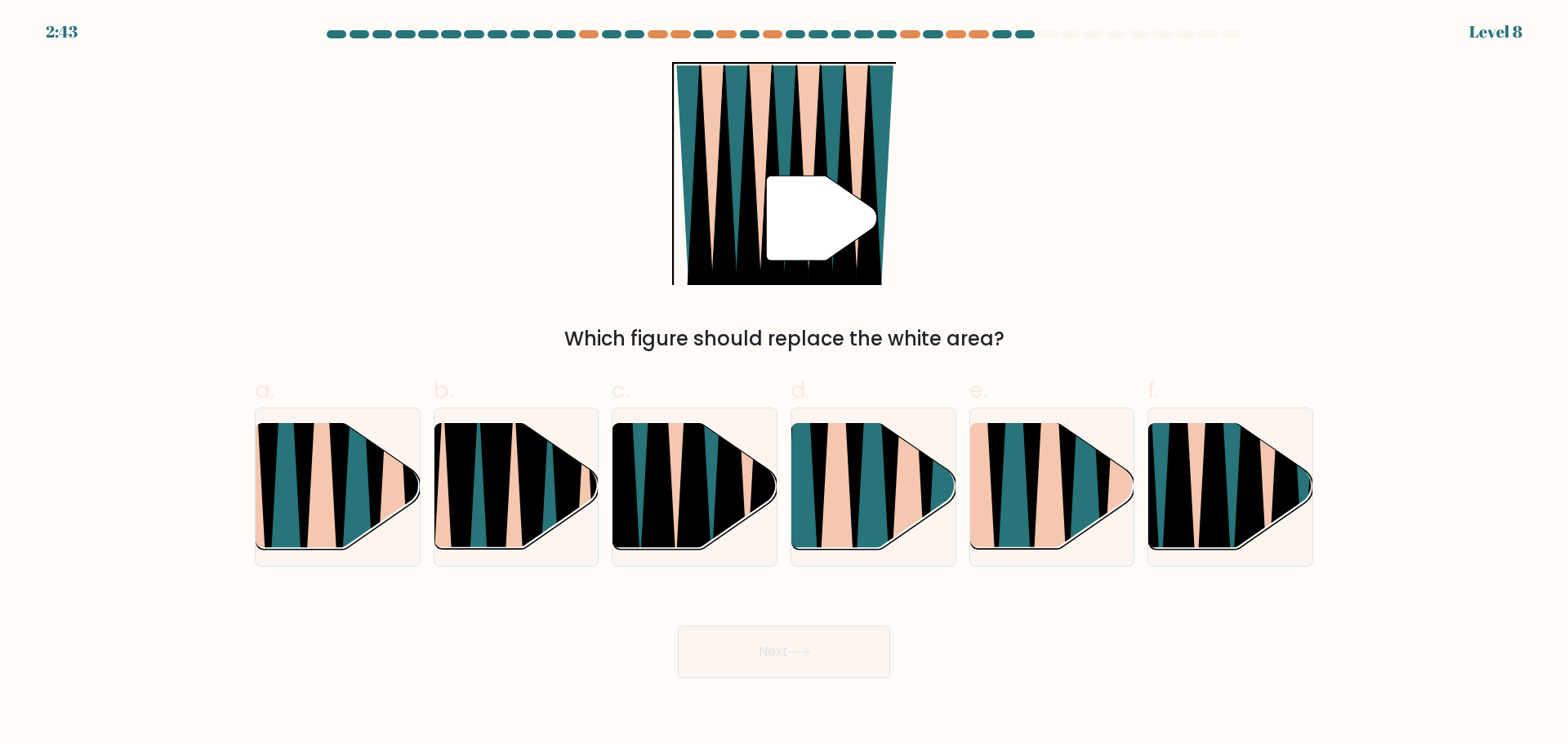
click at [1068, 229] on div "" Which figure should replace the white area?" at bounding box center [784, 207] width 1078 height 291
click at [666, 458] on icon at bounding box center [657, 425] width 37 height 328
click at [784, 383] on input "c." at bounding box center [784, 378] width 1 height 11
radio input "true"
click at [780, 666] on button "Next" at bounding box center [784, 652] width 213 height 52
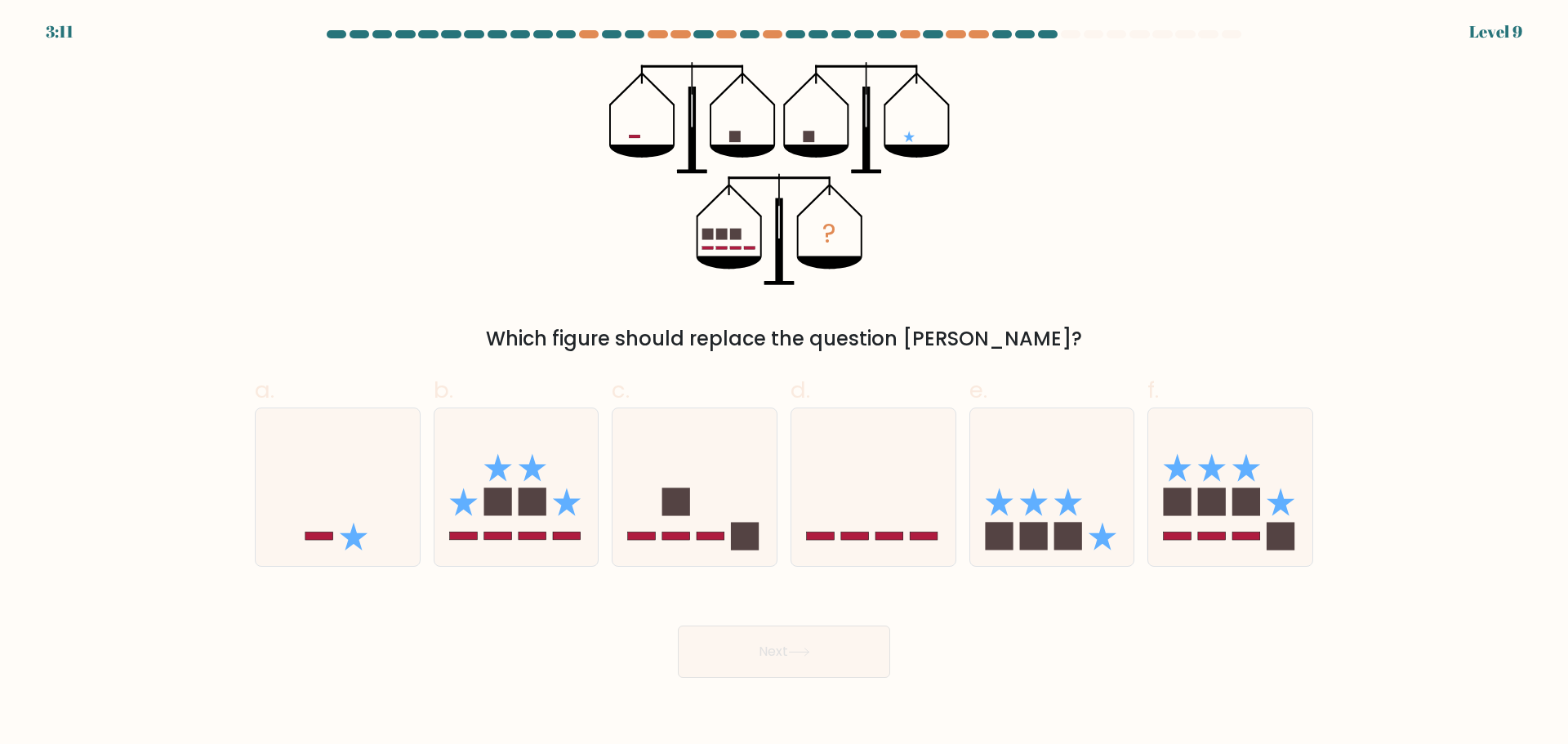
click at [1151, 273] on div "? Which figure should replace the question mark?" at bounding box center [784, 207] width 1078 height 291
click at [1151, 272] on div "? Which figure should replace the question mark?" at bounding box center [784, 207] width 1078 height 291
click at [990, 505] on icon at bounding box center [1052, 487] width 164 height 135
click at [785, 383] on input "e." at bounding box center [784, 378] width 1 height 11
radio input "true"
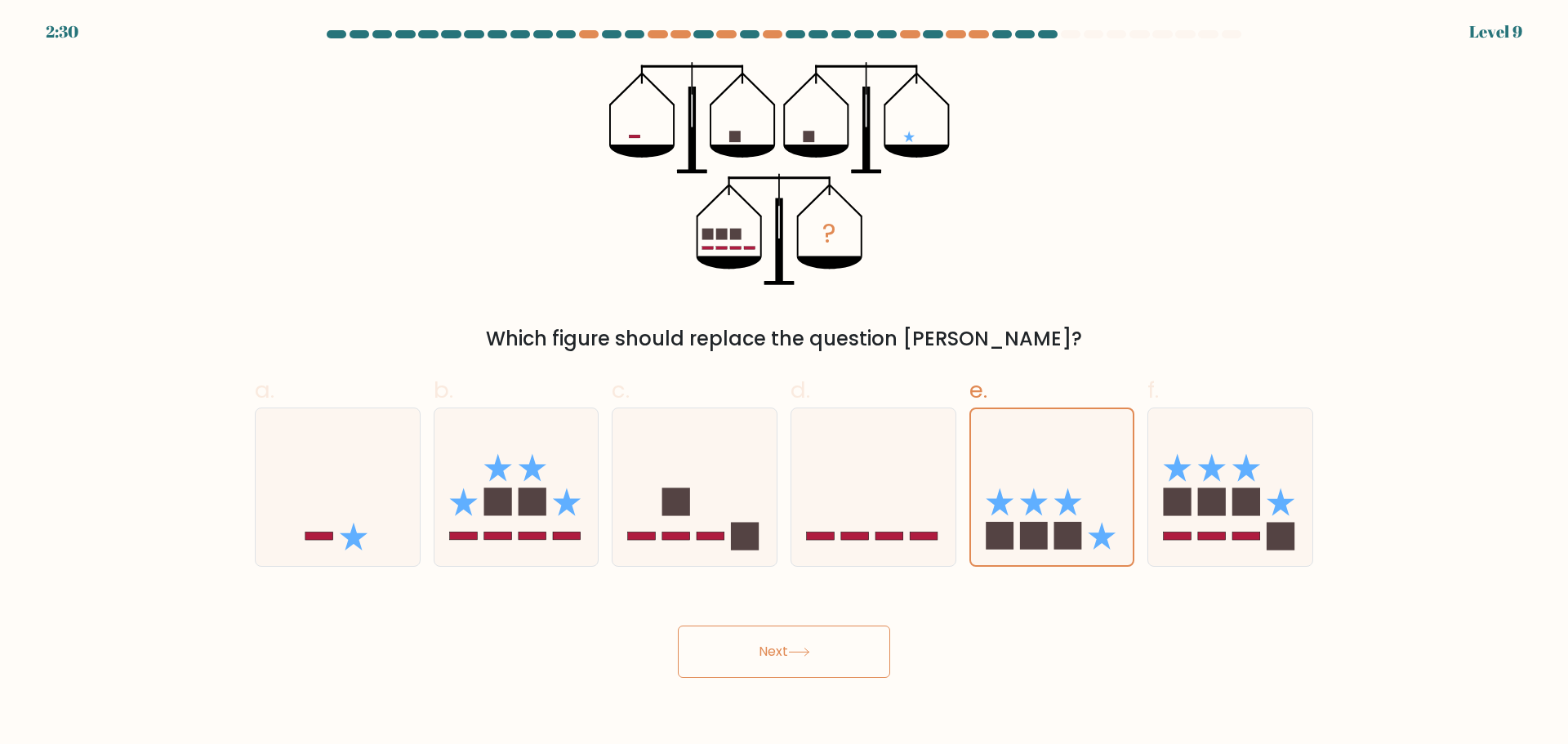
click at [835, 639] on button "Next" at bounding box center [784, 652] width 213 height 52
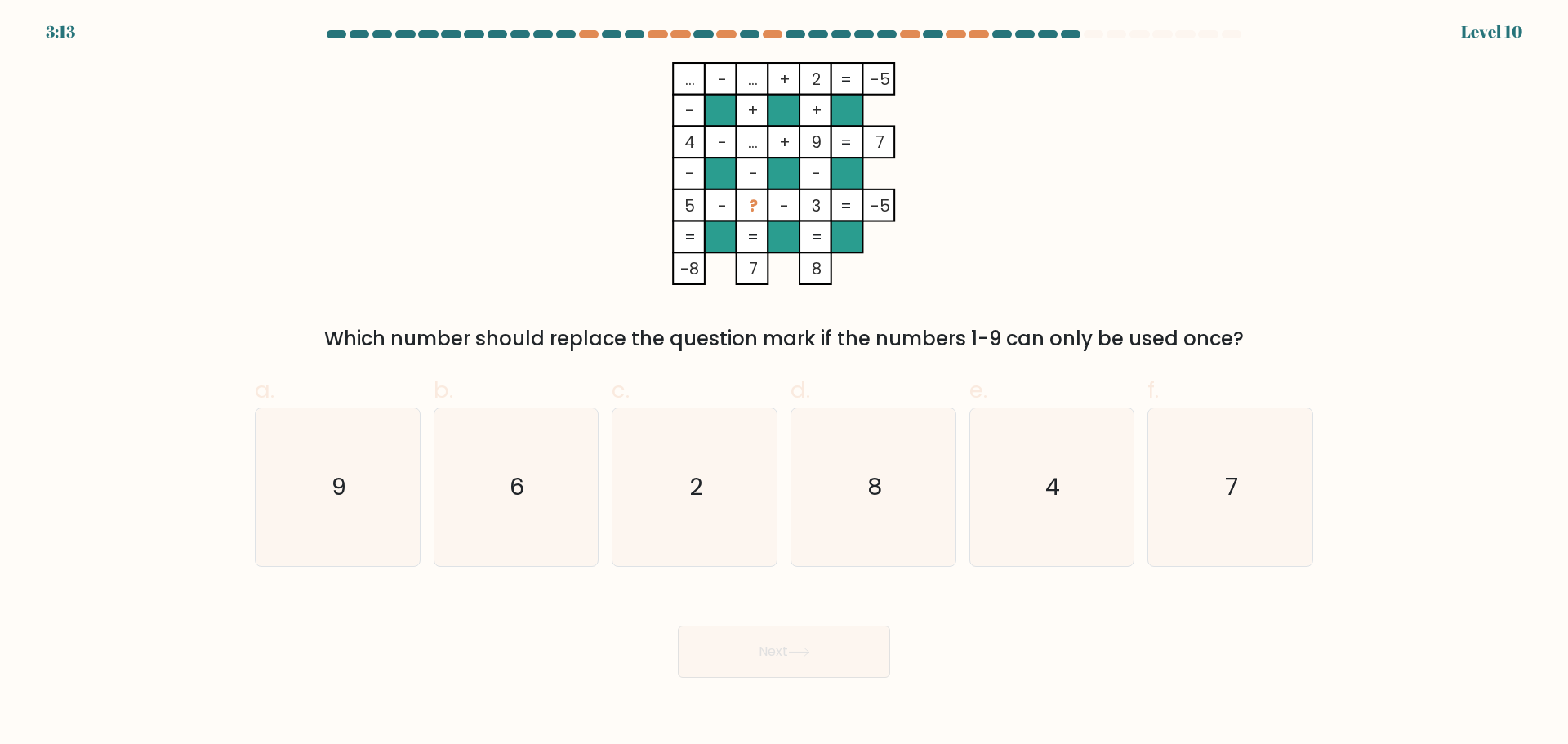
click at [1258, 191] on div "... - ... + 2 -5 - + + 4 - ... + 9 7 - - - 5 - ? - 3 = -5 = = = = -8 7 8 = Whic…" at bounding box center [784, 207] width 1078 height 291
click at [520, 536] on icon "6" at bounding box center [516, 487] width 158 height 158
click at [784, 383] on input "b. 6" at bounding box center [784, 378] width 1 height 11
radio input "true"
click at [1058, 536] on icon "4" at bounding box center [1051, 487] width 158 height 158
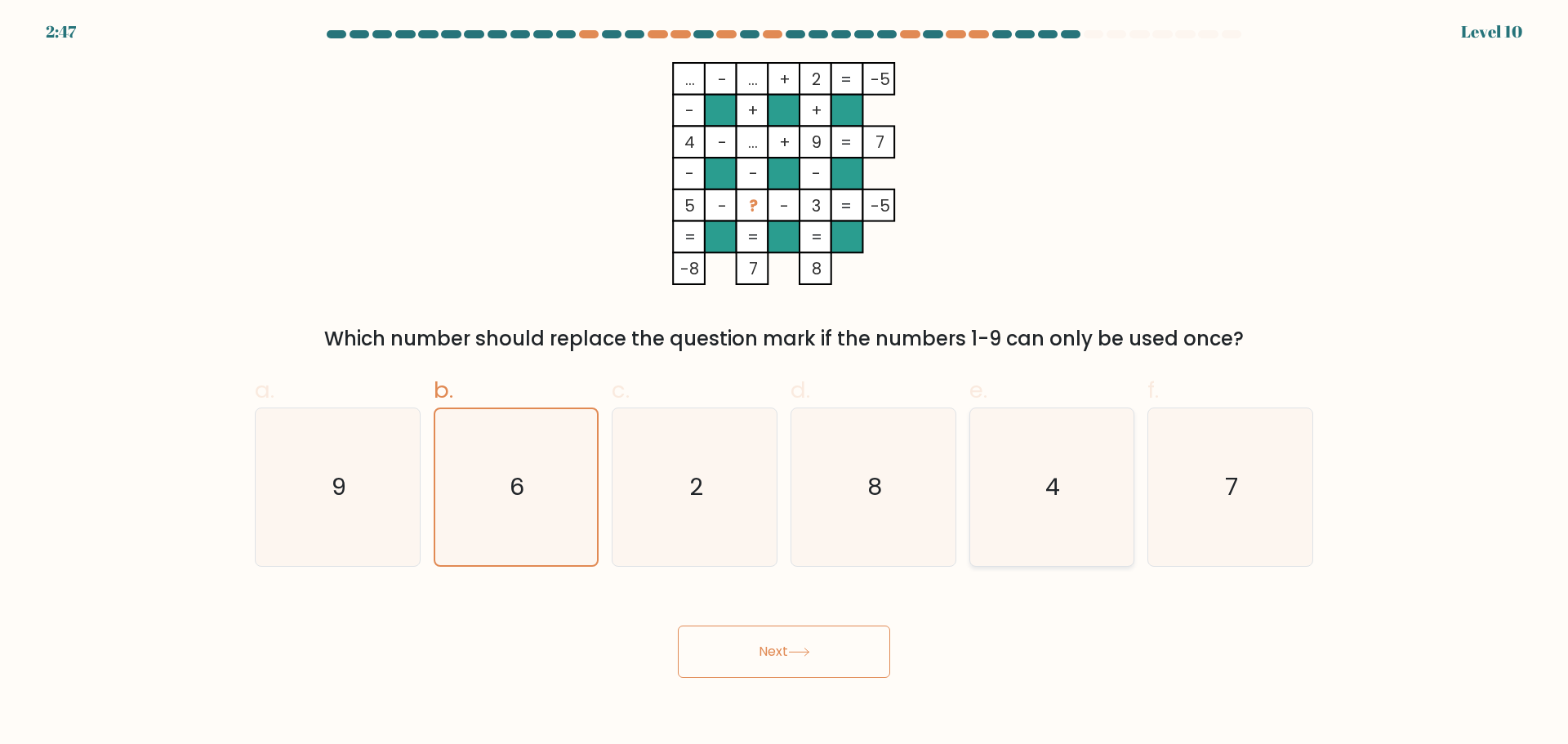
click at [785, 383] on input "e. 4" at bounding box center [784, 378] width 1 height 11
radio input "true"
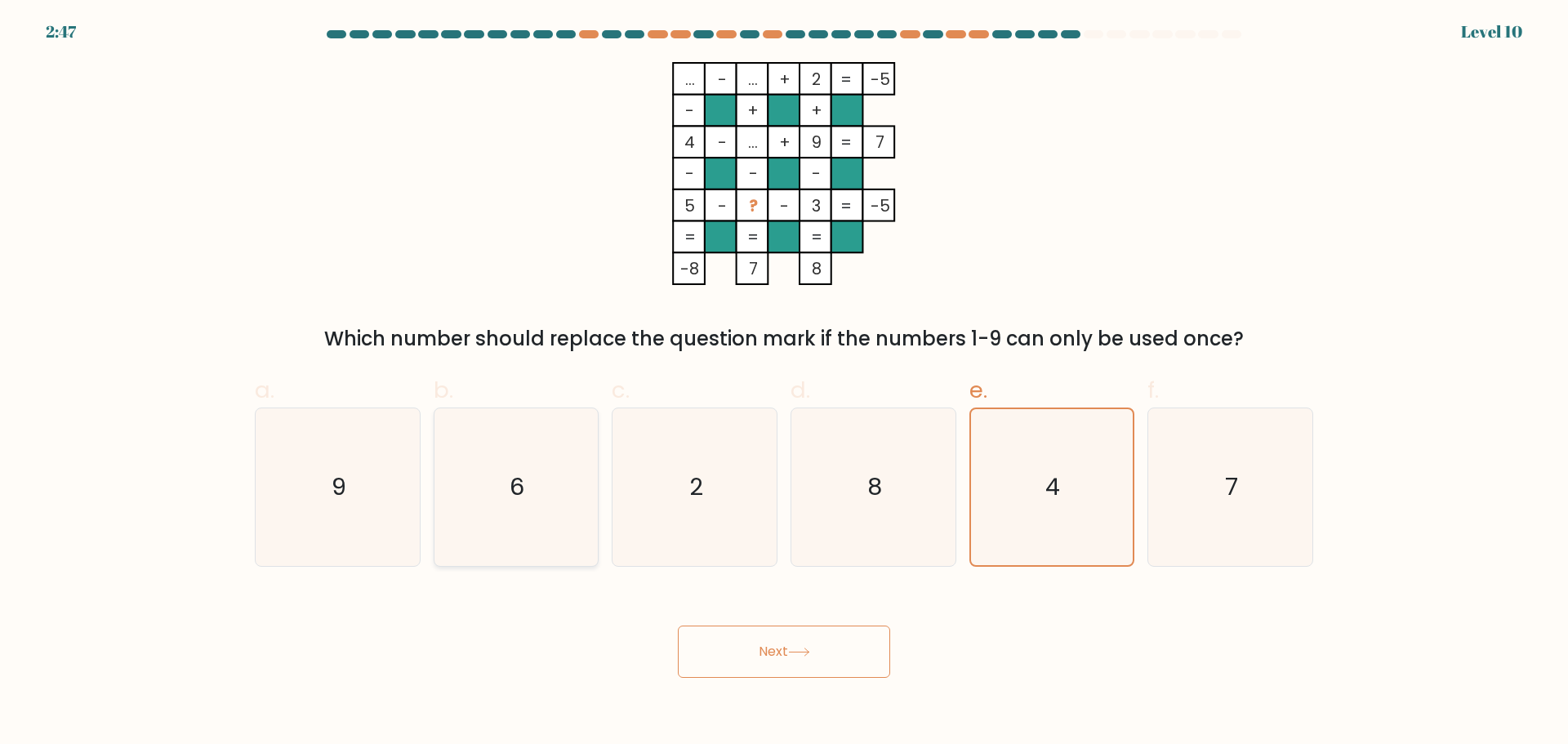
click at [535, 500] on icon "6" at bounding box center [516, 487] width 158 height 158
click at [784, 383] on input "b. 6" at bounding box center [784, 378] width 1 height 11
radio input "true"
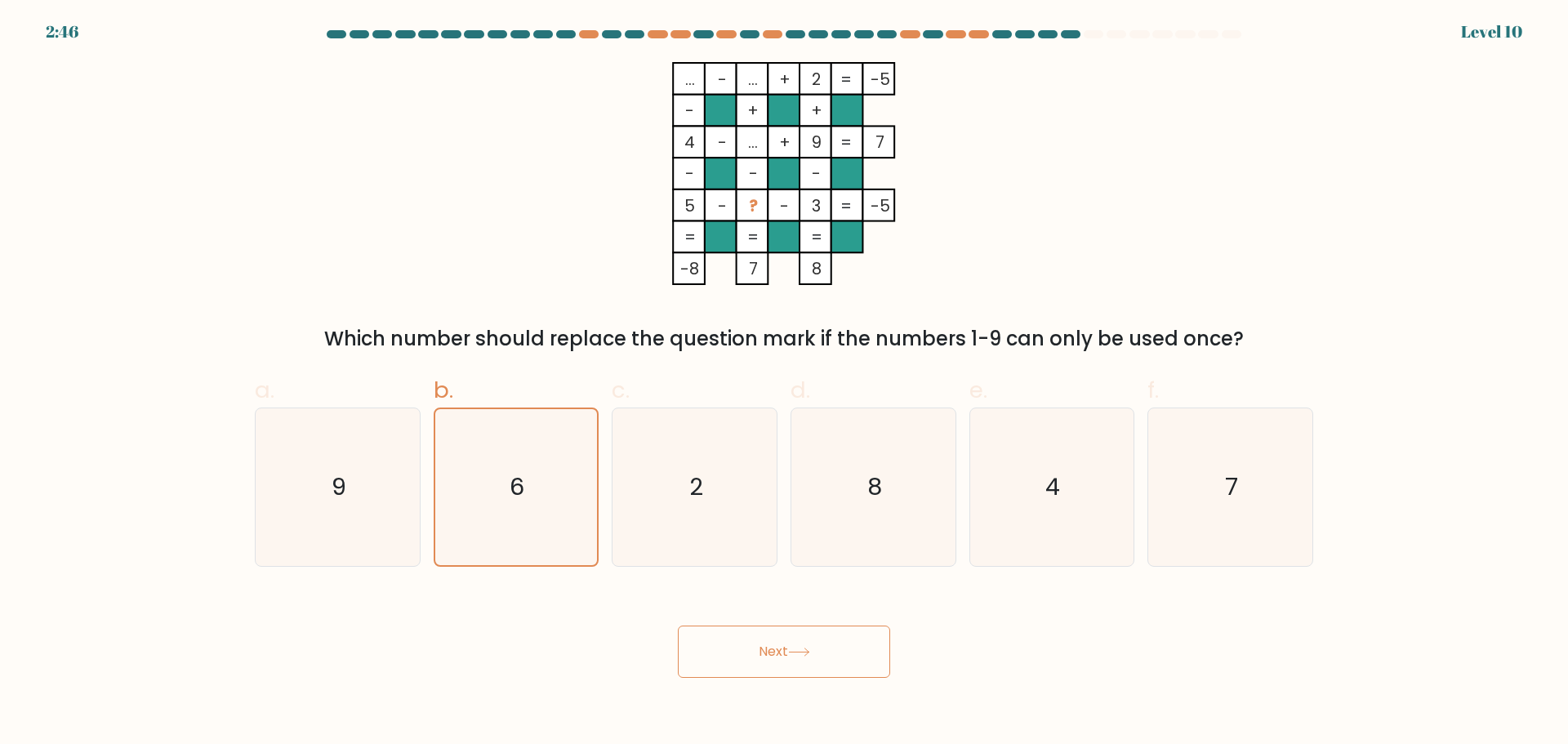
click at [775, 662] on button "Next" at bounding box center [784, 652] width 213 height 52
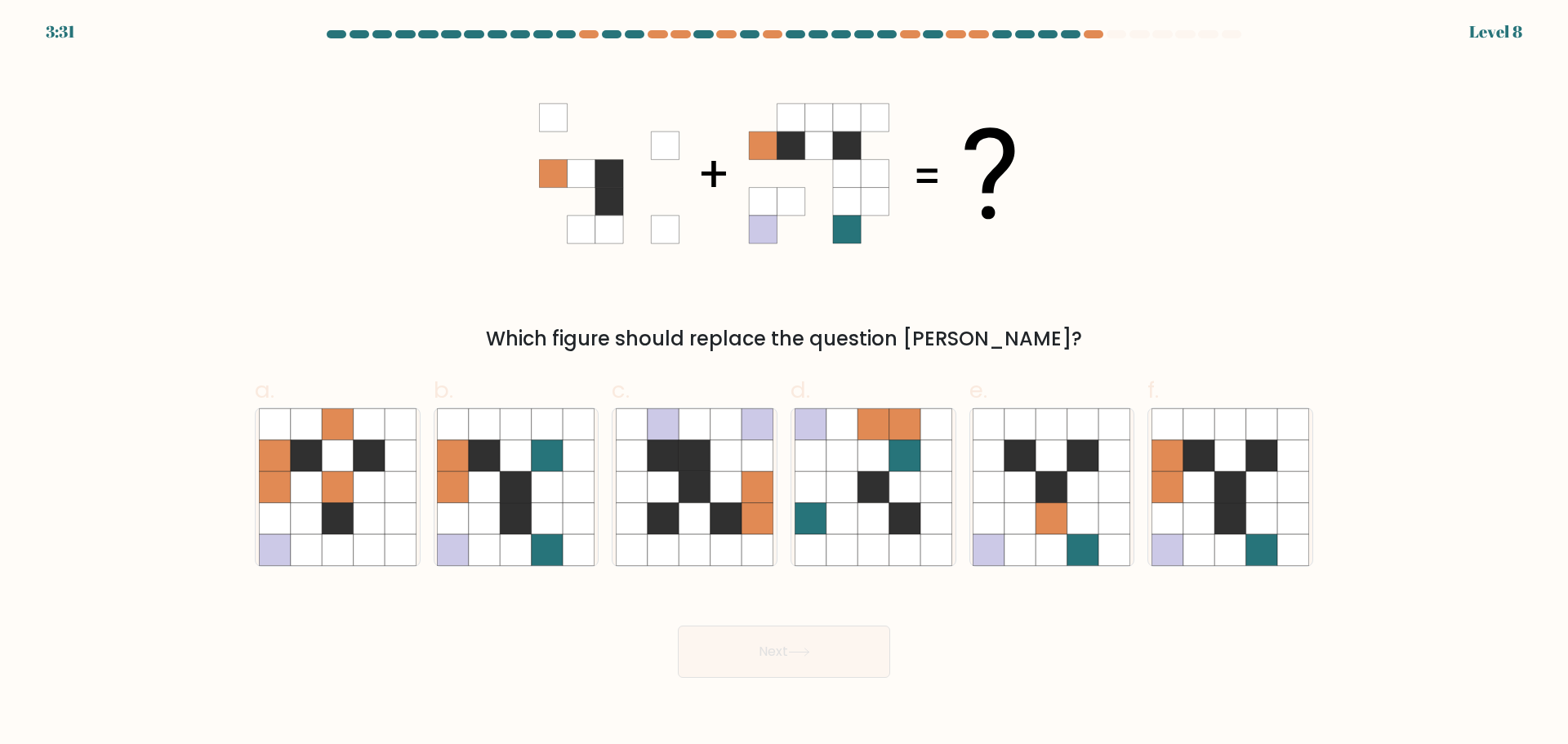
click at [1147, 298] on div "Which figure should replace the question mark?" at bounding box center [784, 207] width 1078 height 291
click at [1255, 560] on icon at bounding box center [1261, 549] width 31 height 31
click at [785, 383] on input "f." at bounding box center [784, 378] width 1 height 11
radio input "true"
click at [804, 671] on button "Next" at bounding box center [784, 652] width 213 height 52
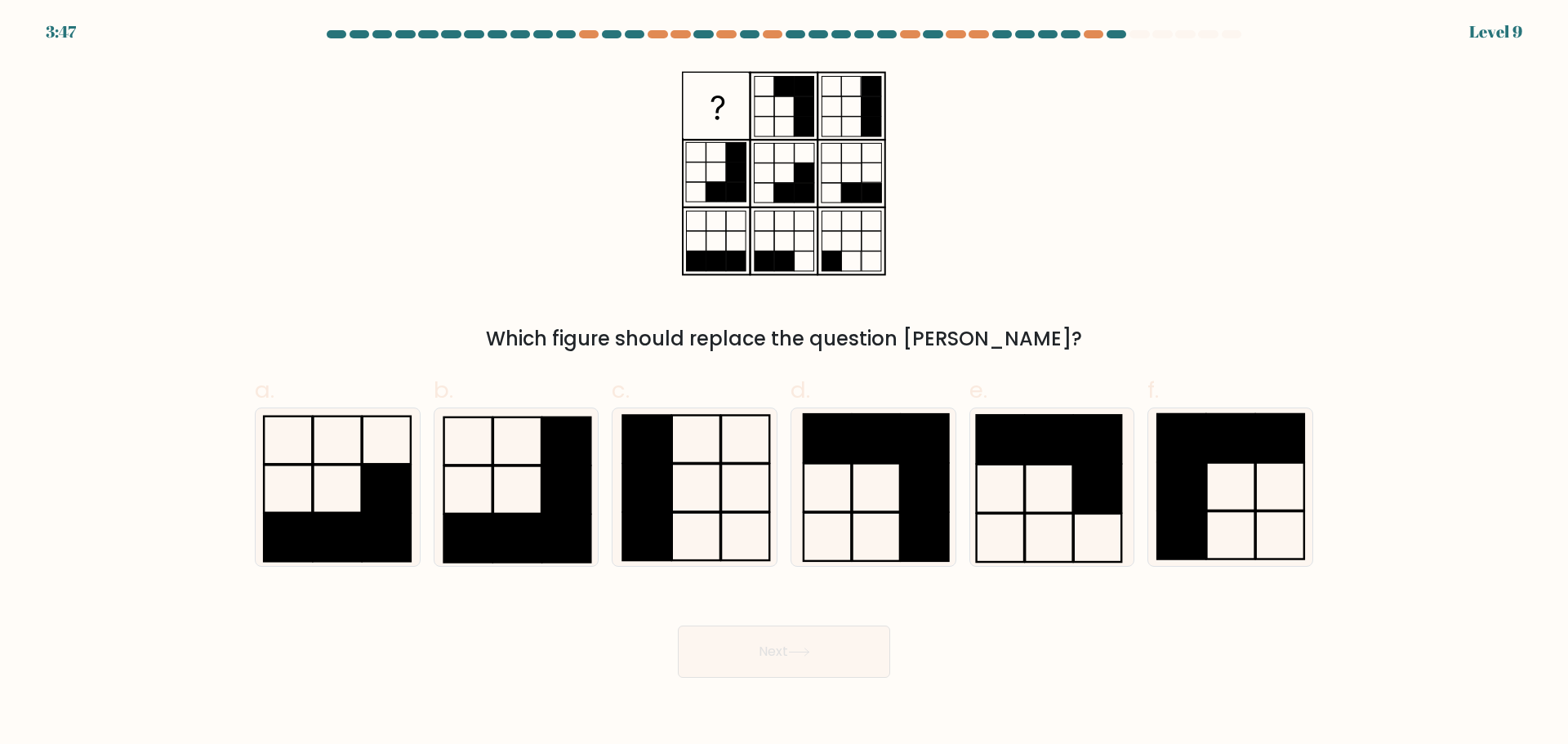
click at [1028, 632] on div "Next" at bounding box center [784, 631] width 1078 height 91
click at [1529, 325] on form at bounding box center [784, 354] width 1568 height 648
click at [1535, 395] on form at bounding box center [784, 354] width 1568 height 648
click at [1493, 411] on form at bounding box center [784, 354] width 1568 height 648
click at [1493, 410] on form at bounding box center [784, 354] width 1568 height 648
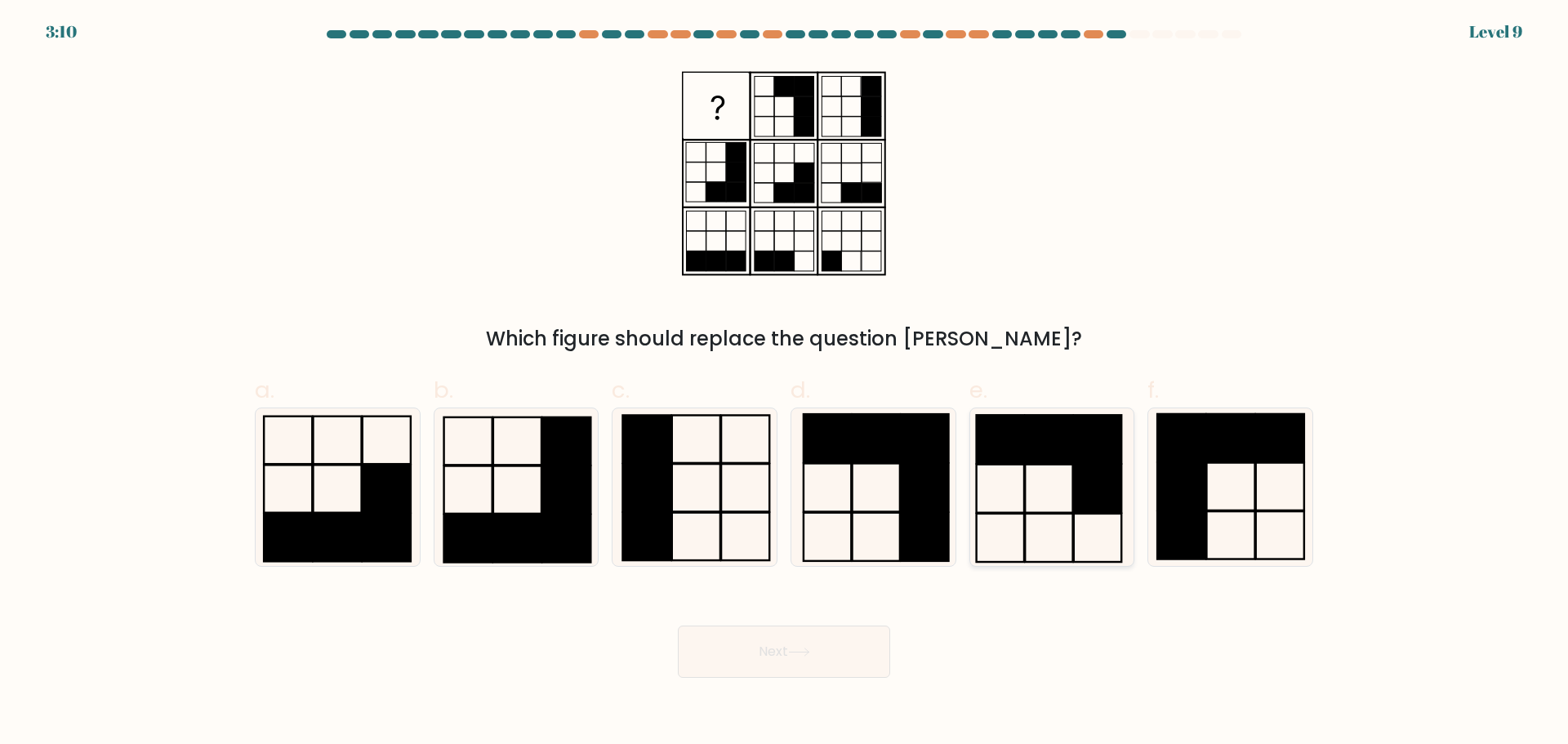
click at [1021, 539] on icon at bounding box center [1051, 487] width 158 height 158
click at [785, 383] on input "e." at bounding box center [784, 378] width 1 height 11
radio input "true"
click at [792, 651] on button "Next" at bounding box center [784, 652] width 213 height 52
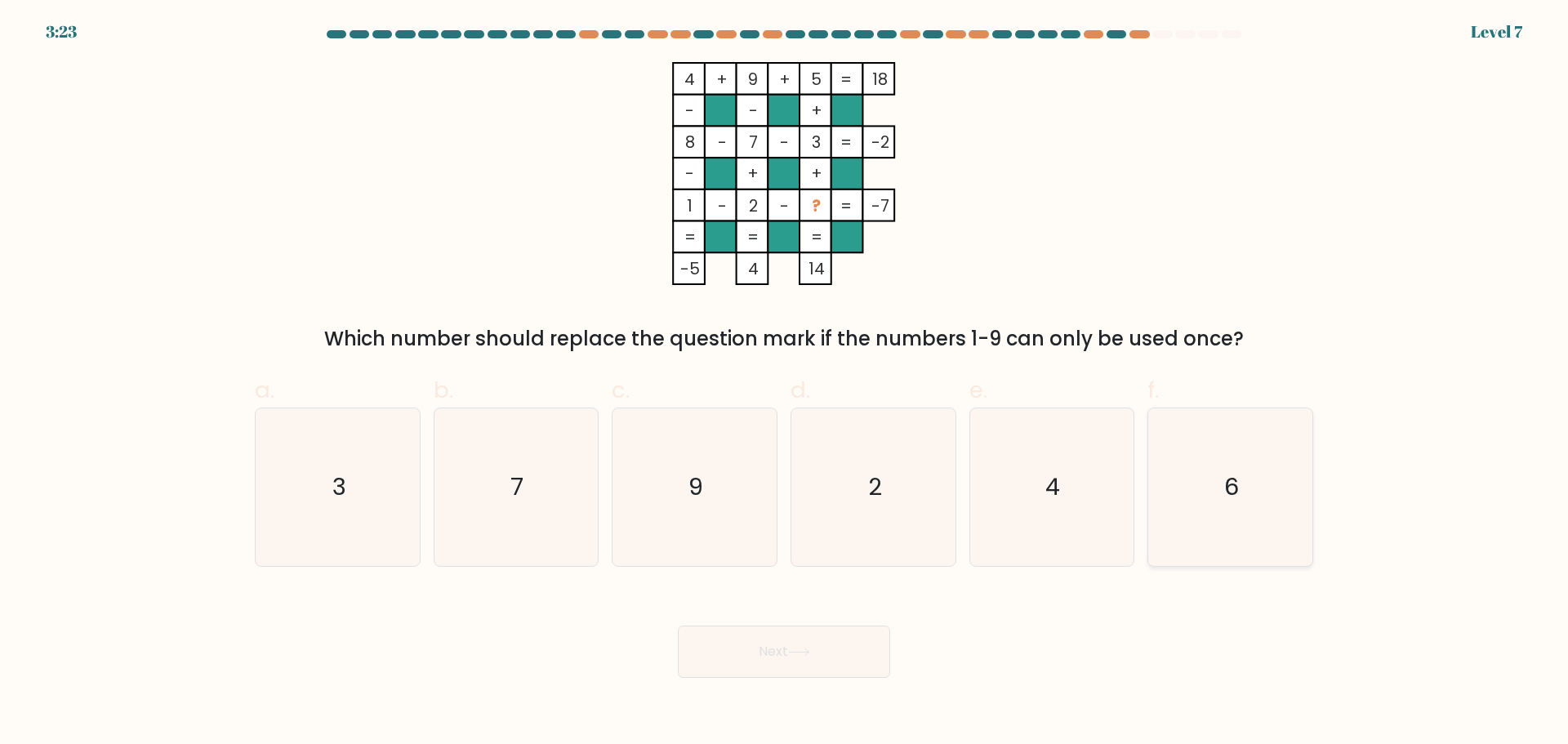
click at [1241, 466] on icon "6" at bounding box center [1230, 487] width 158 height 158
click at [785, 383] on input "f. 6" at bounding box center [784, 378] width 1 height 11
radio input "true"
click at [805, 653] on icon at bounding box center [799, 652] width 22 height 9
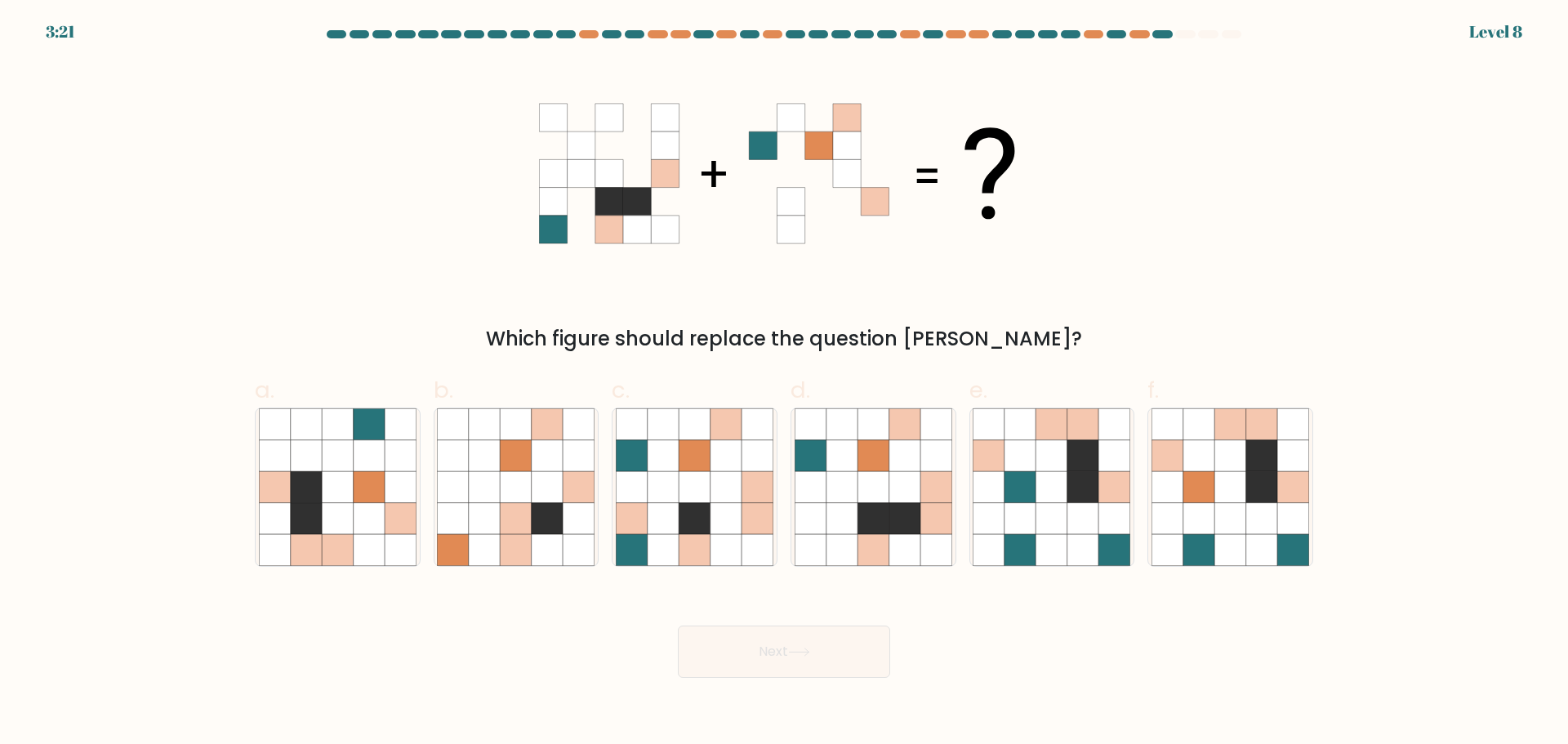
click at [1209, 229] on div "Which figure should replace the question mark?" at bounding box center [784, 207] width 1078 height 291
click at [914, 536] on icon at bounding box center [905, 549] width 31 height 31
click at [785, 383] on input "d." at bounding box center [784, 378] width 1 height 11
radio input "true"
drag, startPoint x: 812, startPoint y: 648, endPoint x: 835, endPoint y: 653, distance: 23.5
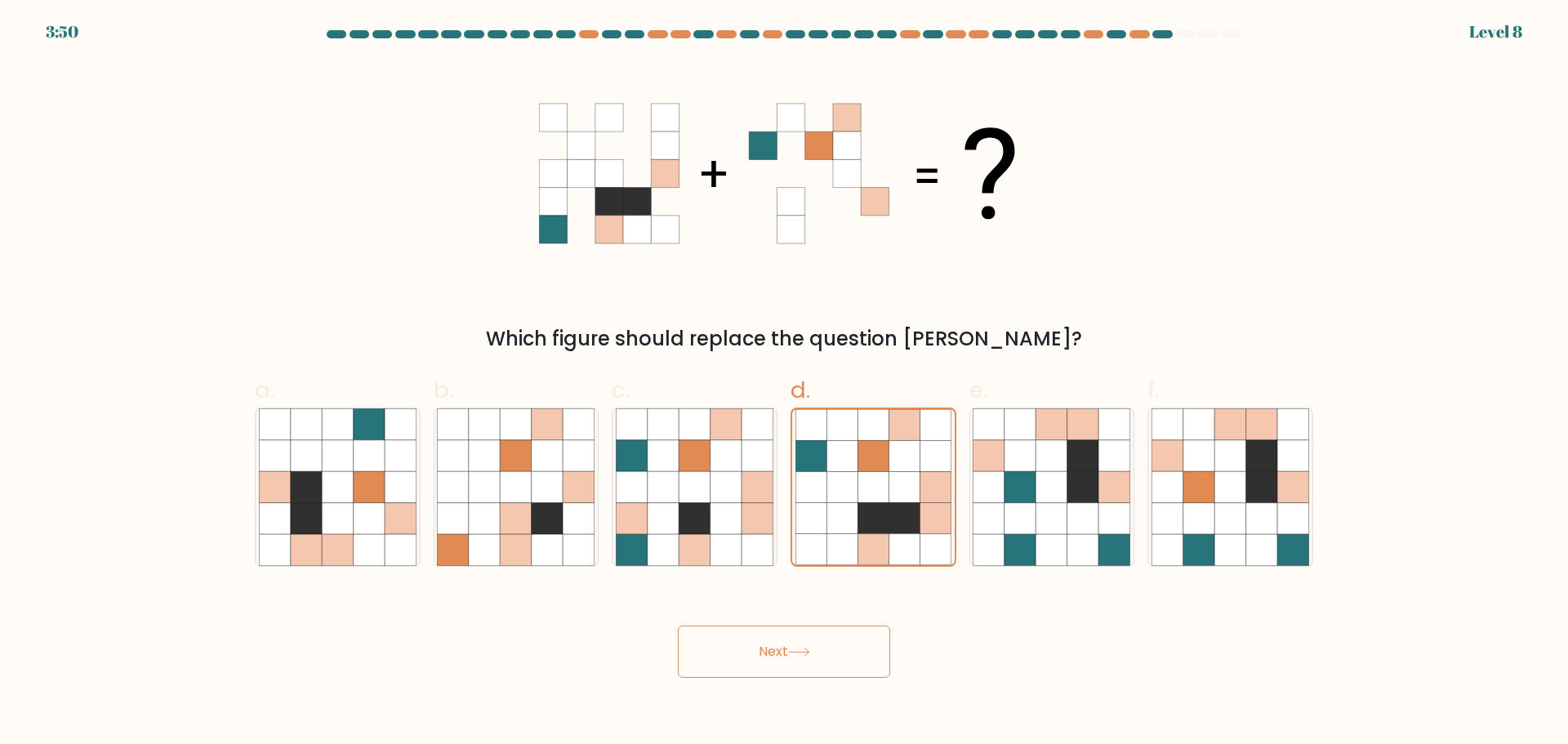
click at [811, 648] on icon at bounding box center [799, 652] width 22 height 9
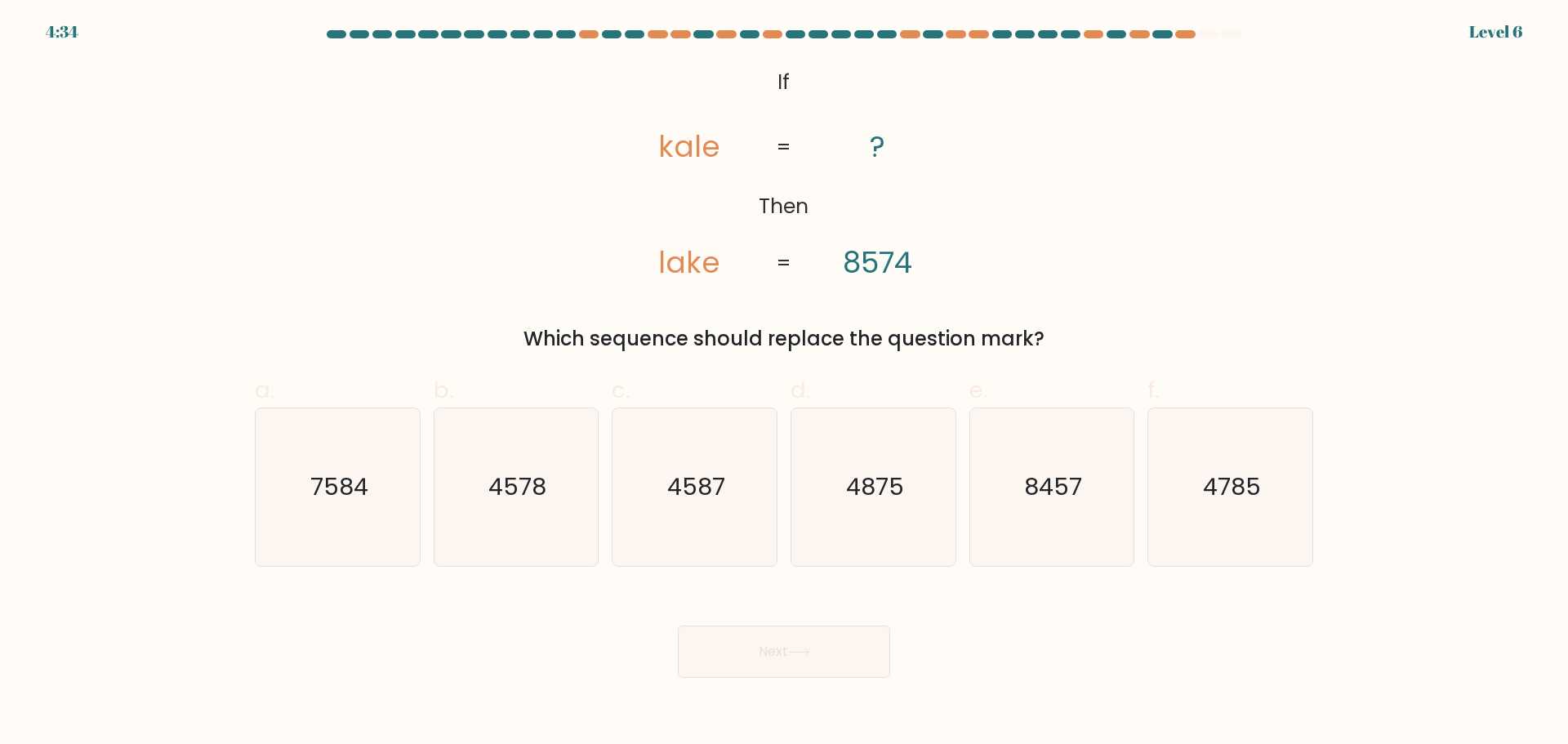
click at [1149, 283] on div "@import url('https://fonts.googleapis.com/css?family=Abril+Fatface:400,100,100i…" at bounding box center [784, 207] width 1078 height 291
click at [351, 505] on icon "7584" at bounding box center [337, 487] width 158 height 158
click at [784, 383] on input "a. 7584" at bounding box center [784, 378] width 1 height 11
radio input "true"
click at [777, 665] on button "Next" at bounding box center [784, 652] width 213 height 52
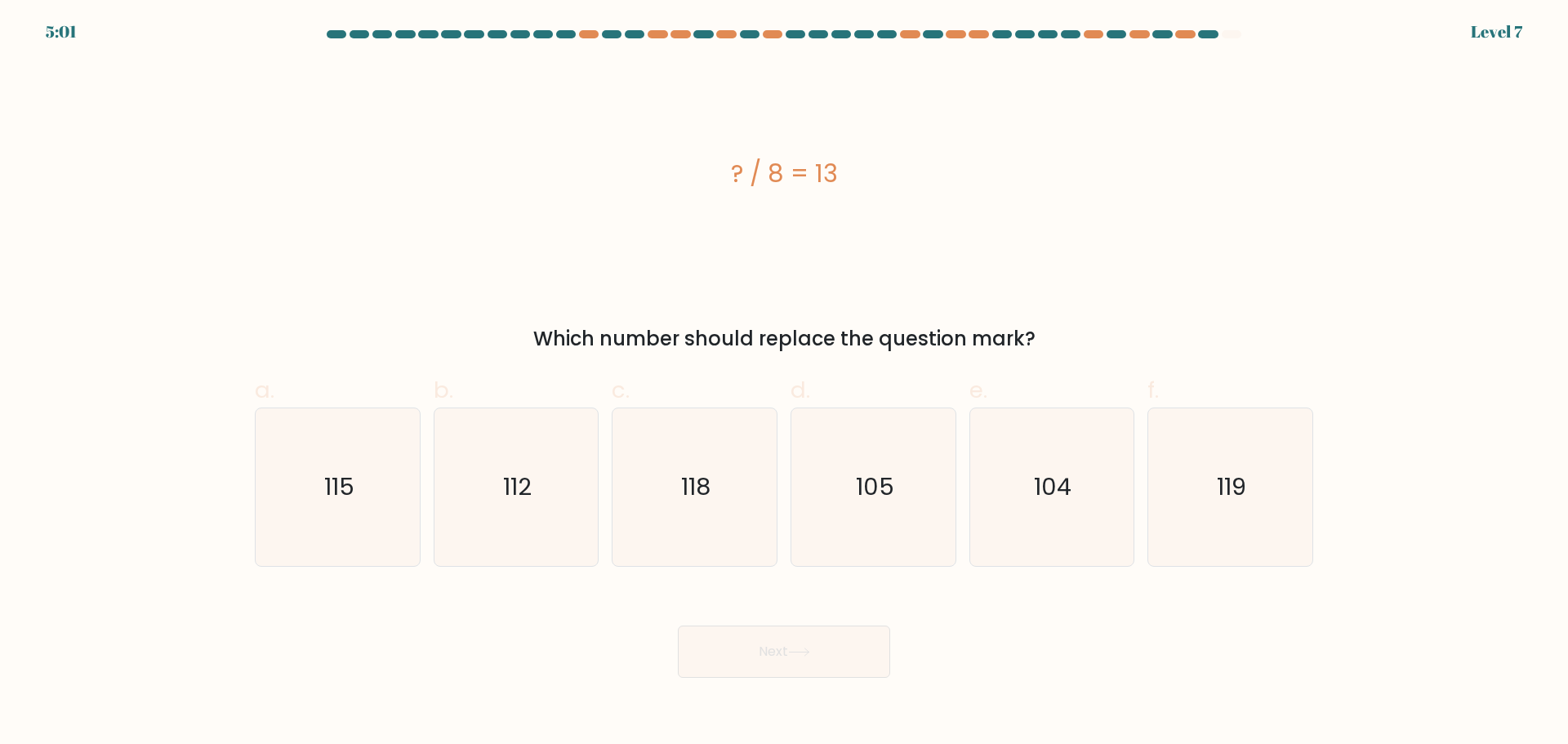
click at [1226, 210] on div "? / 8 = 13" at bounding box center [784, 173] width 1059 height 223
drag, startPoint x: 830, startPoint y: 176, endPoint x: 700, endPoint y: 172, distance: 130.1
click at [699, 172] on div "? / 8 = 13" at bounding box center [784, 173] width 1059 height 37
copy div "? / 8 = 13"
click at [1047, 525] on icon "104" at bounding box center [1051, 487] width 158 height 158
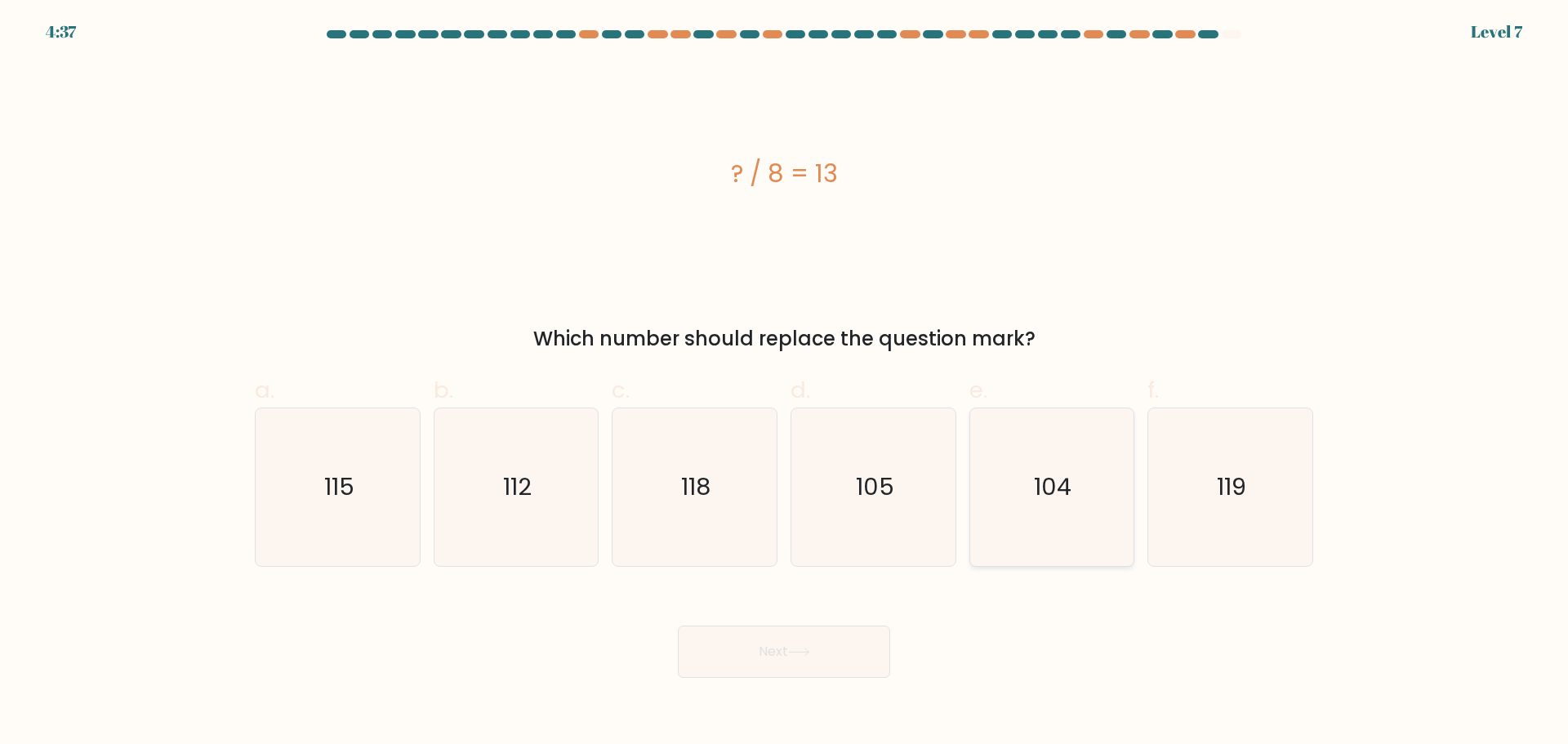
click at [785, 383] on input "e. 104" at bounding box center [784, 378] width 1 height 11
radio input "true"
click at [768, 657] on button "Next" at bounding box center [784, 652] width 213 height 52
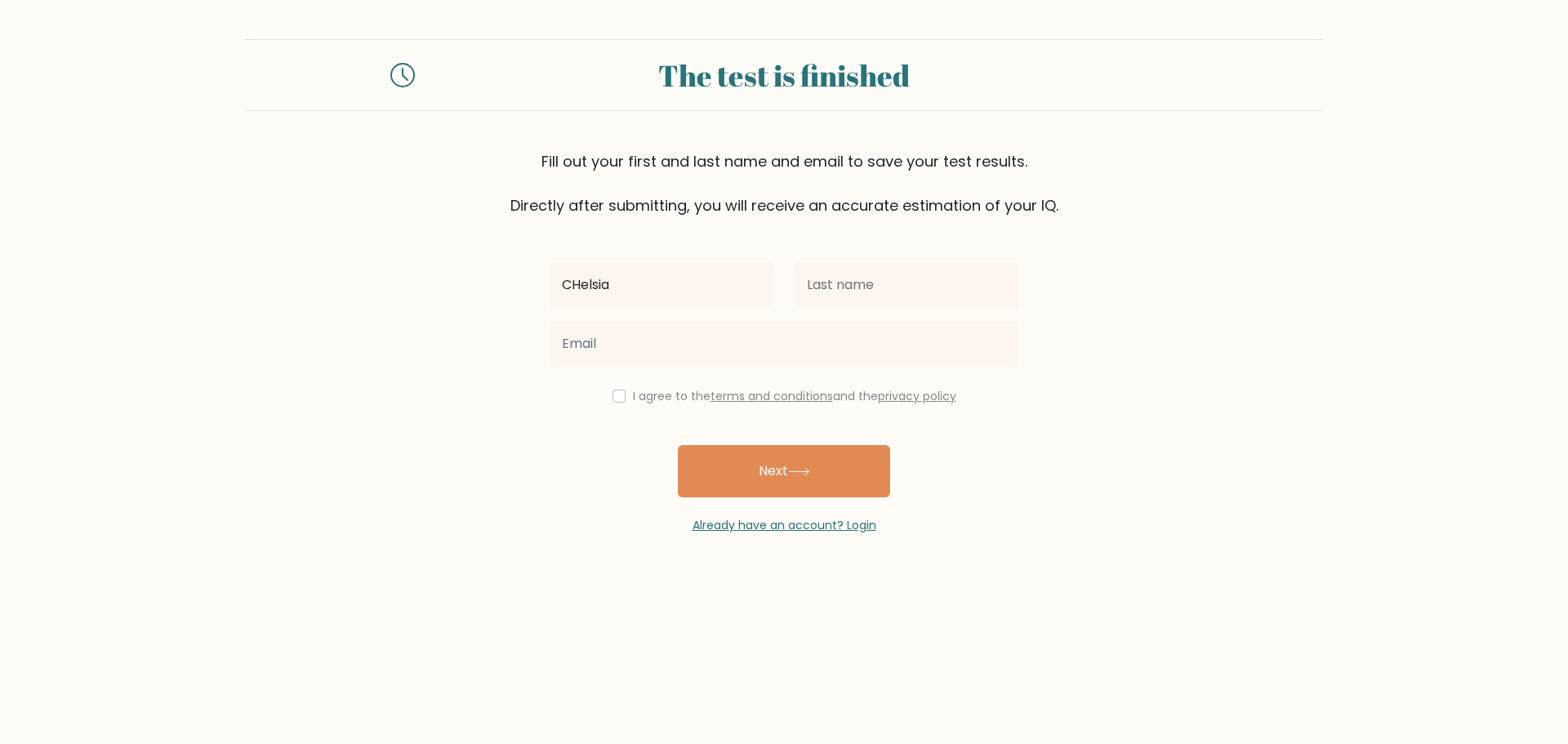
type input "Chelsia"
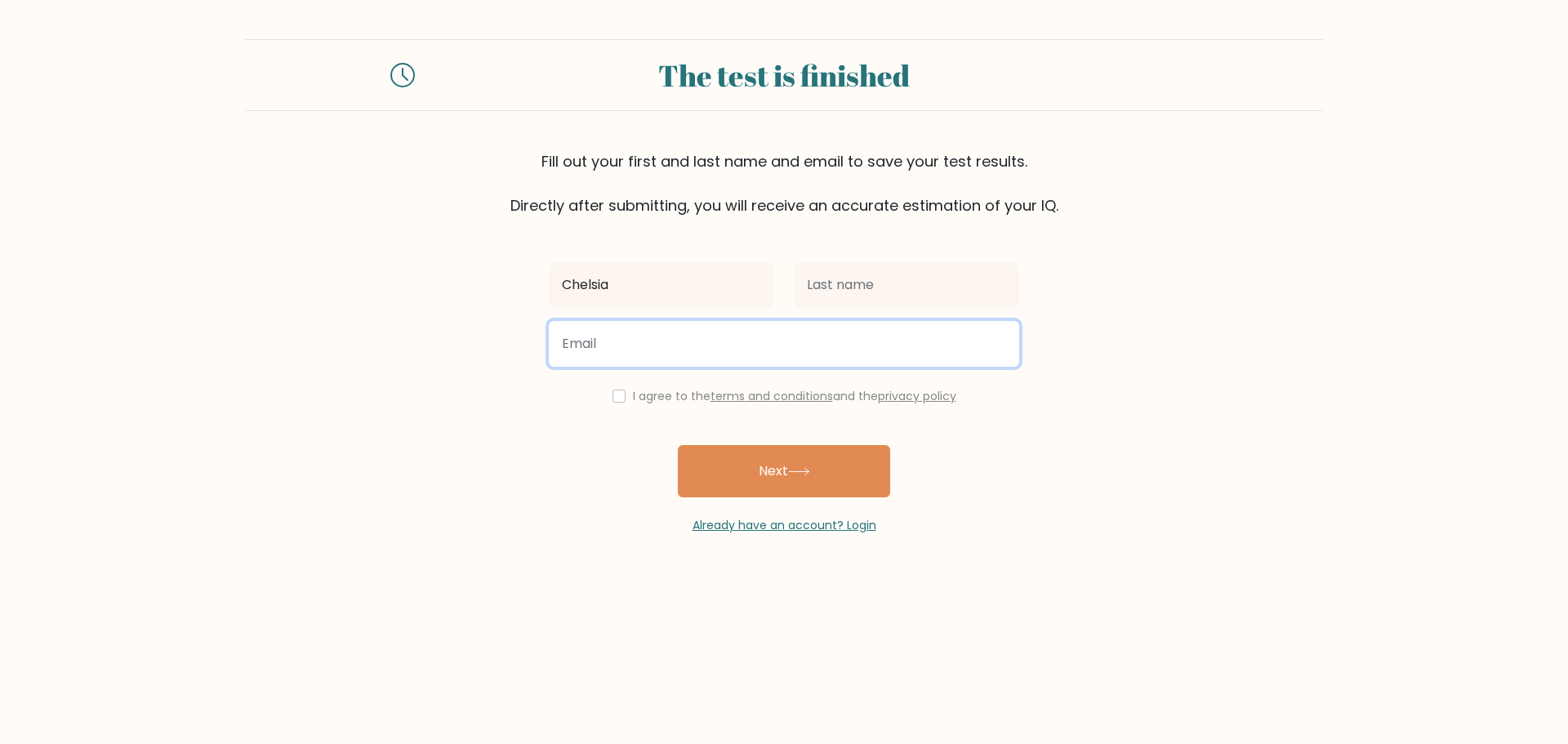
click at [604, 337] on input "email" at bounding box center [784, 344] width 471 height 46
type input "chelsia090294@gmail.com"
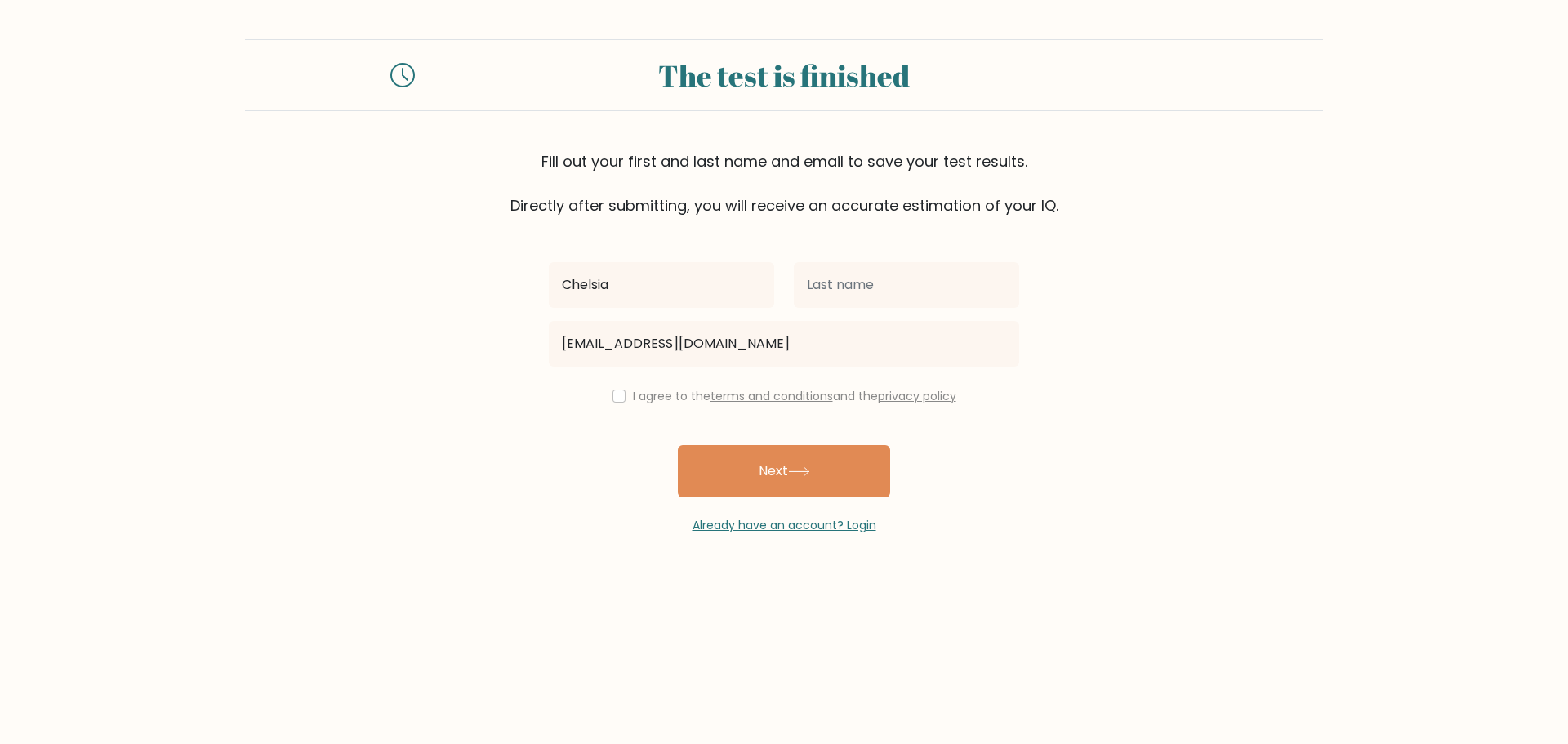
click at [627, 400] on div "I agree to the terms and conditions and the privacy policy" at bounding box center [784, 397] width 491 height 20
click at [642, 391] on label "I agree to the terms and conditions and the privacy policy" at bounding box center [794, 396] width 324 height 16
click at [770, 483] on button "Next" at bounding box center [784, 472] width 213 height 52
click at [613, 395] on input "checkbox" at bounding box center [619, 396] width 13 height 13
checkbox input "true"
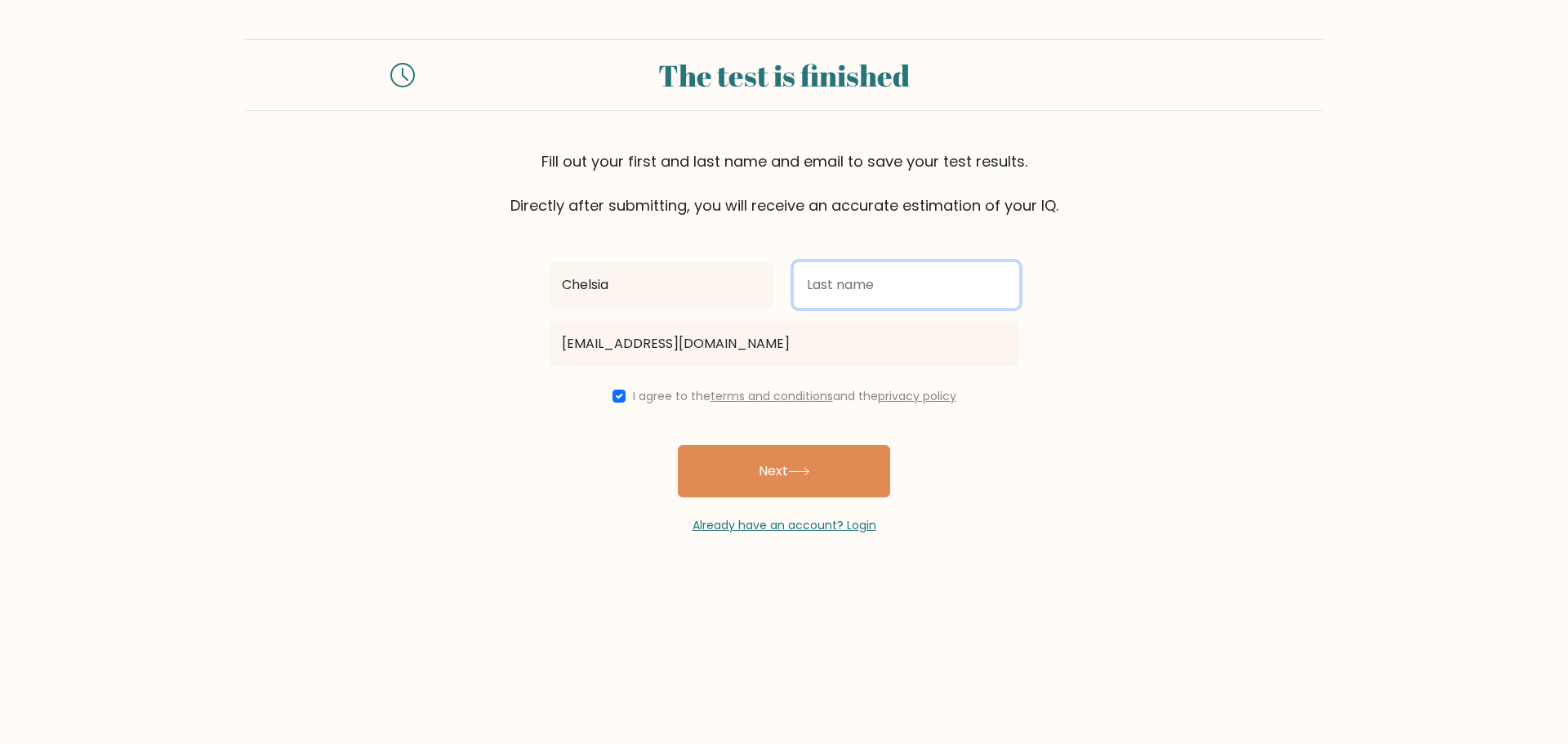
click at [844, 282] on input "text" at bounding box center [907, 285] width 225 height 46
type input "Pamatian"
drag, startPoint x: 811, startPoint y: 482, endPoint x: 821, endPoint y: 488, distance: 11.7
click at [810, 482] on button "Next" at bounding box center [784, 472] width 213 height 52
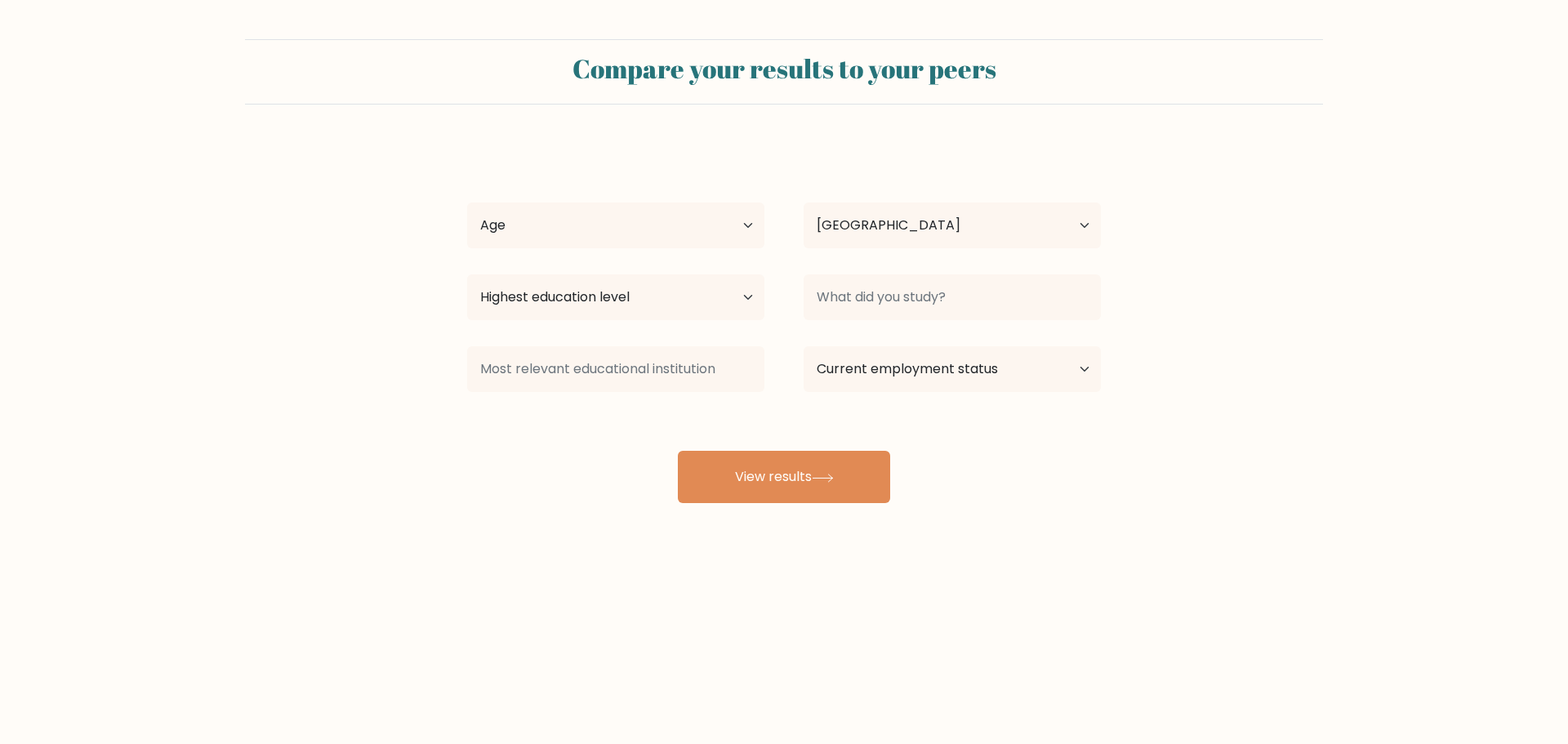
select select "GB"
click at [682, 222] on select "Age Under 18 years old 18-24 years old 25-34 years old 35-44 years old 45-54 ye…" at bounding box center [616, 225] width 298 height 46
select select "25_34"
click at [467, 203] on select "Age Under 18 years old 18-24 years old 25-34 years old 35-44 years old 45-54 ye…" at bounding box center [616, 225] width 298 height 46
click at [899, 231] on select "Country Afghanistan Albania Algeria American Samoa Andorra Angola Anguilla Anta…" at bounding box center [952, 225] width 298 height 46
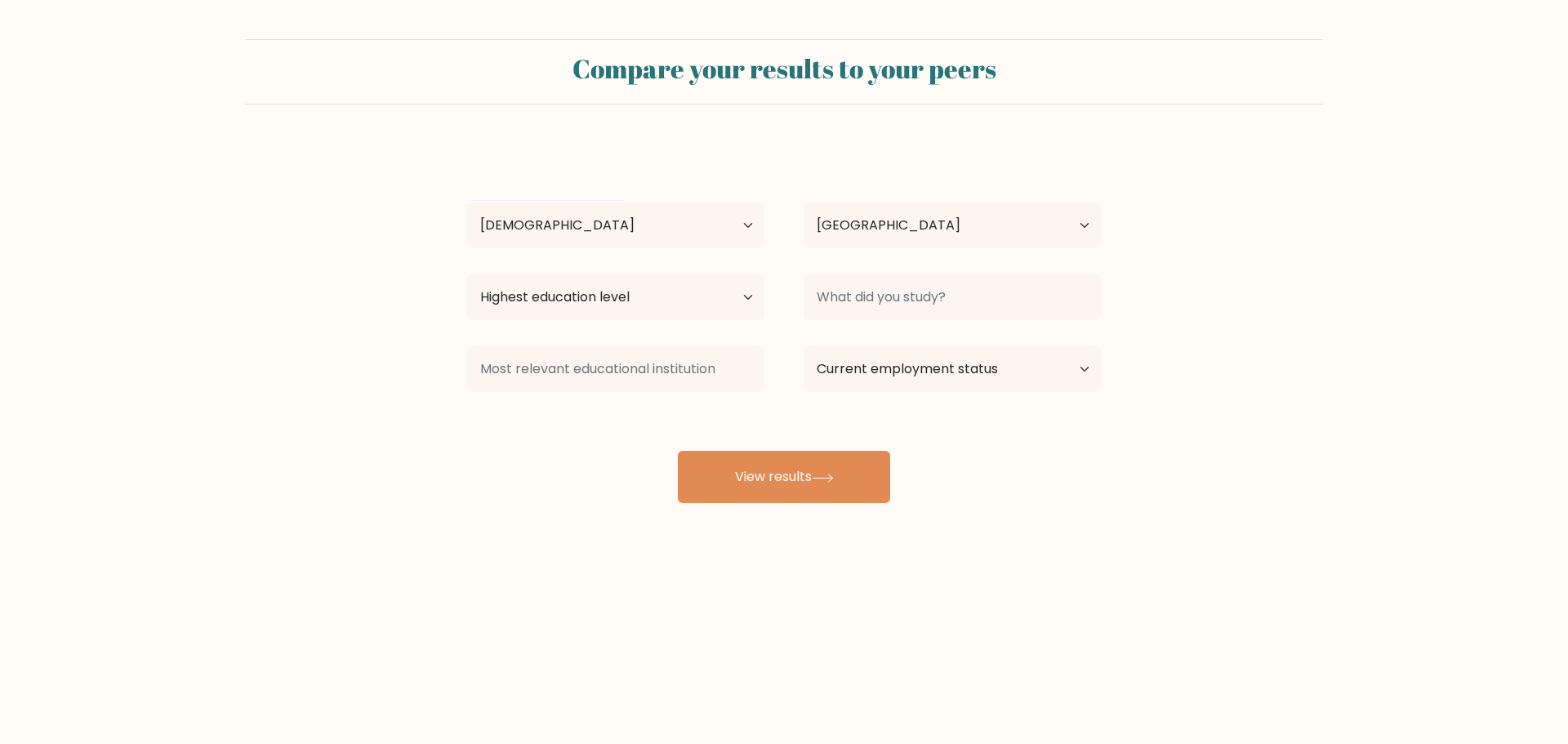
click at [876, 116] on form "Compare your results to your peers Chelsia Pamatian Age Under 18 years old 18-2…" at bounding box center [784, 271] width 1568 height 464
click at [782, 478] on button "View results" at bounding box center [784, 477] width 213 height 52
click at [592, 305] on select "Highest education level No schooling Primary Lower Secondary Upper Secondary Oc…" at bounding box center [616, 297] width 298 height 46
select select "bachelors_degree"
click at [467, 274] on select "Highest education level No schooling Primary Lower Secondary Upper Secondary Oc…" at bounding box center [616, 297] width 298 height 46
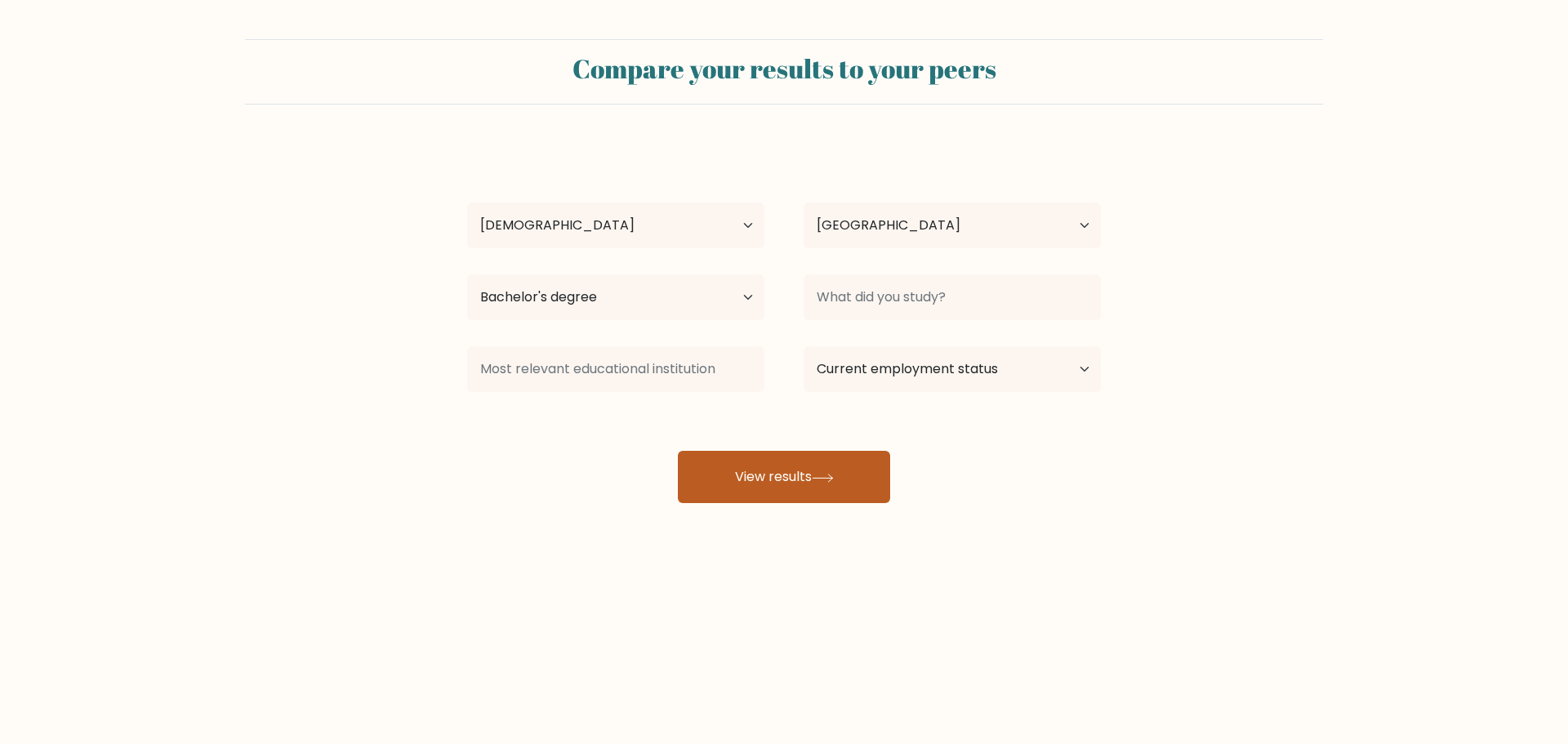
click at [779, 475] on button "View results" at bounding box center [784, 477] width 213 height 52
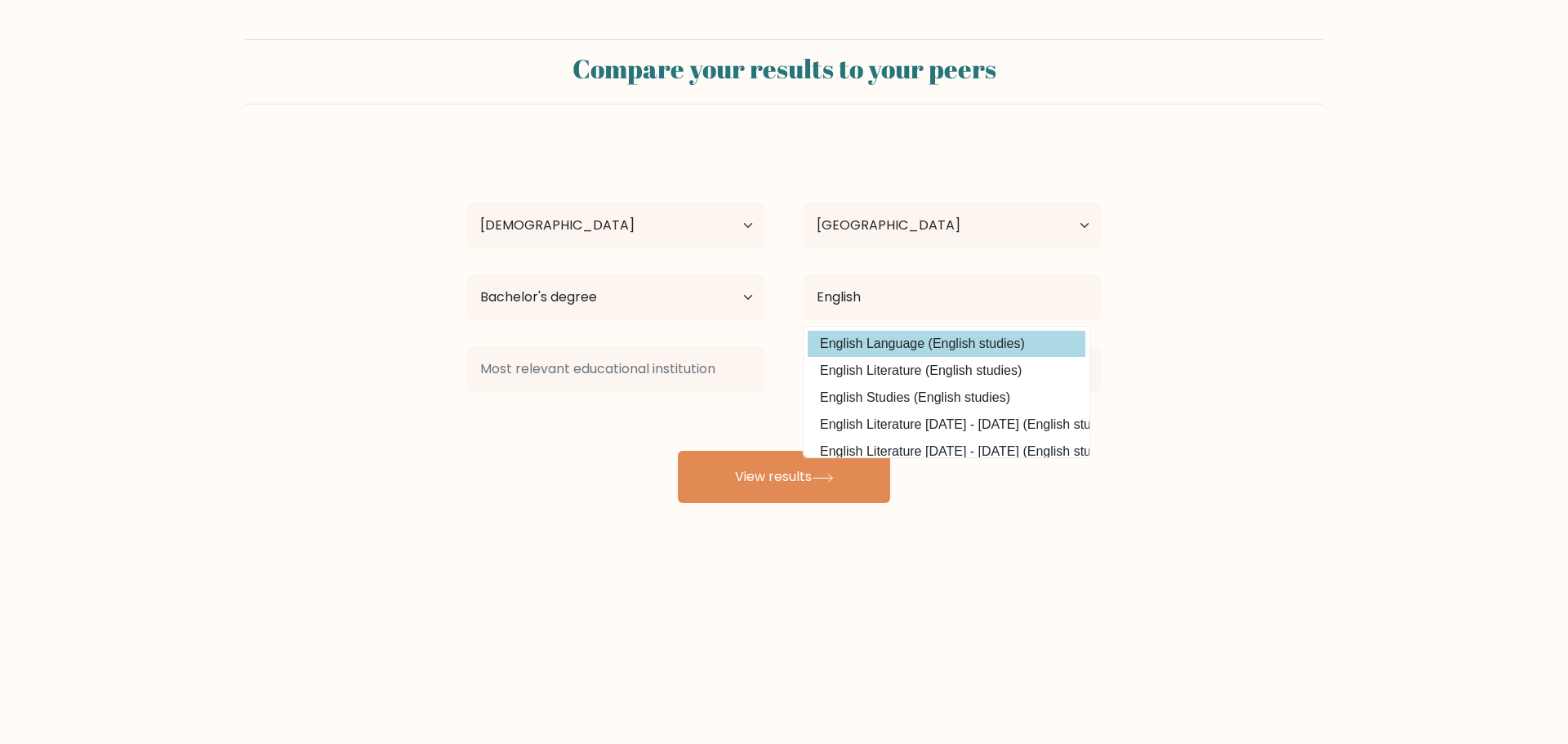
click at [979, 357] on option "English Language (English studies)" at bounding box center [947, 344] width 278 height 26
type input "English Language"
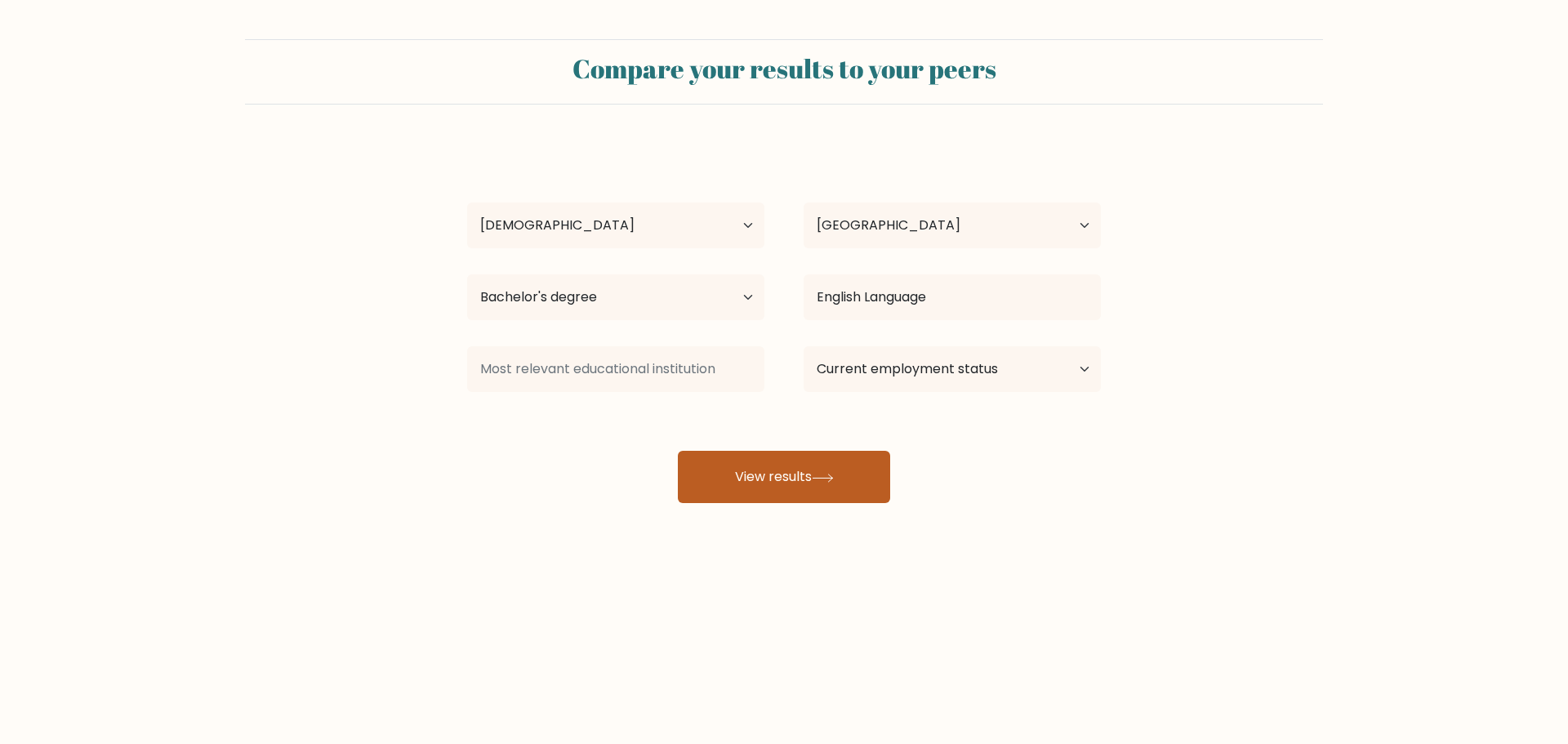
click at [796, 474] on button "View results" at bounding box center [784, 477] width 213 height 52
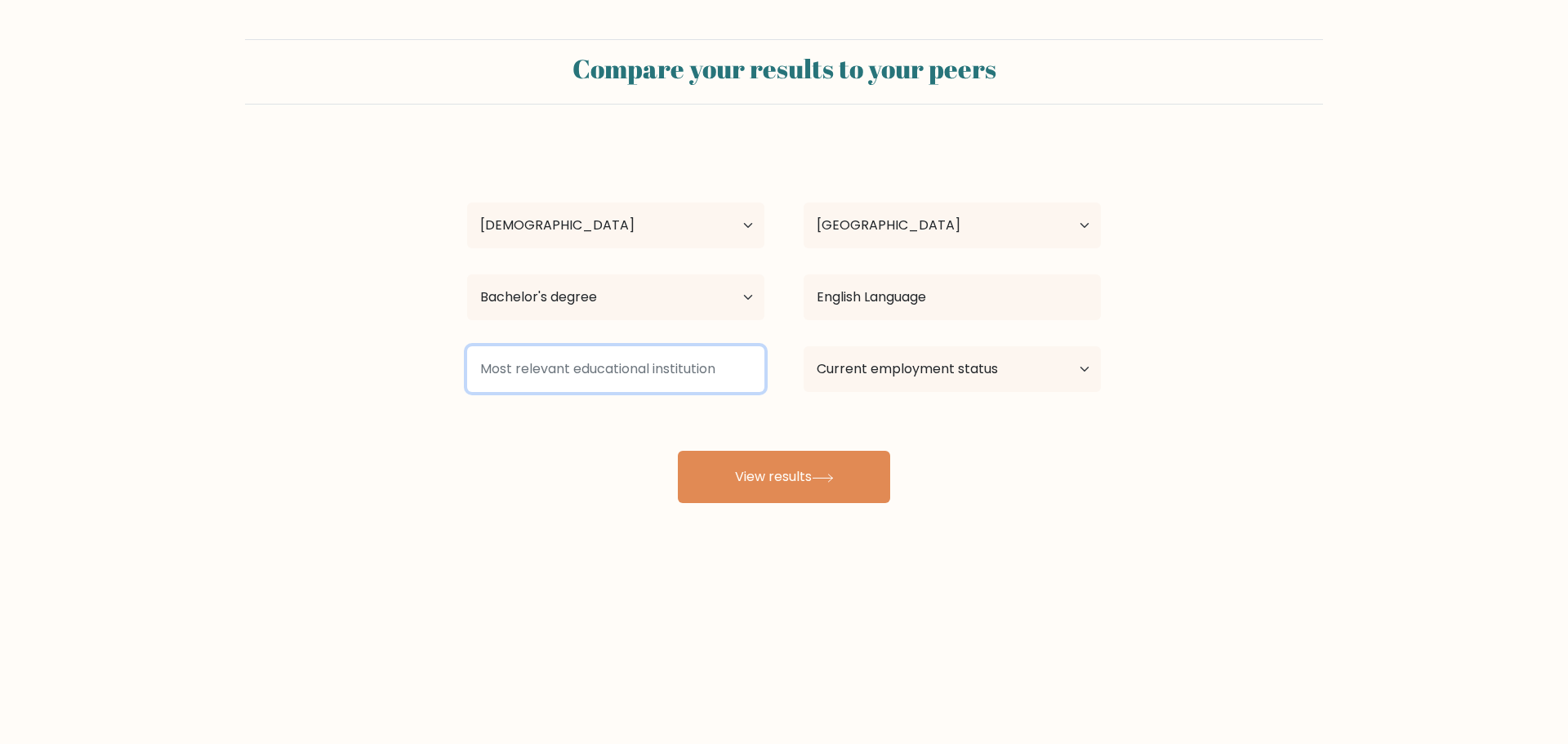
click at [632, 361] on input at bounding box center [616, 369] width 298 height 46
click at [638, 366] on input at bounding box center [616, 369] width 298 height 46
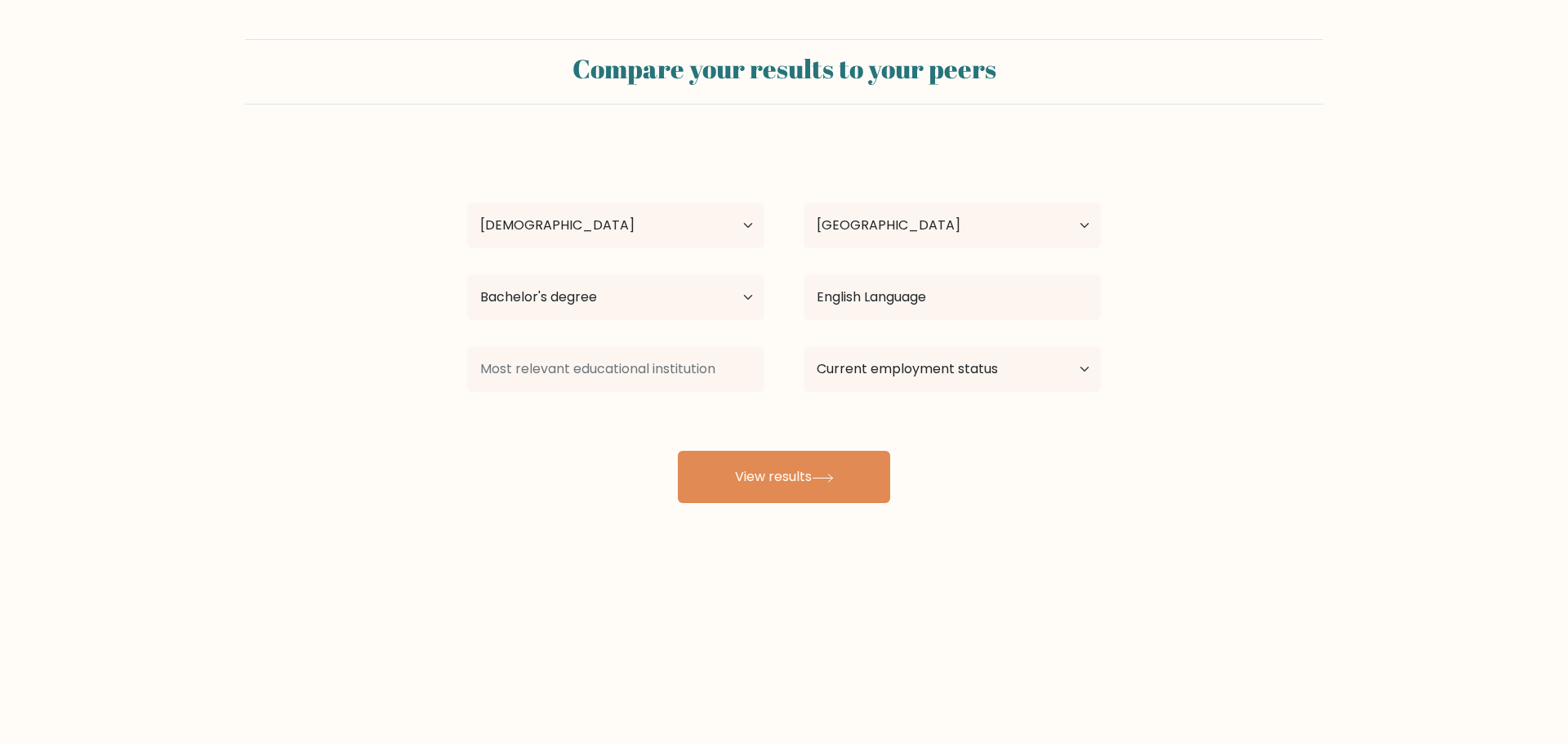
click at [942, 400] on div "Chelsia Pamatian Age Under 18 years old 18-24 years old 25-34 years old 35-44 y…" at bounding box center [784, 323] width 654 height 360
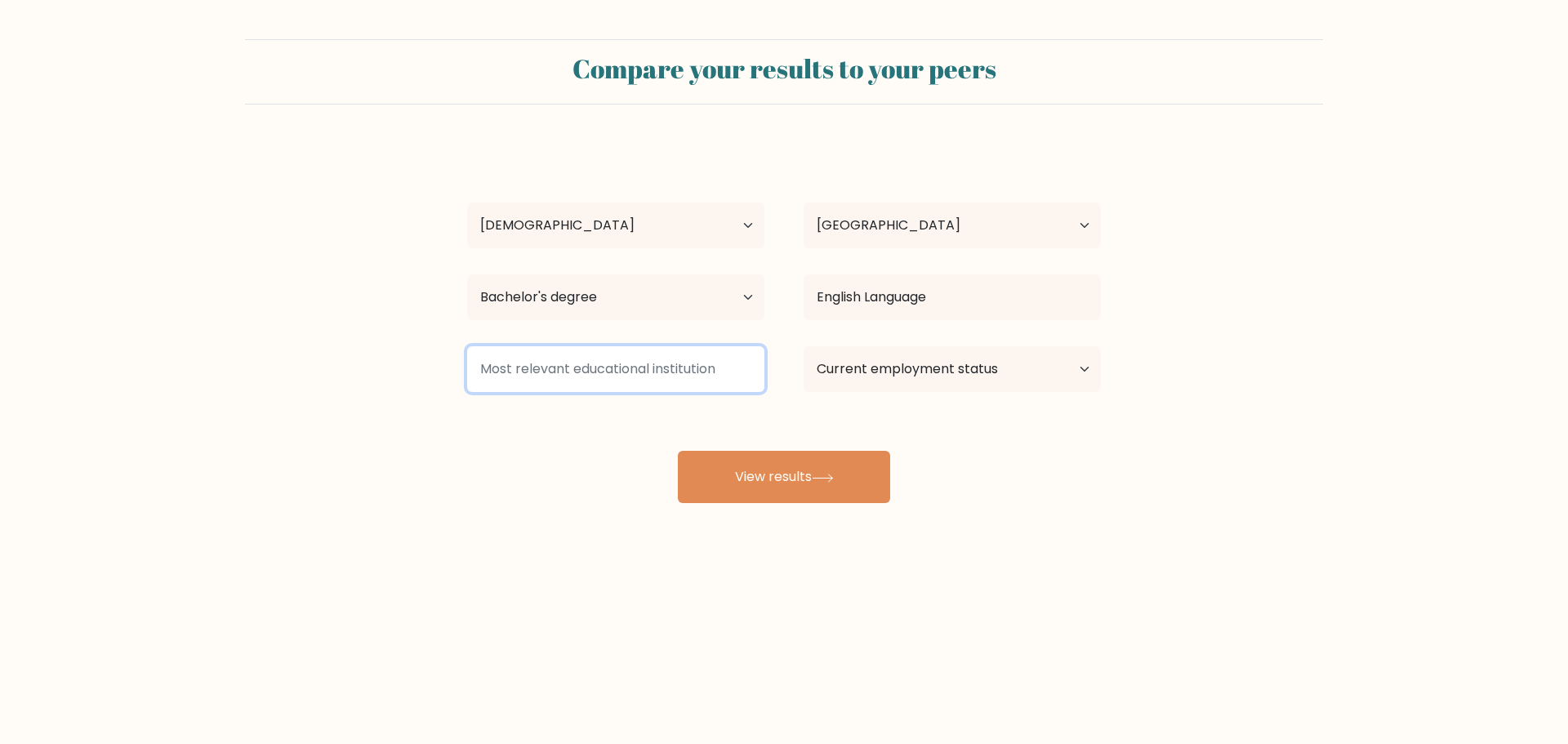
click at [637, 363] on input at bounding box center [616, 369] width 298 height 46
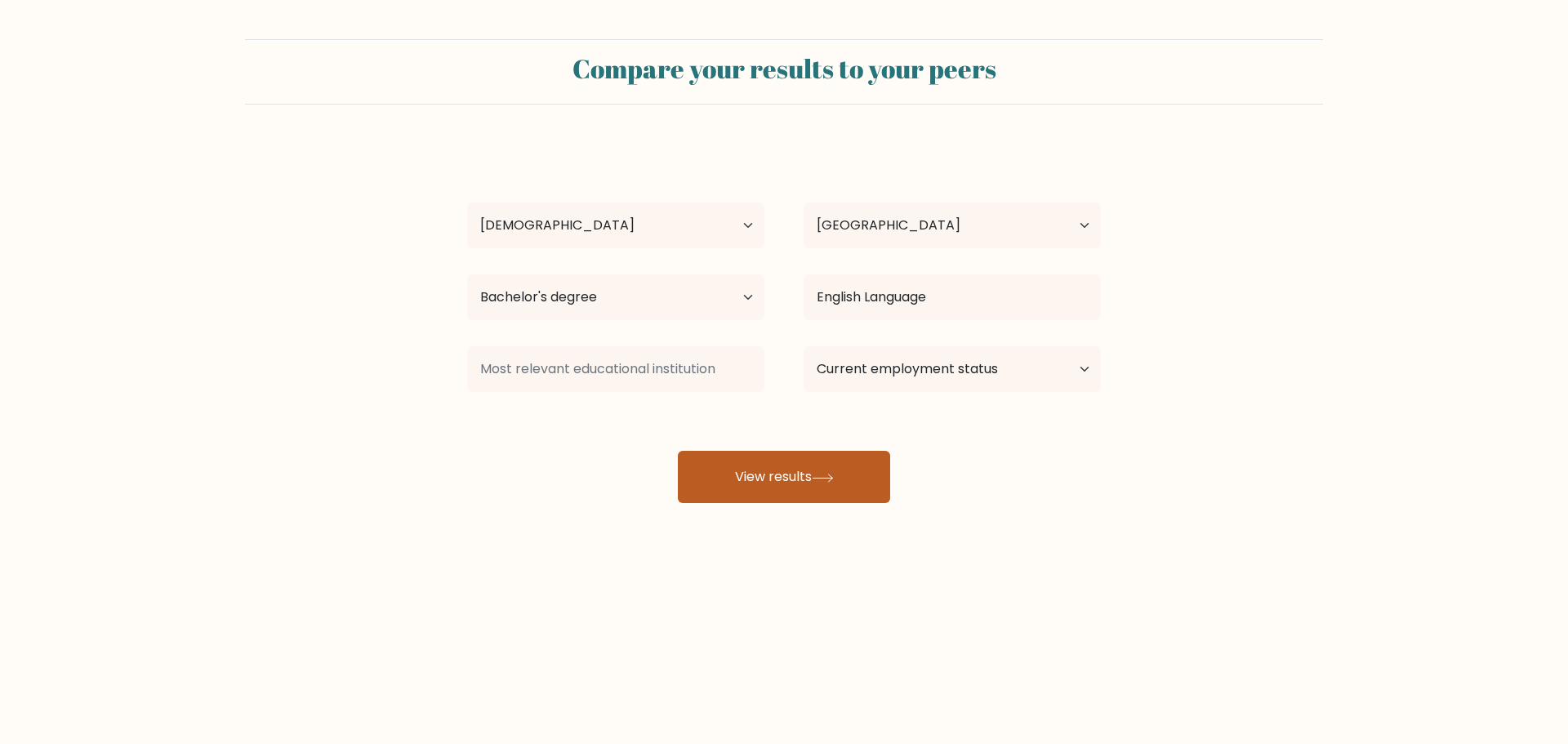
click at [738, 473] on button "View results" at bounding box center [784, 477] width 213 height 52
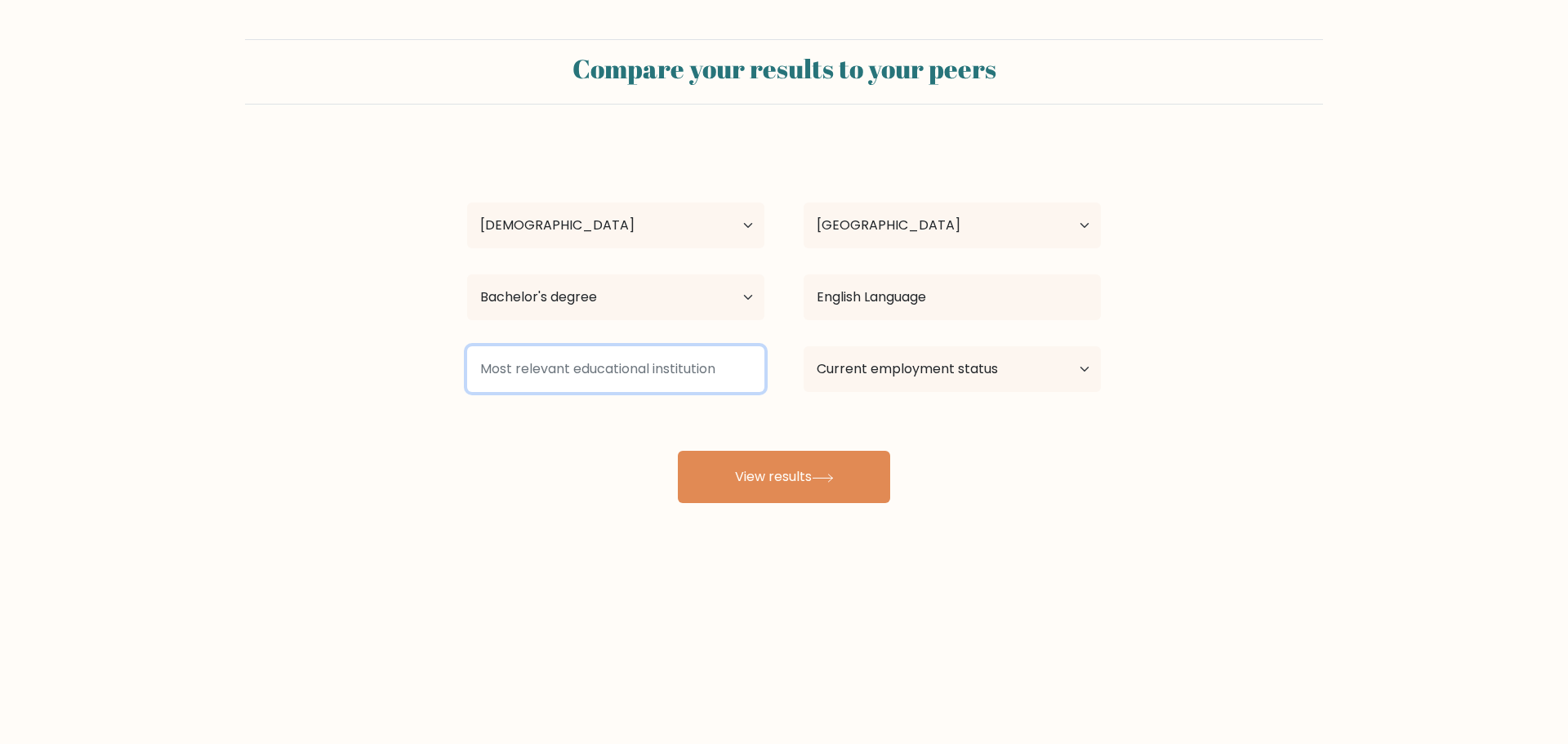
click at [623, 349] on input at bounding box center [616, 369] width 298 height 46
click at [631, 369] on input at bounding box center [616, 369] width 298 height 46
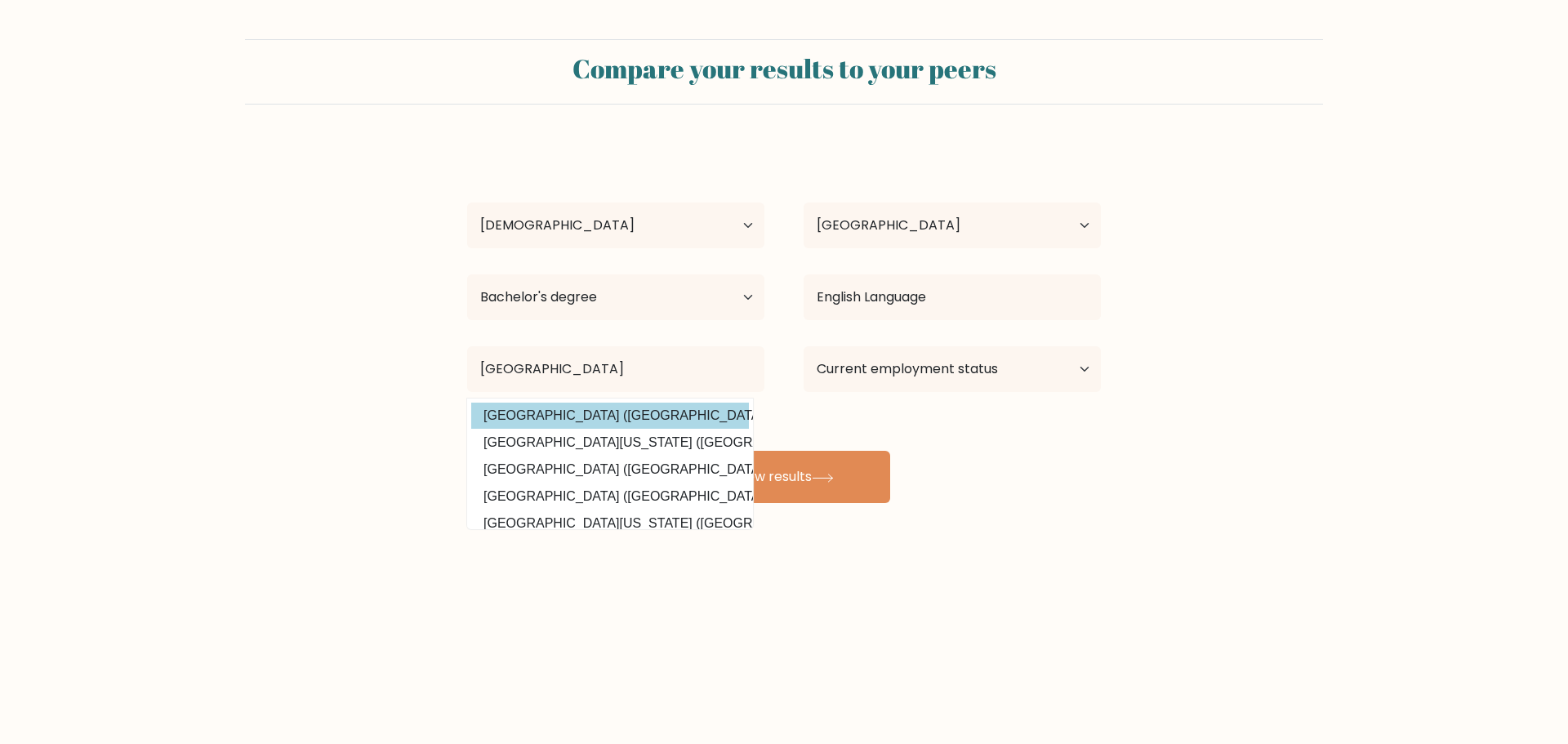
click at [659, 414] on option "University of Southeastern Philippines (Philippines)" at bounding box center [610, 416] width 278 height 26
type input "[GEOGRAPHIC_DATA]"
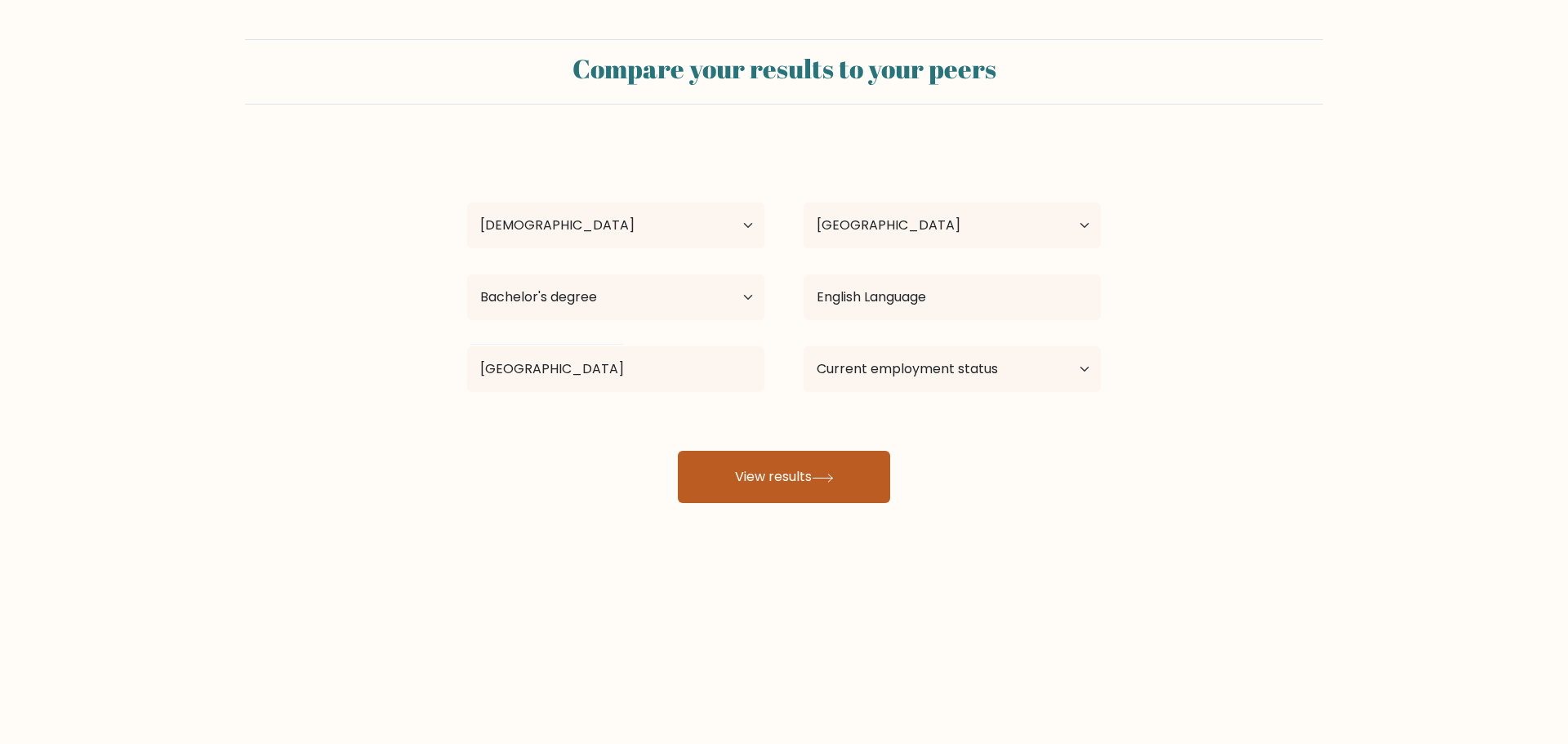
click at [831, 480] on icon at bounding box center [823, 478] width 22 height 9
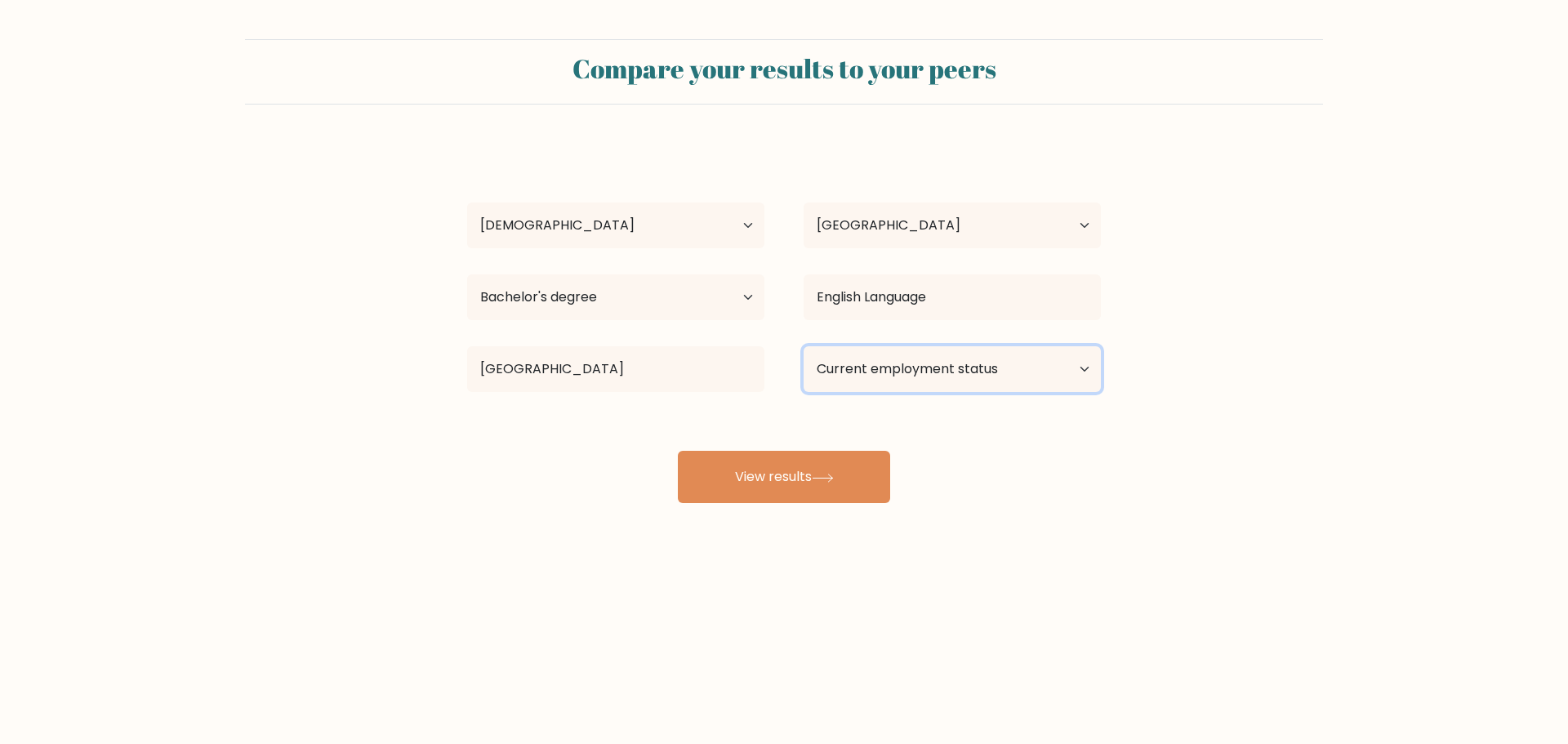
click at [1000, 378] on select "Current employment status Employed Student Retired Other / prefer not to answer" at bounding box center [952, 369] width 298 height 46
select select "employed"
click at [803, 346] on select "Current employment status Employed Student Retired Other / prefer not to answer" at bounding box center [952, 369] width 298 height 46
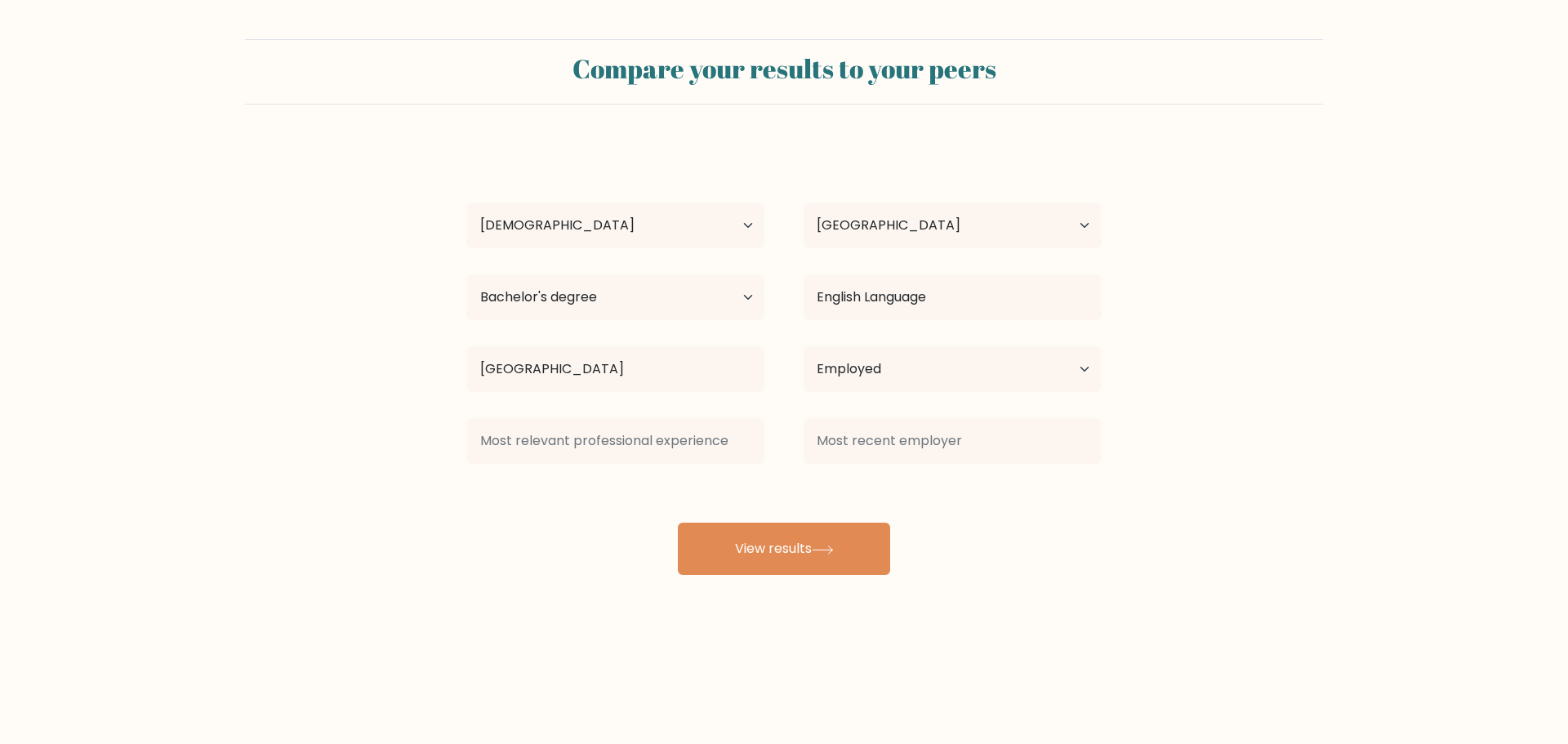
click at [794, 447] on div at bounding box center [952, 441] width 336 height 59
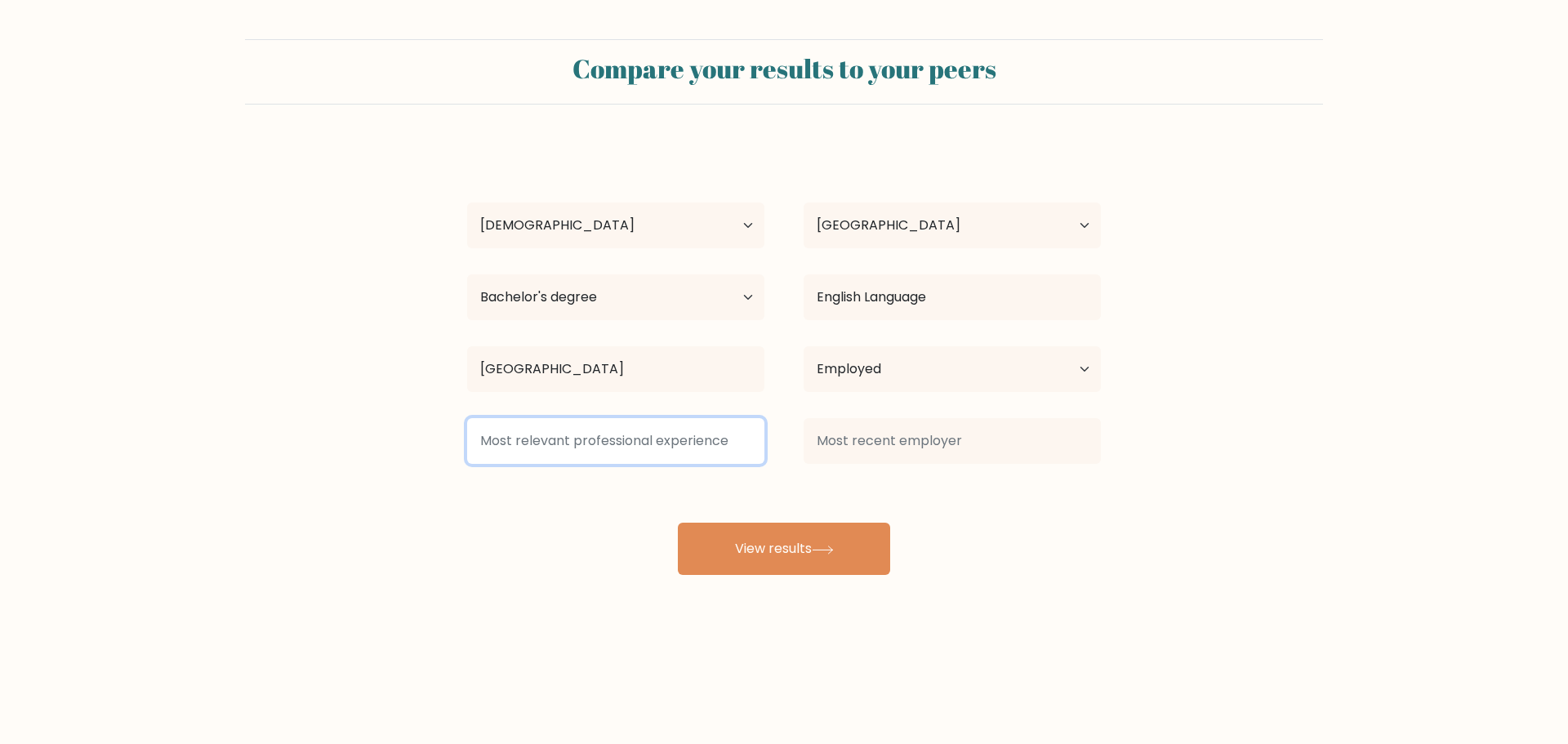
click at [725, 453] on input at bounding box center [616, 441] width 298 height 46
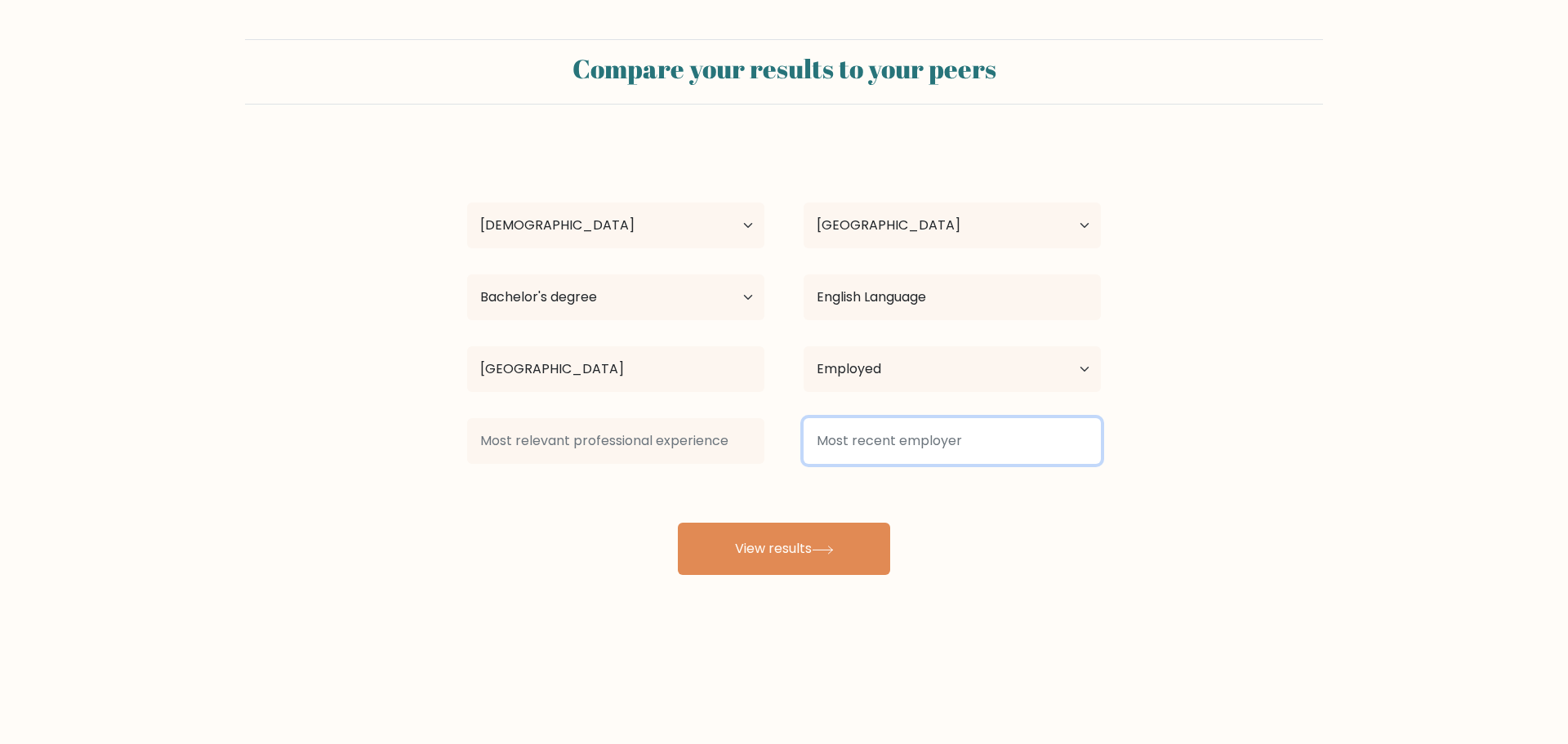
click at [952, 439] on input at bounding box center [952, 441] width 298 height 46
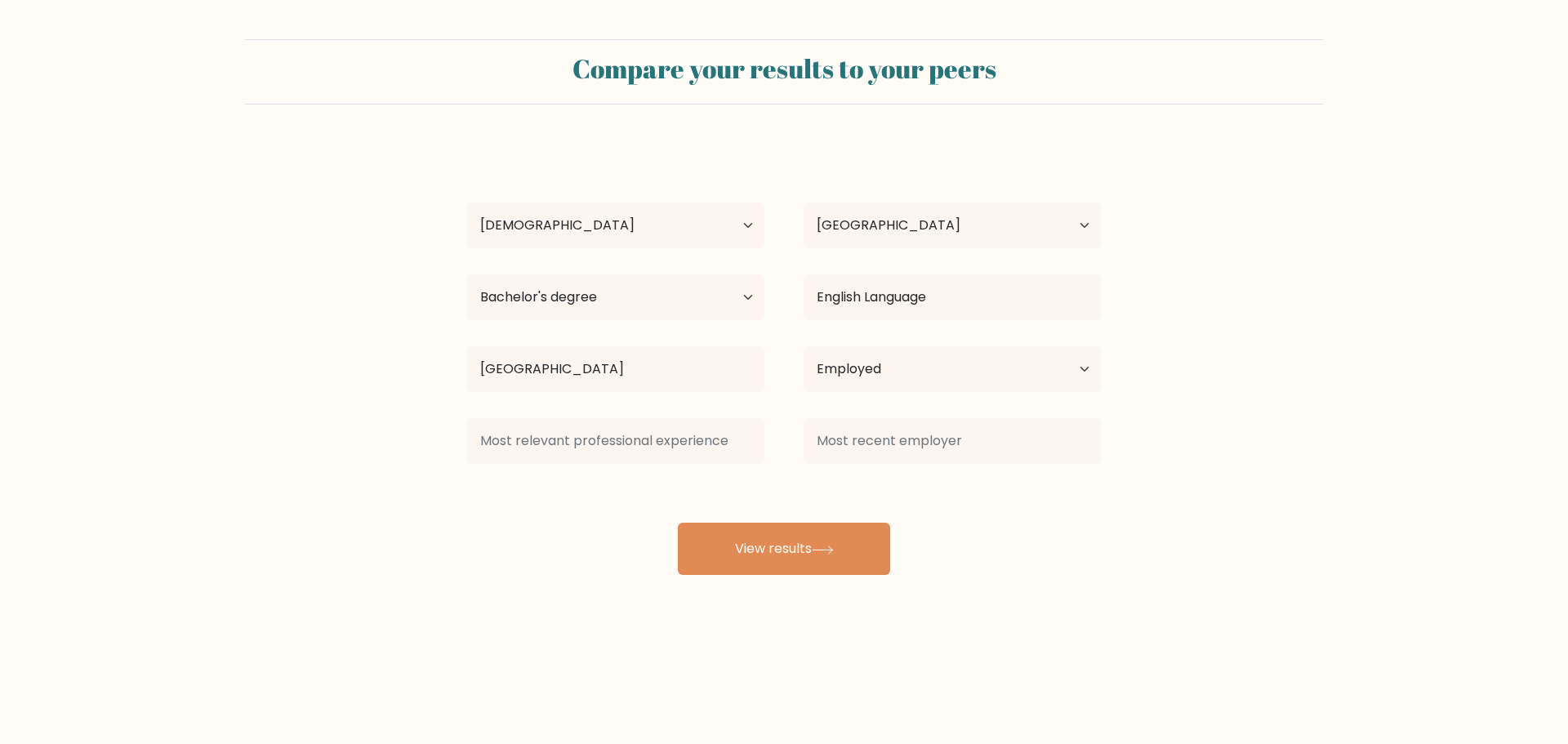
click at [1289, 537] on form "Compare your results to your peers Chelsia Pamatian Age Under 18 years old 18-2…" at bounding box center [784, 307] width 1568 height 536
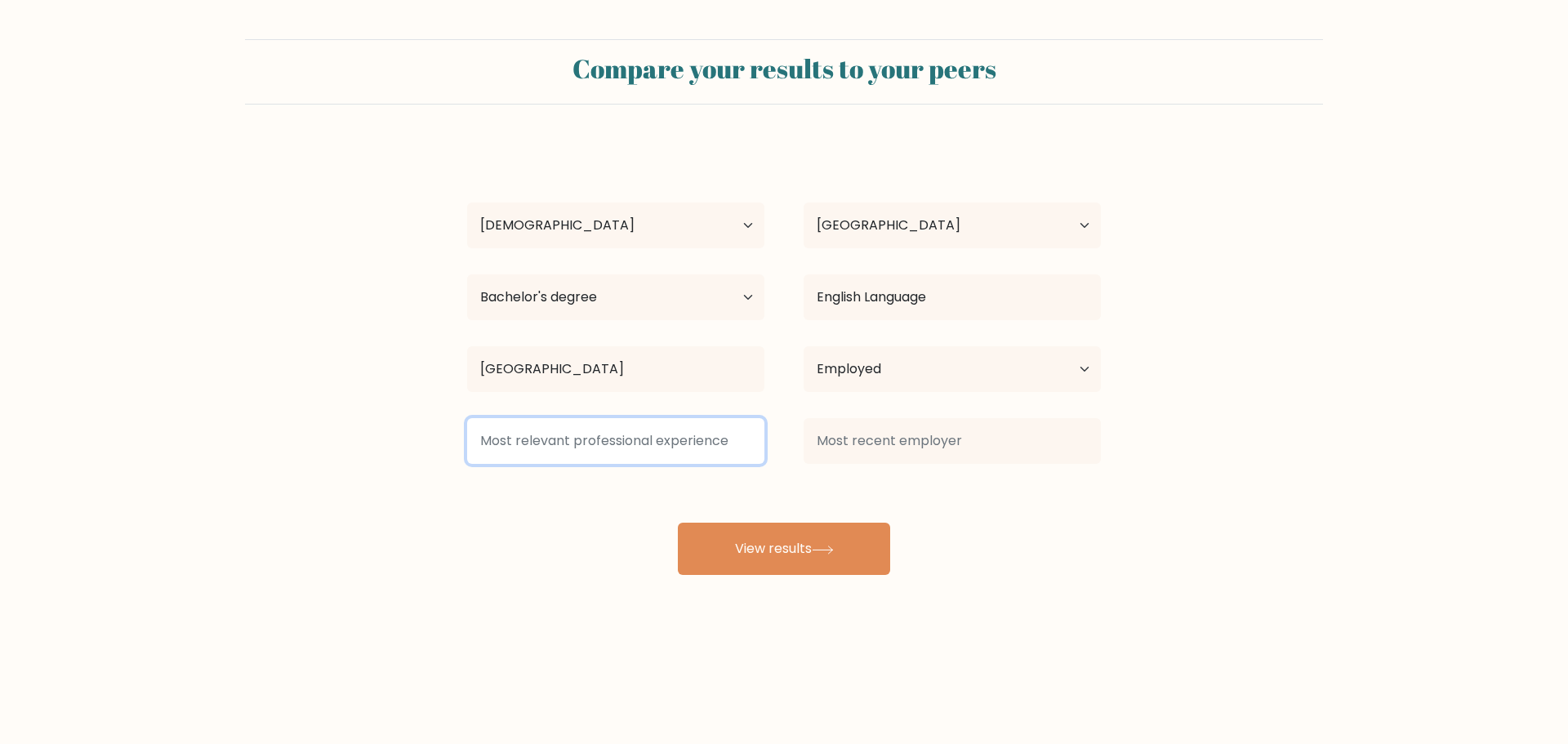
click at [605, 445] on input at bounding box center [616, 441] width 298 height 46
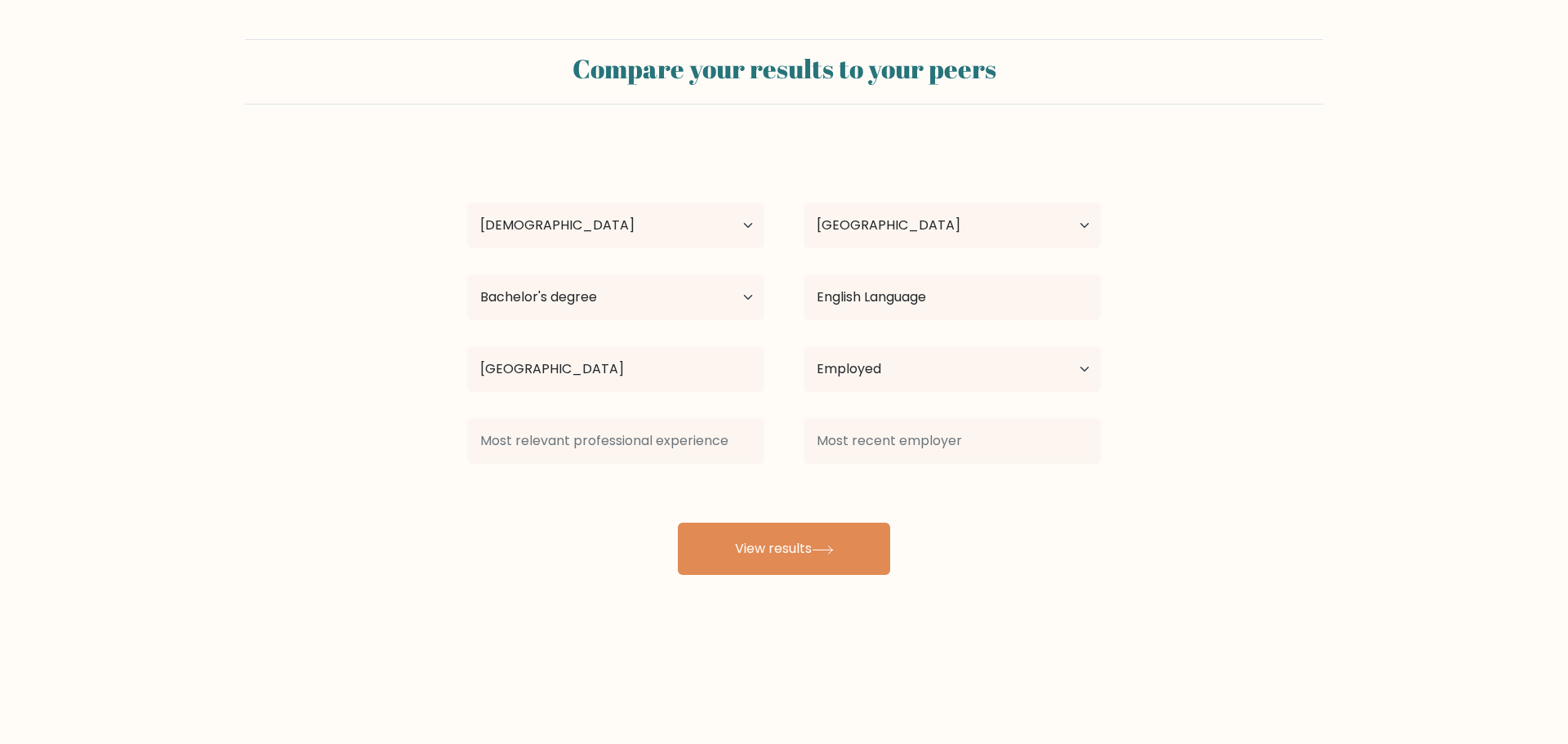
click at [732, 517] on div "Chelsia Pamatian Age Under 18 years old 18-24 years old 25-34 years old 35-44 y…" at bounding box center [784, 359] width 654 height 431
click at [759, 545] on button "View results" at bounding box center [784, 549] width 213 height 52
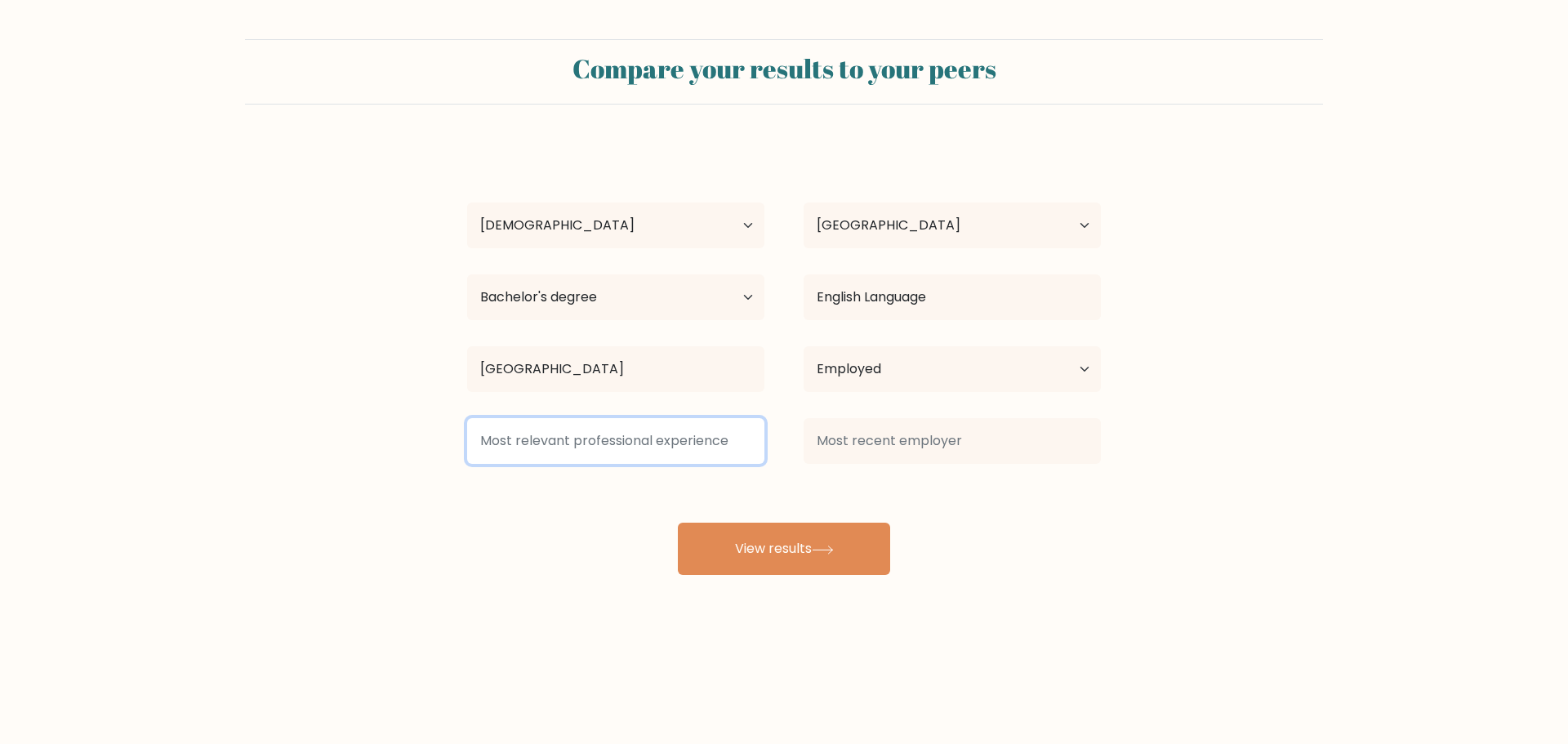
click at [692, 447] on input at bounding box center [616, 441] width 298 height 46
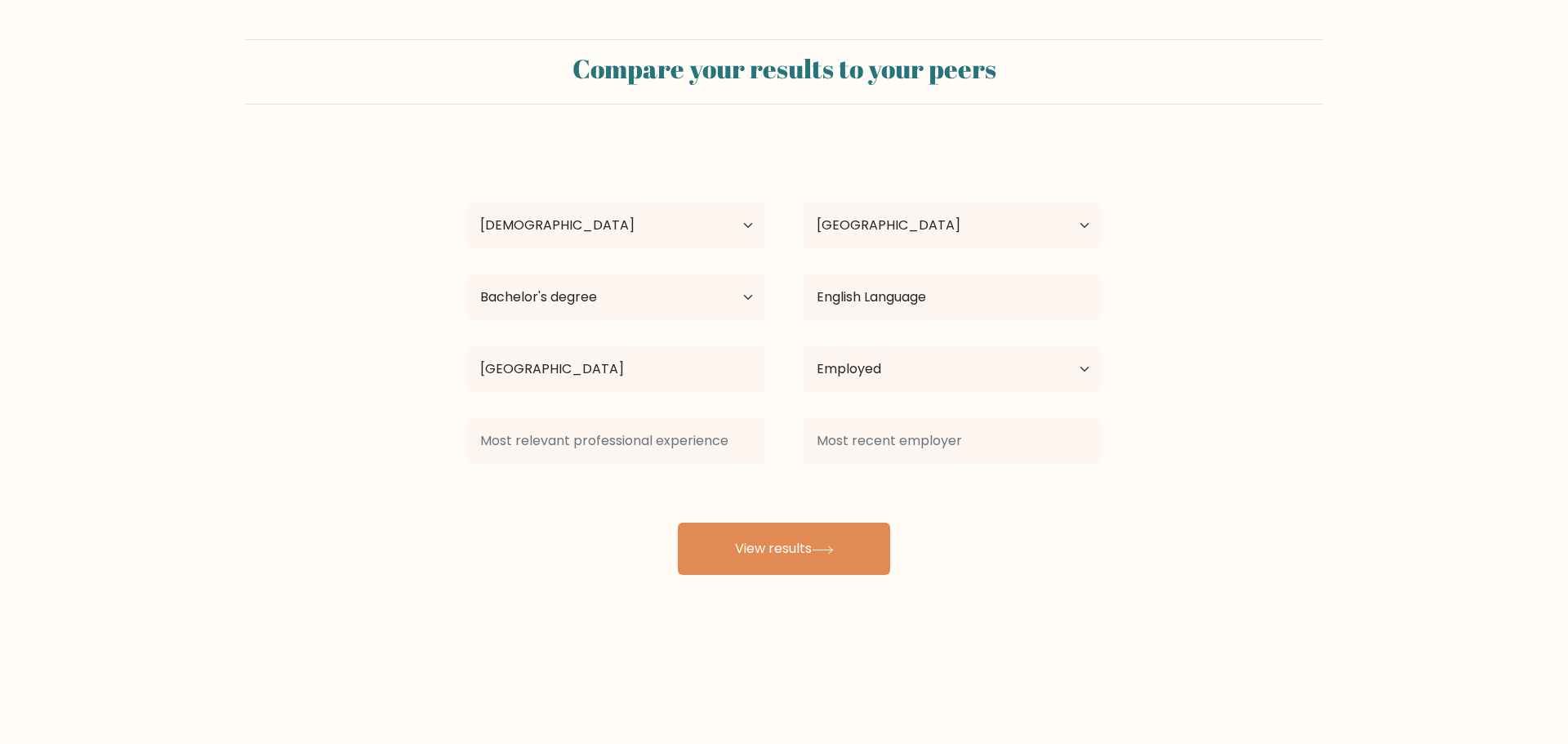
click at [806, 474] on div "Chelsia Pamatian Age Under 18 years old 18-24 years old 25-34 years old 35-44 y…" at bounding box center [784, 359] width 654 height 431
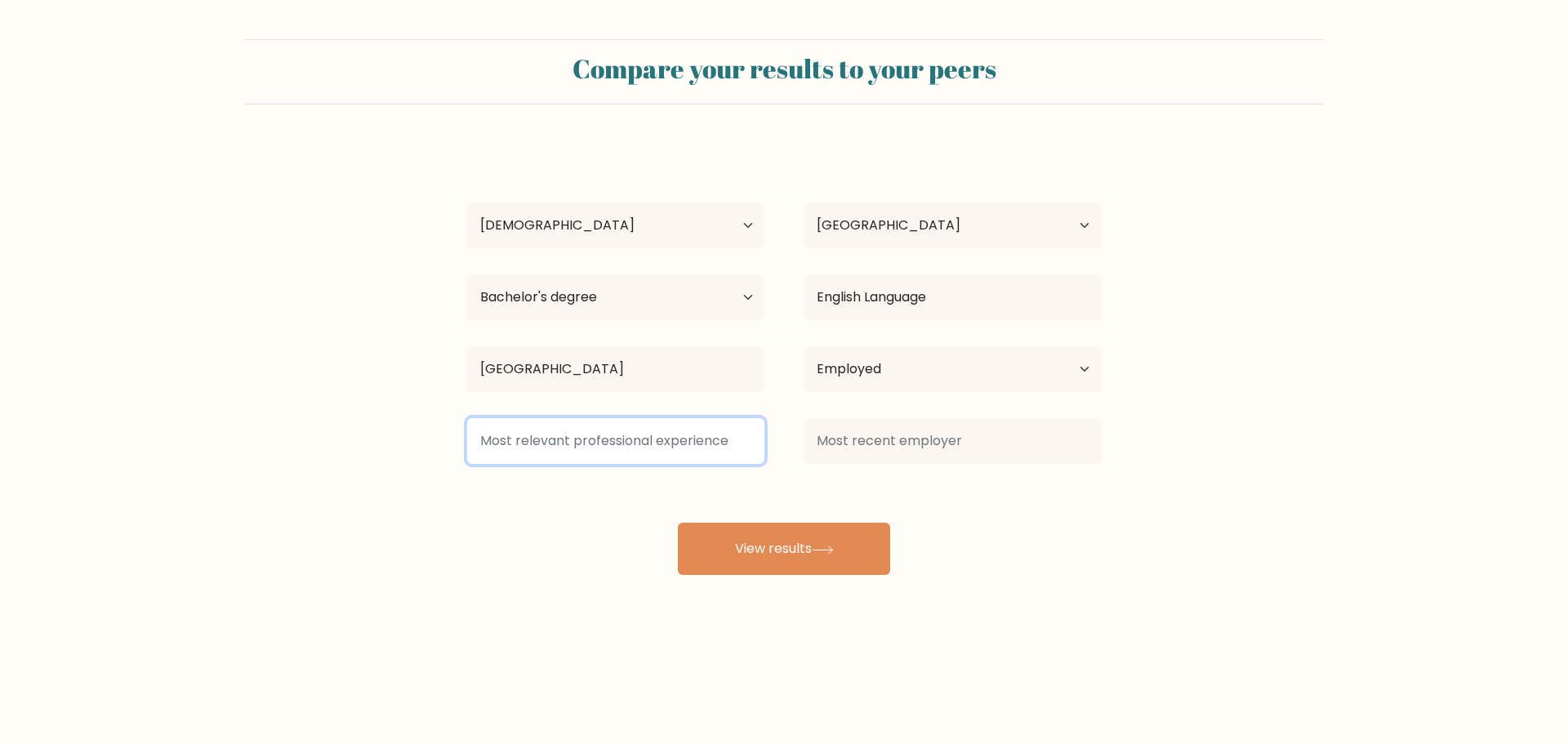
click at [710, 440] on input at bounding box center [616, 441] width 298 height 46
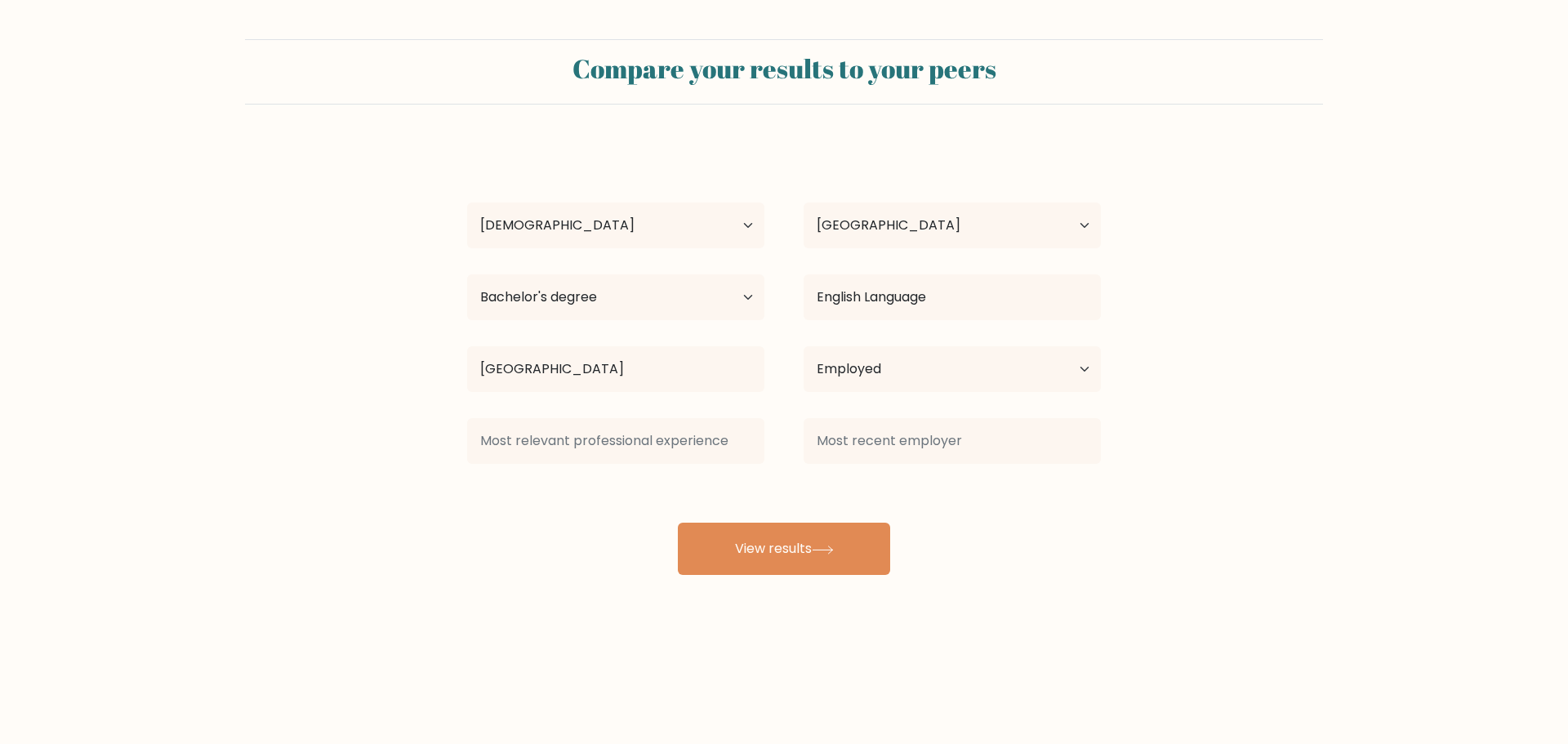
click at [232, 547] on form "Compare your results to your peers Chelsia Pamatian Age Under 18 years old 18-2…" at bounding box center [784, 307] width 1568 height 536
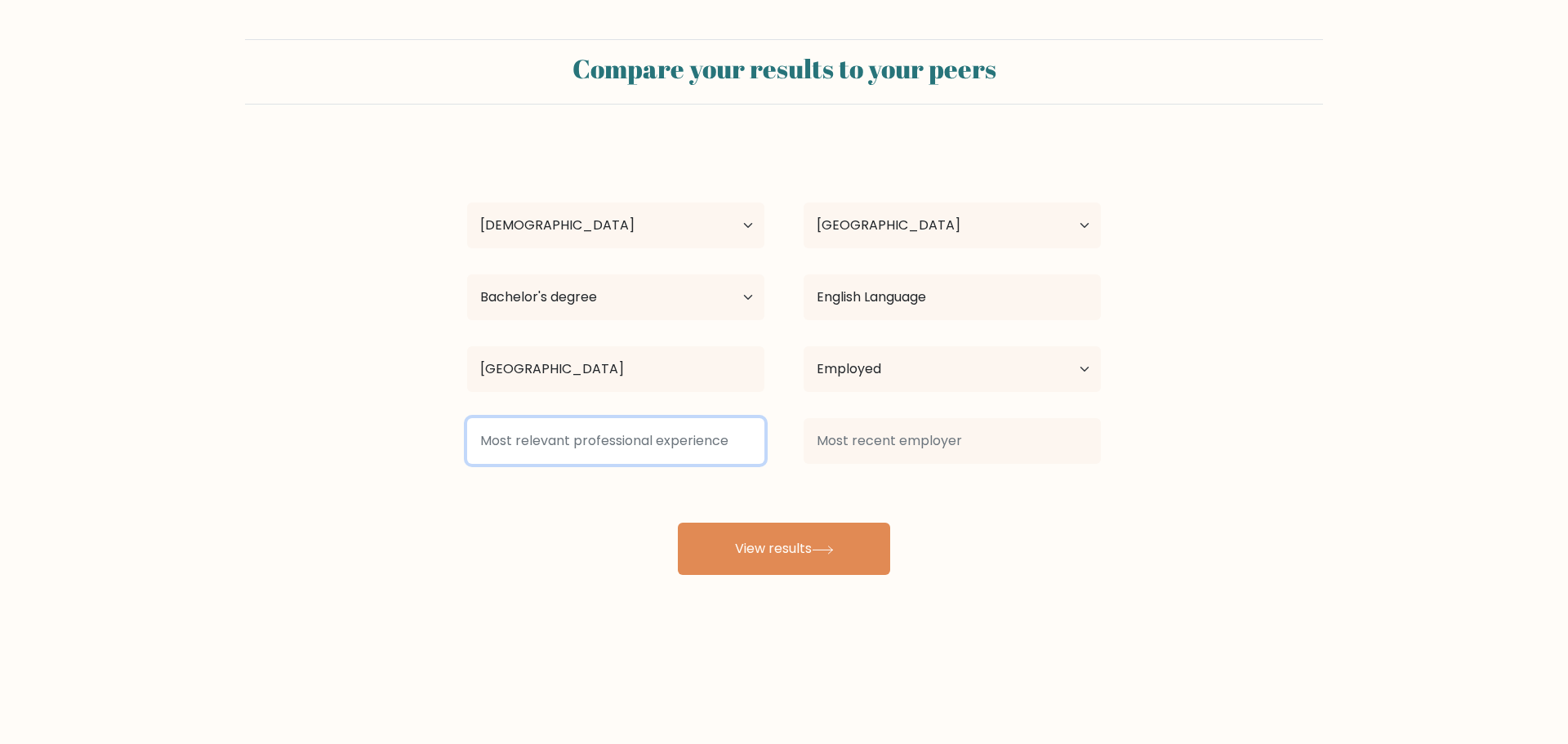
click at [504, 447] on input at bounding box center [616, 441] width 298 height 46
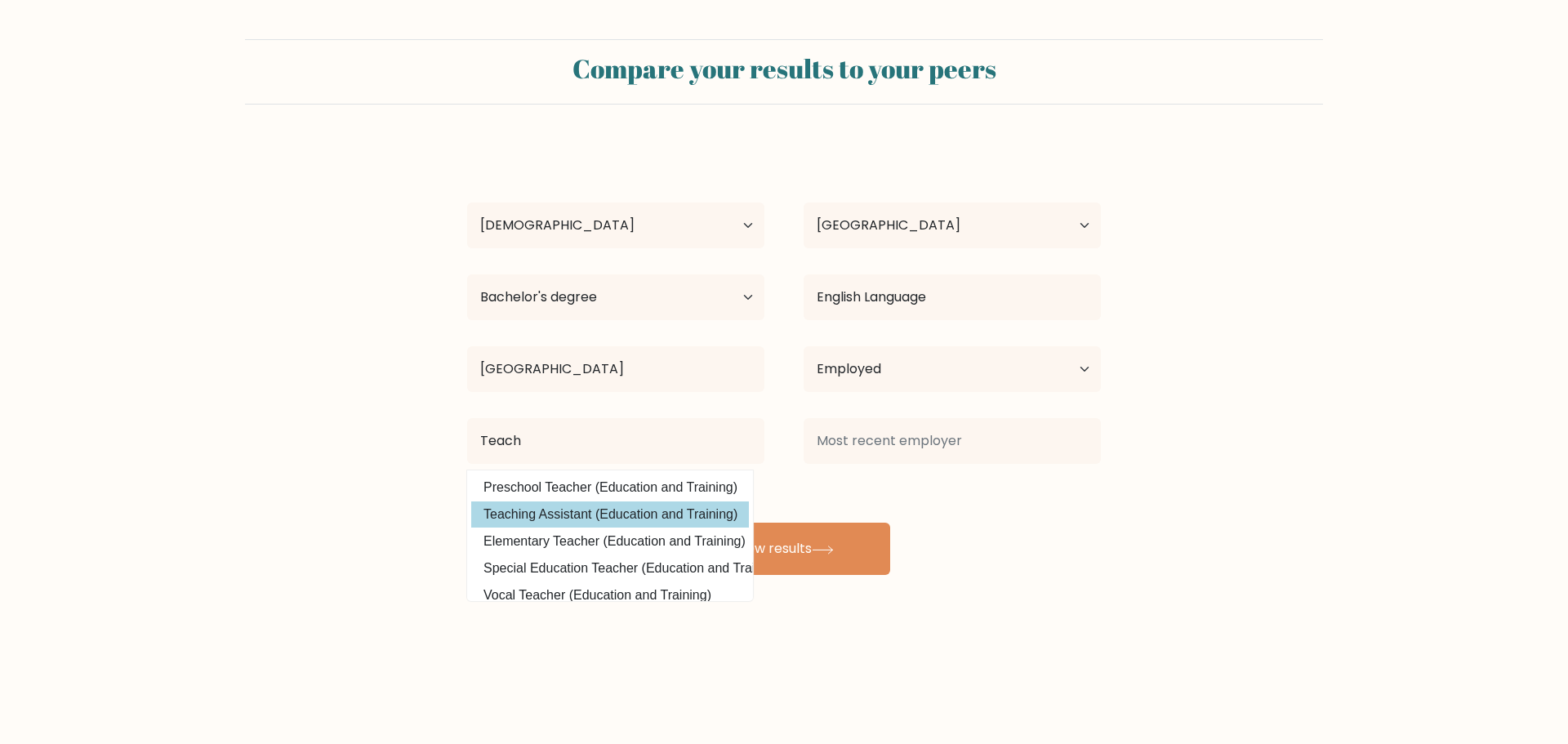
click at [515, 511] on option "Teaching Assistant (Education and Training)" at bounding box center [610, 514] width 278 height 26
type input "Teaching Assistant"
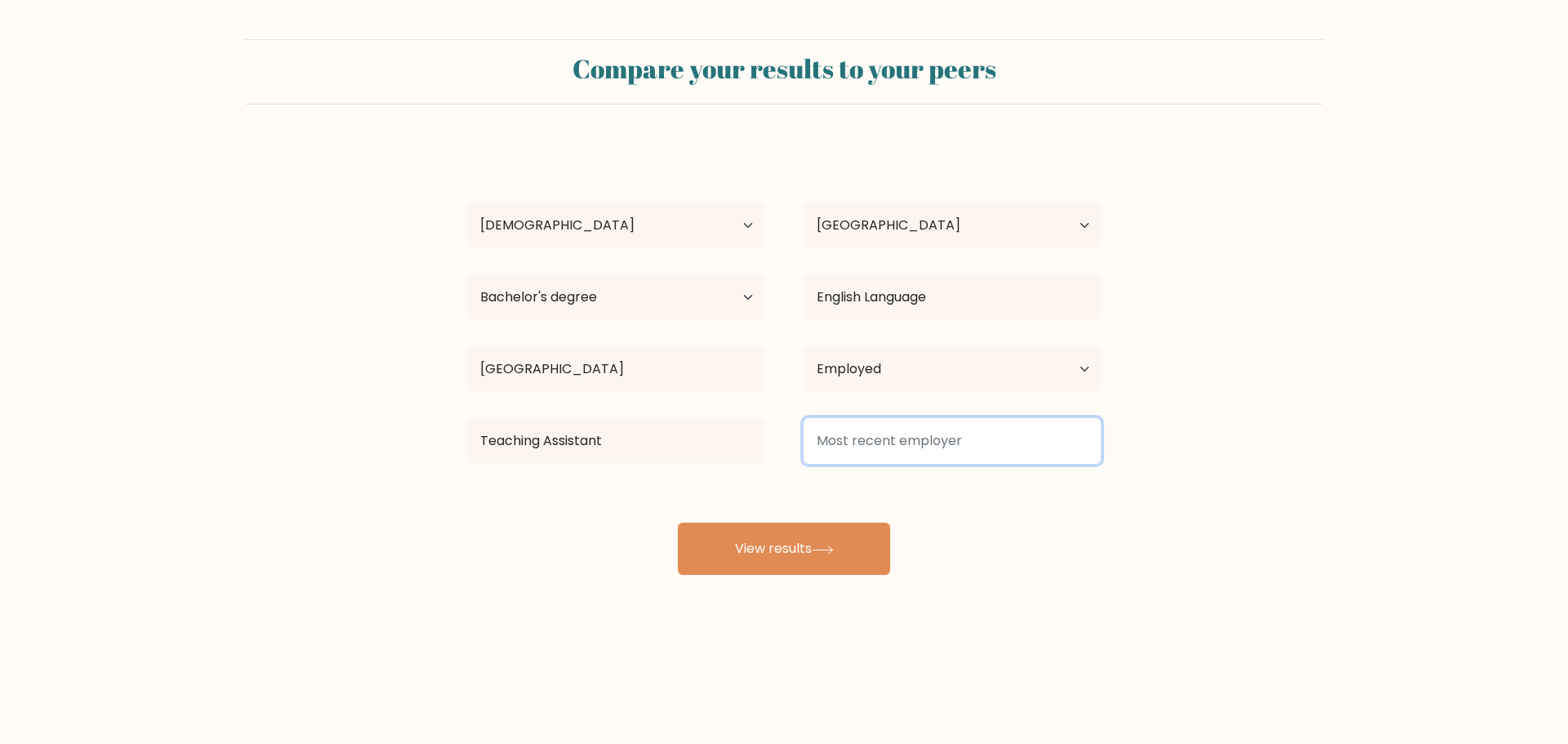
click at [889, 454] on input at bounding box center [952, 441] width 298 height 46
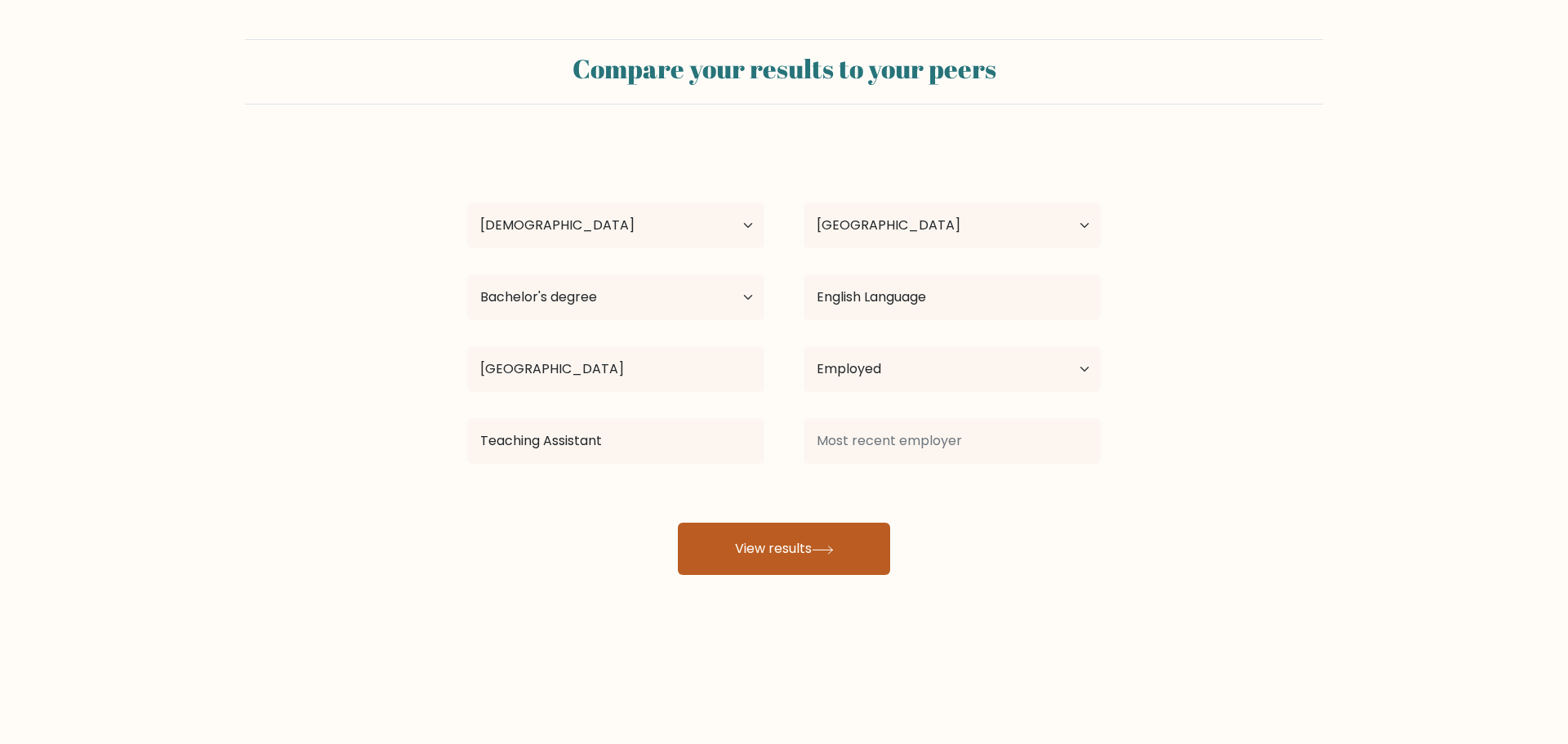
click at [816, 558] on button "View results" at bounding box center [784, 549] width 213 height 52
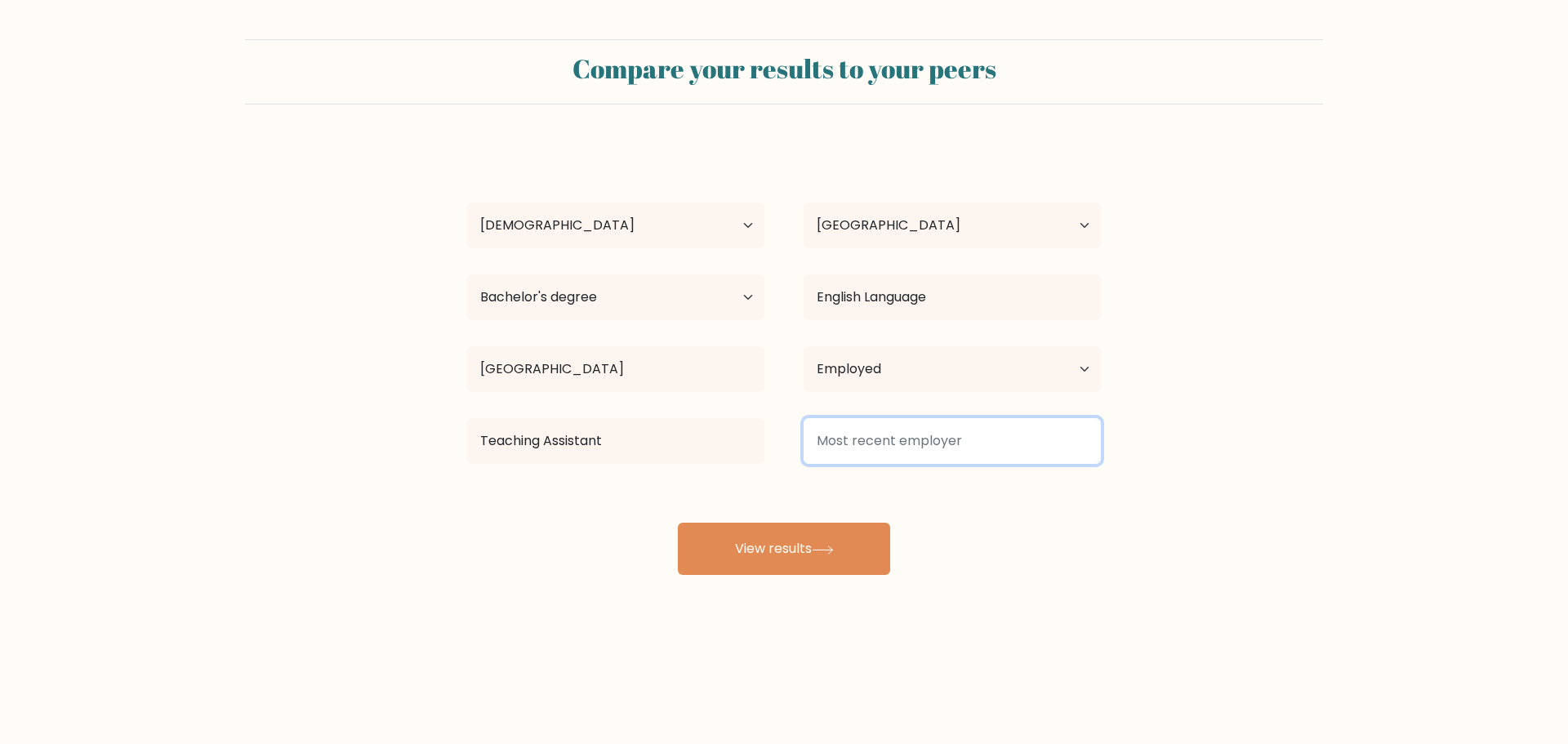
click at [884, 437] on input at bounding box center [952, 441] width 298 height 46
type input "n/a"
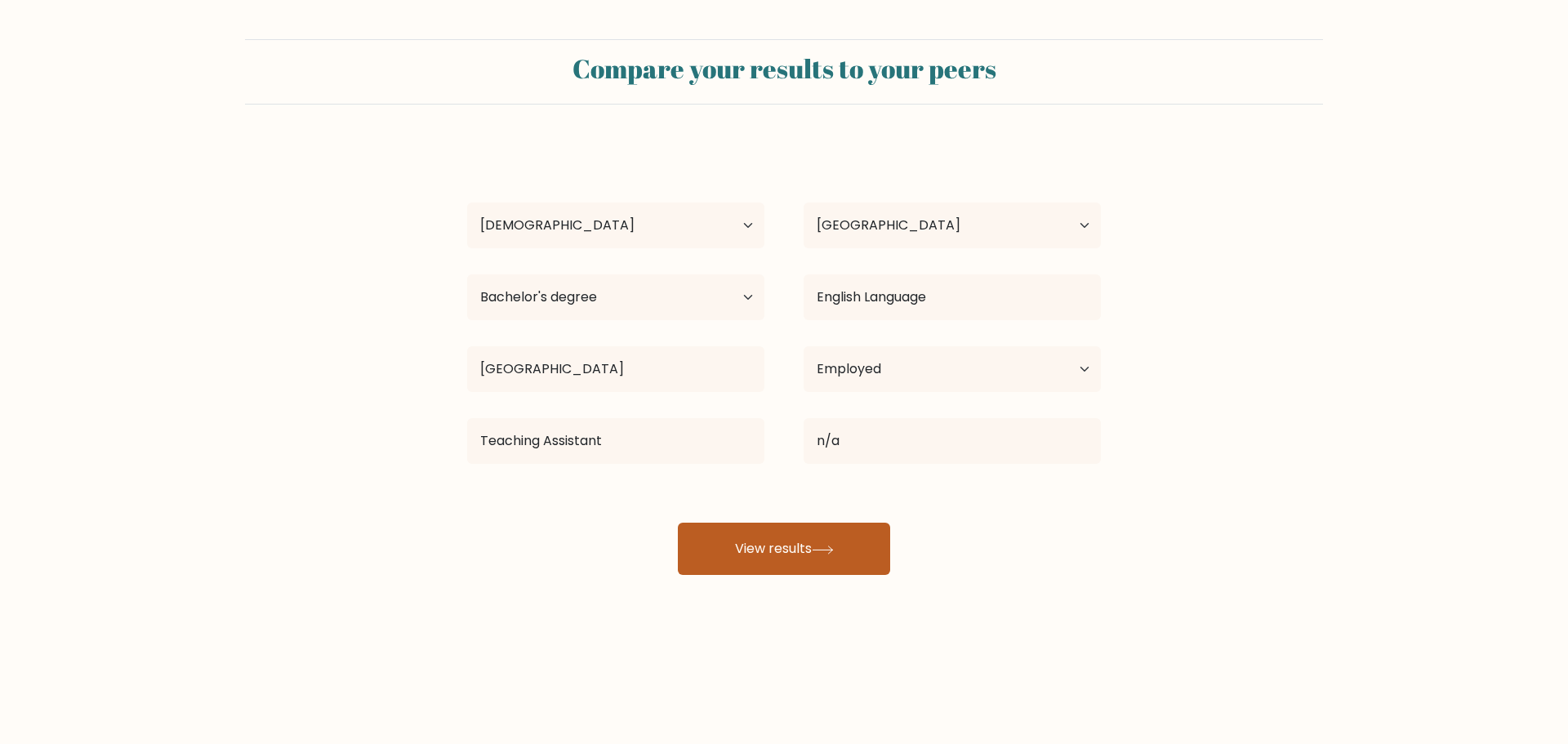
click at [813, 565] on button "View results" at bounding box center [784, 549] width 213 height 52
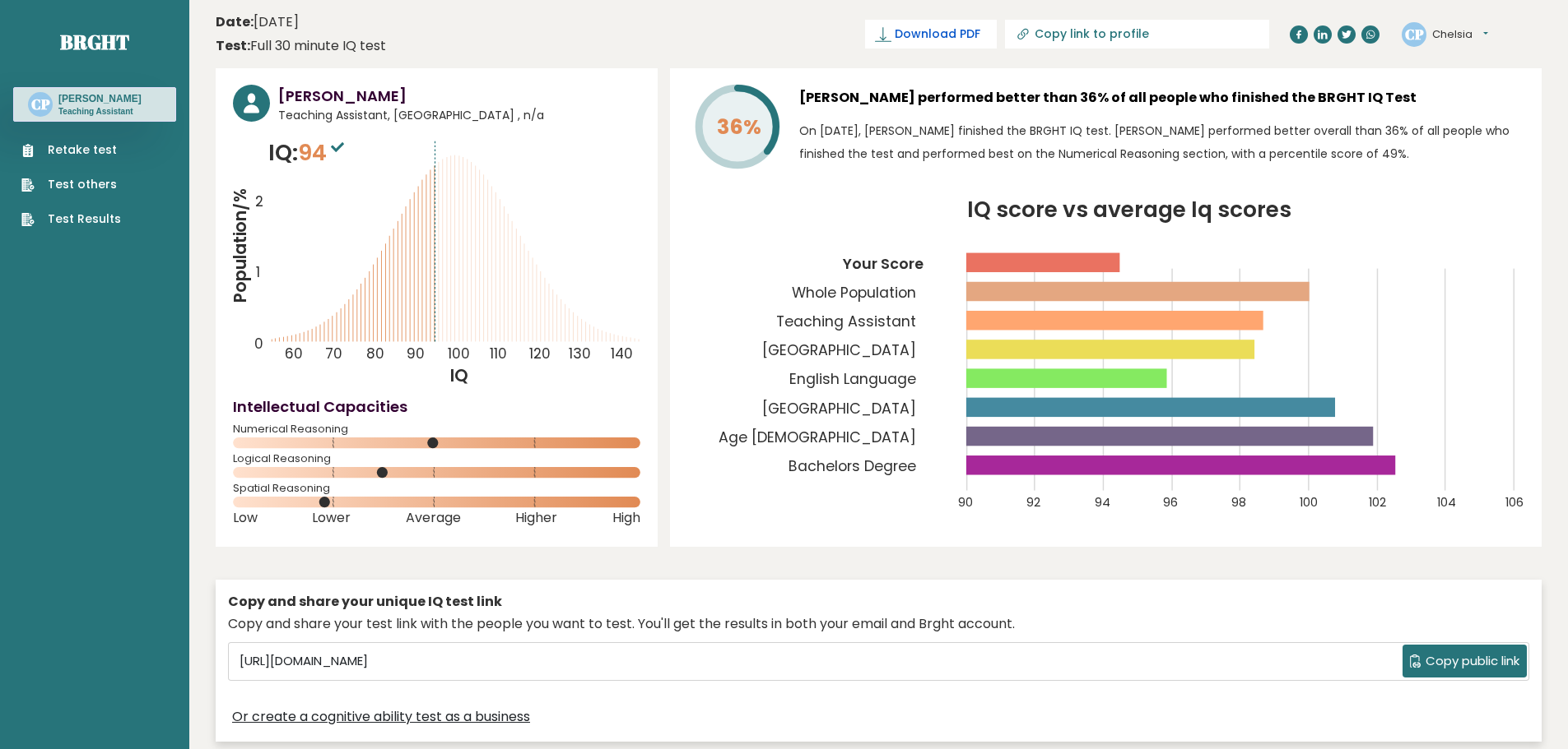
click at [994, 22] on link "Download PDF" at bounding box center [930, 34] width 132 height 29
click at [997, 29] on span "✓ Your PDF is downloaded..." at bounding box center [903, 34] width 187 height 29
click at [1091, 34] on link "Copy link to profile" at bounding box center [1136, 34] width 264 height 29
type input "[URL][DOMAIN_NAME][PERSON_NAME]"
click at [980, 31] on span "Download PDF" at bounding box center [938, 34] width 85 height 17
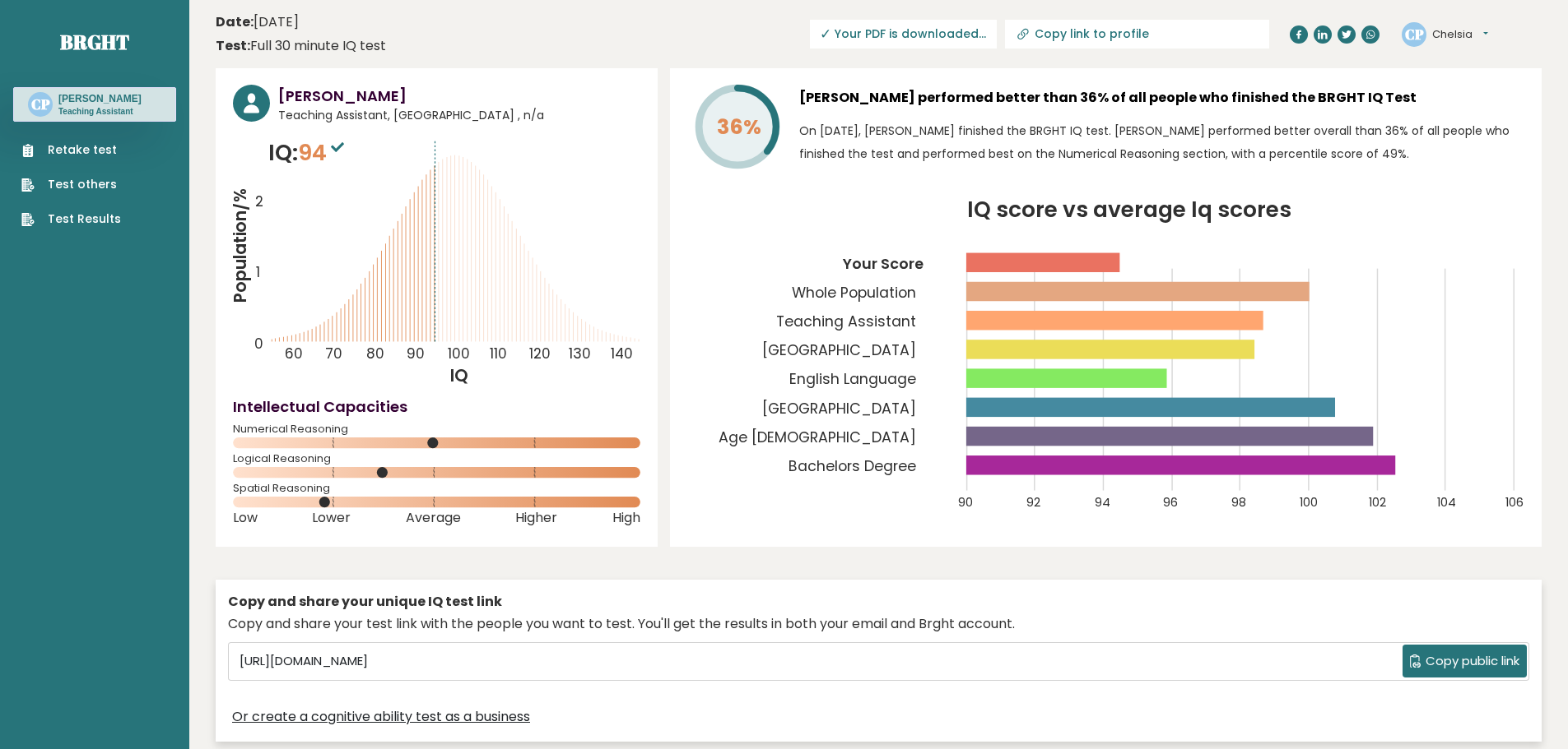
click at [1477, 34] on button "Chelsia" at bounding box center [1460, 34] width 56 height 16
click at [1452, 39] on button "Chelsia" at bounding box center [1460, 34] width 56 height 16
click at [1462, 57] on link "Dashboard" at bounding box center [1474, 60] width 84 height 23
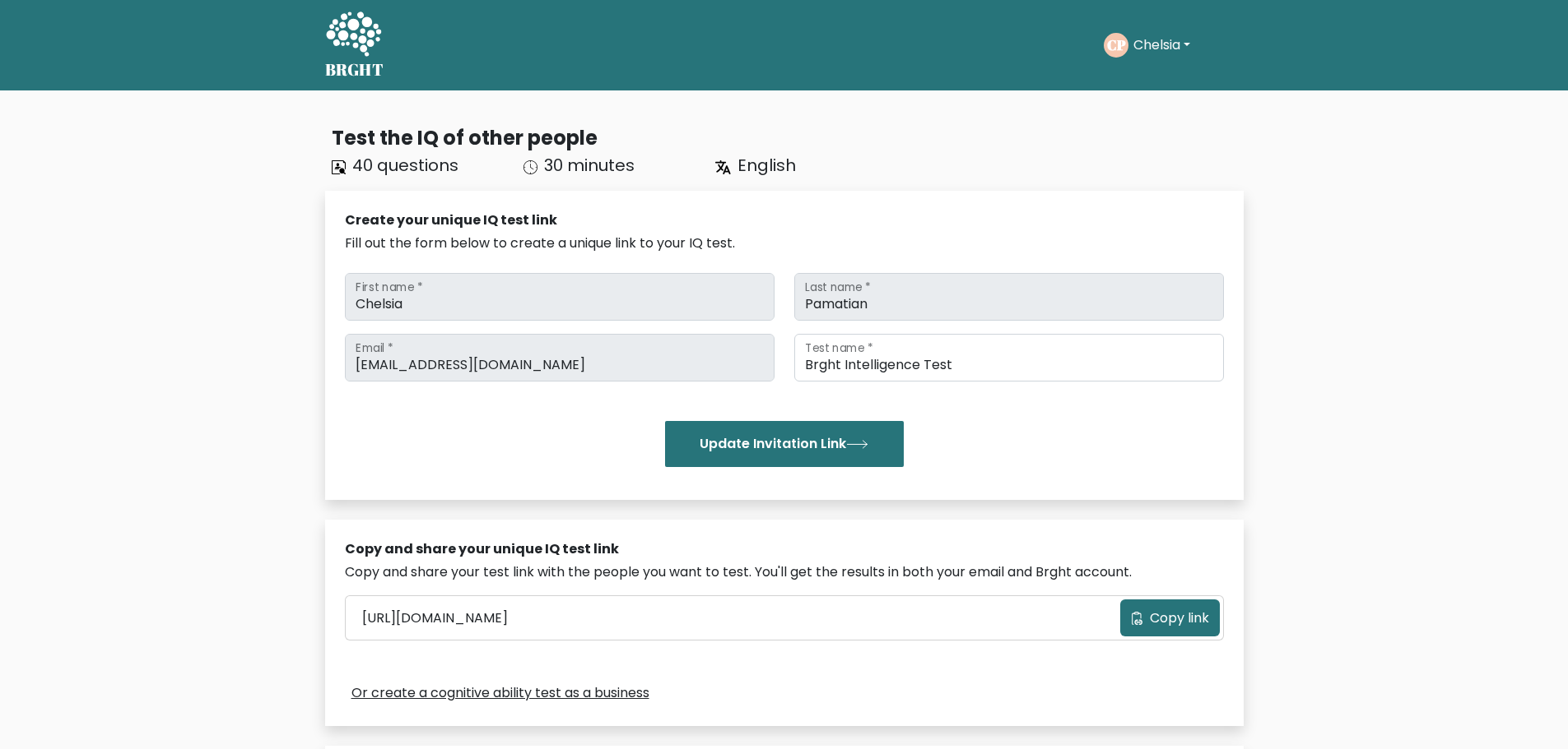
scroll to position [247, 0]
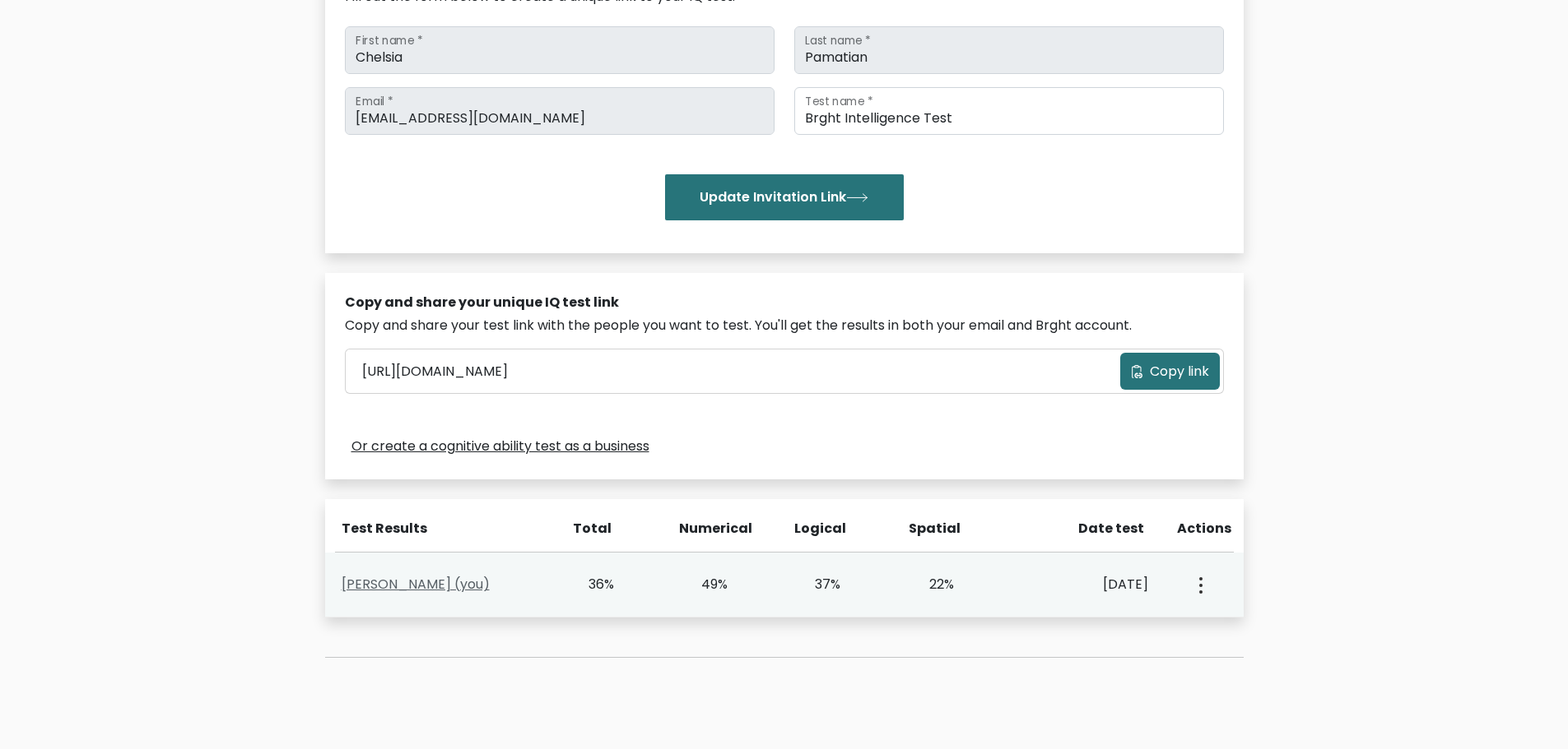
click at [386, 586] on link "[PERSON_NAME] (you)" at bounding box center [415, 584] width 148 height 19
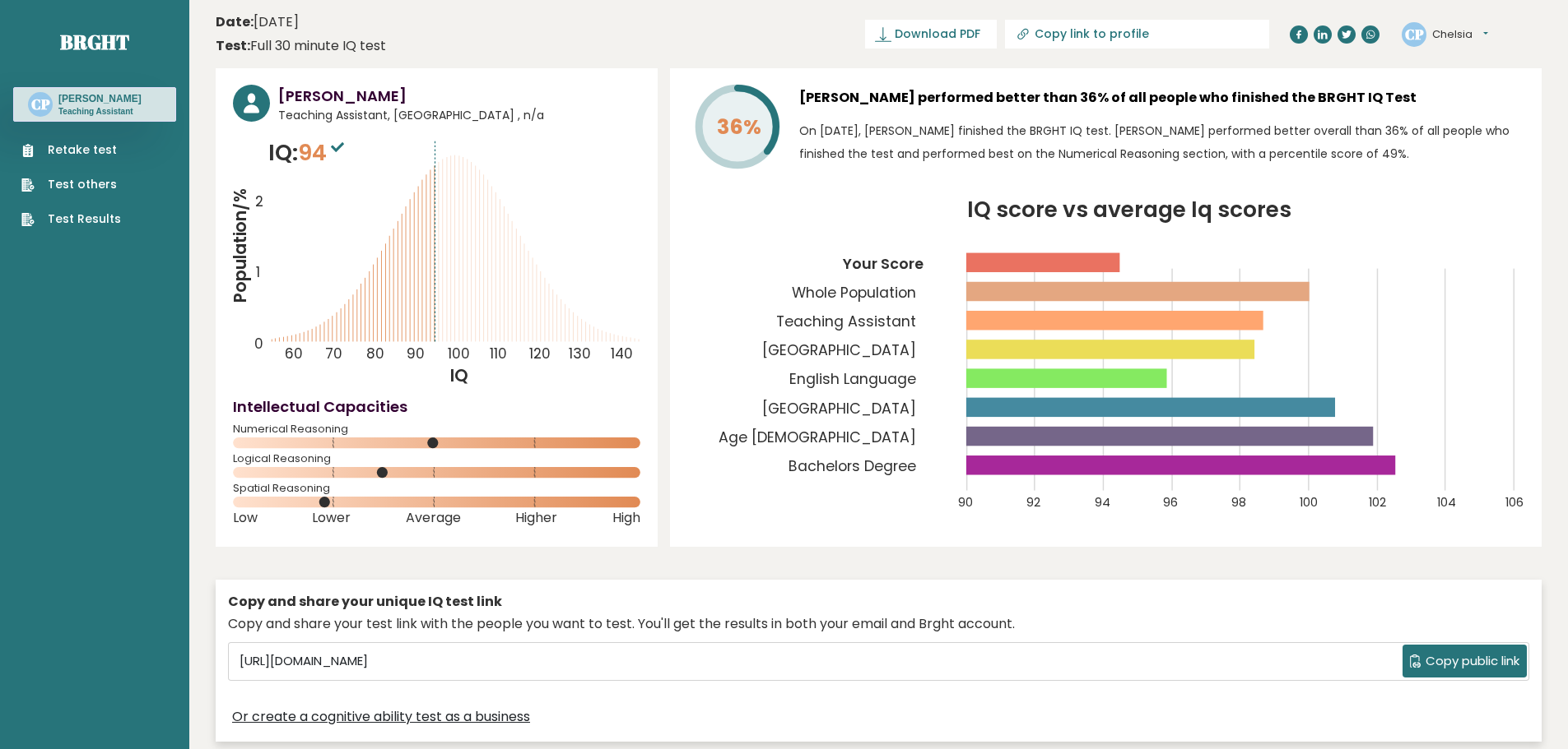
click at [133, 118] on div "CP Chelsia Pamatian Teaching Assistant" at bounding box center [94, 104] width 163 height 34
click at [98, 91] on div "CP Chelsia Pamatian Teaching Assistant" at bounding box center [94, 104] width 163 height 34
click at [105, 114] on p "Teaching Assistant" at bounding box center [100, 112] width 84 height 12
click at [353, 118] on span "Teaching Assistant, United Kingdom , n/a" at bounding box center [459, 115] width 362 height 17
click at [1452, 35] on button "Chelsia" at bounding box center [1460, 34] width 56 height 16
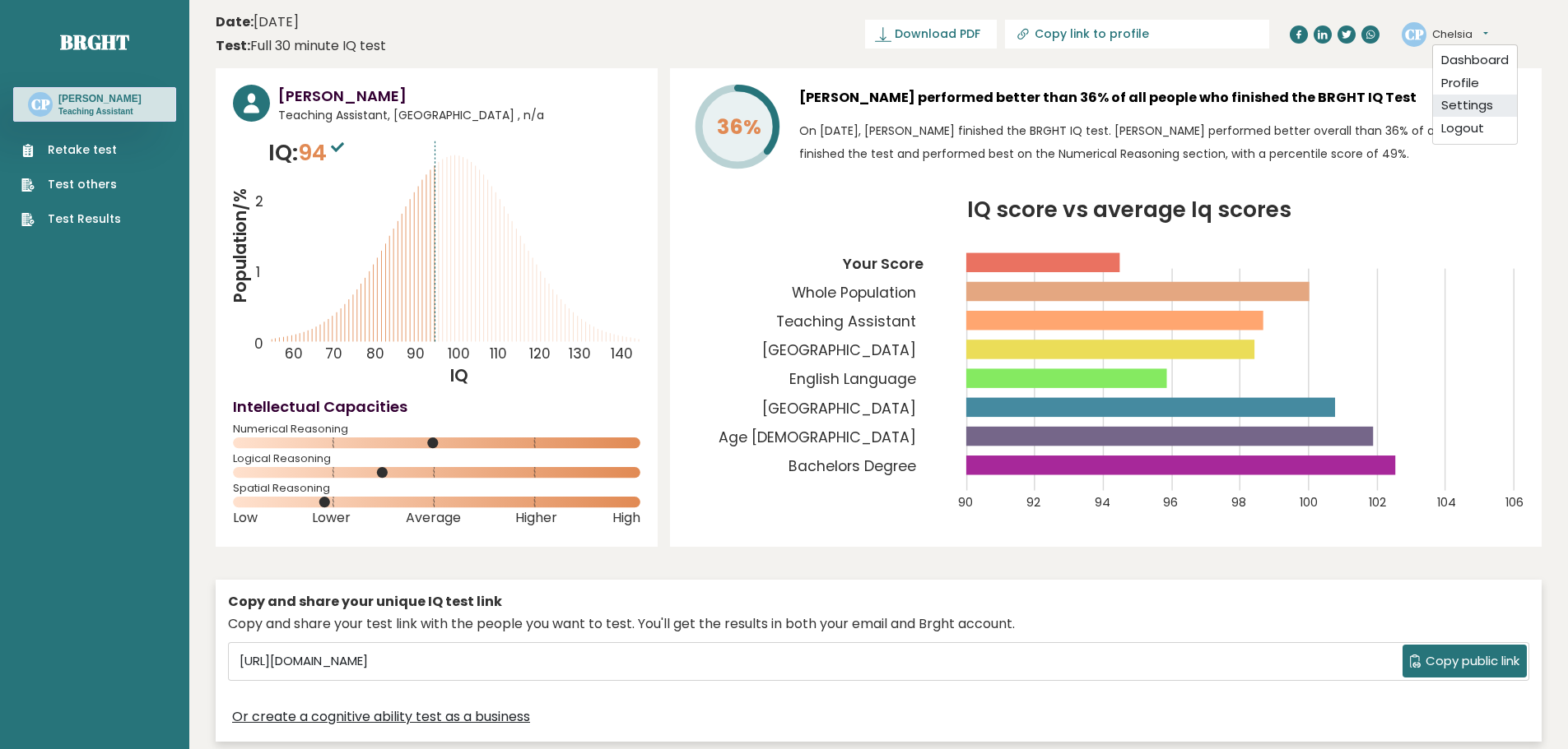
click at [1467, 105] on link "Settings" at bounding box center [1474, 105] width 84 height 23
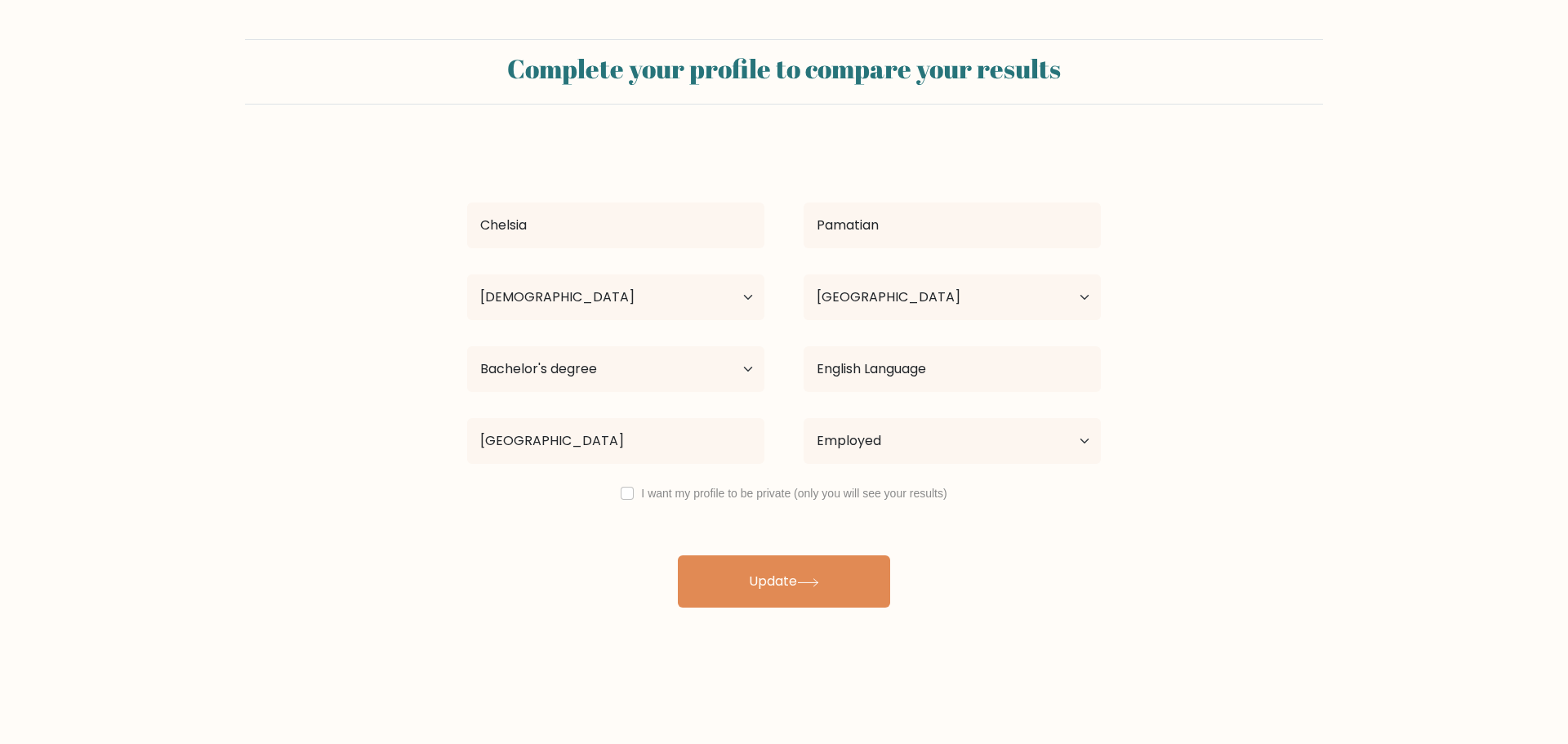
select select "25_34"
select select "GB"
select select "bachelors_degree"
select select "employed"
click at [622, 503] on div "I want my profile to be private (only you will see your results)" at bounding box center [784, 493] width 674 height 20
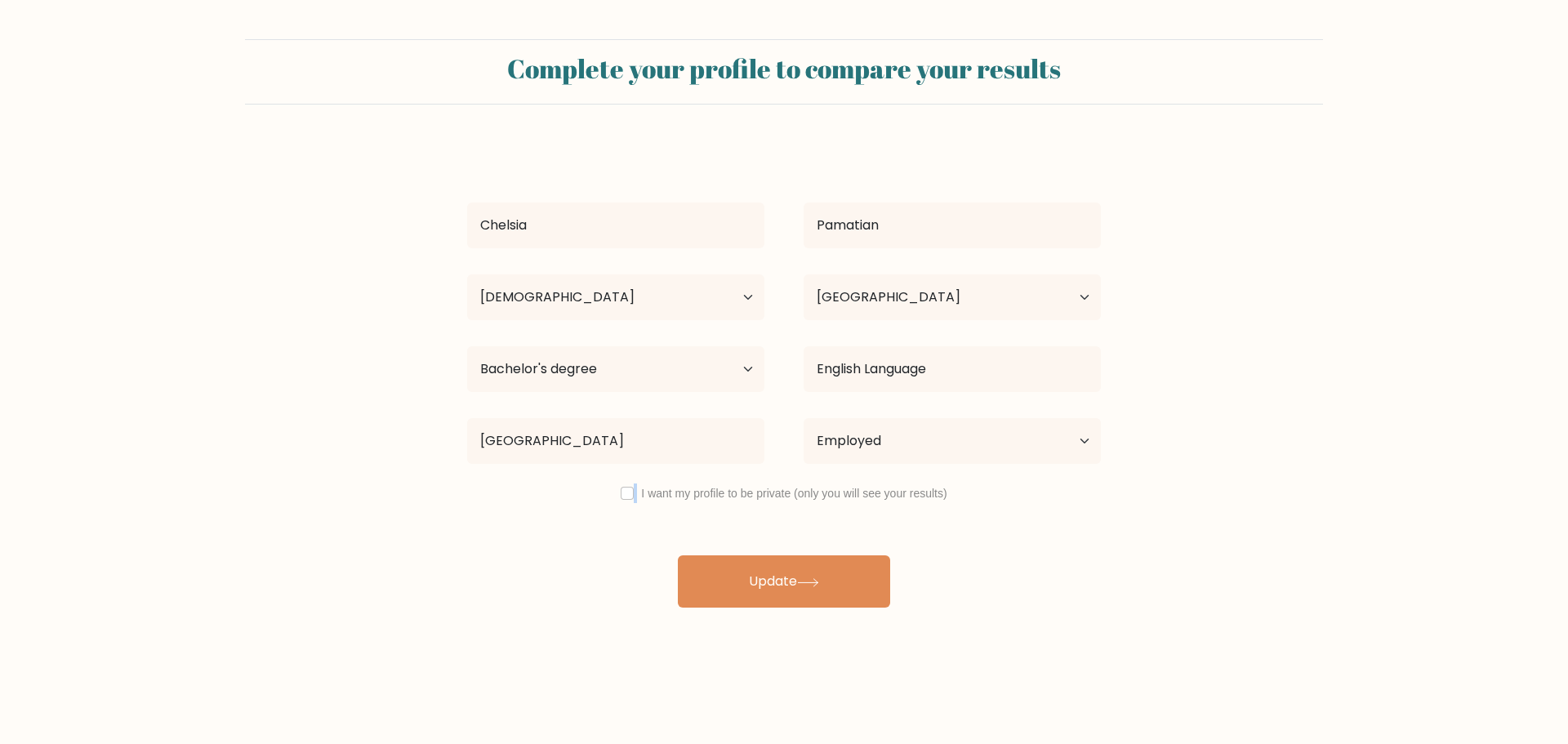
click at [623, 502] on div "I want my profile to be private (only you will see your results)" at bounding box center [784, 493] width 674 height 20
click at [622, 489] on input "checkbox" at bounding box center [628, 493] width 13 height 13
checkbox input "true"
click at [812, 592] on button "Update" at bounding box center [784, 582] width 213 height 52
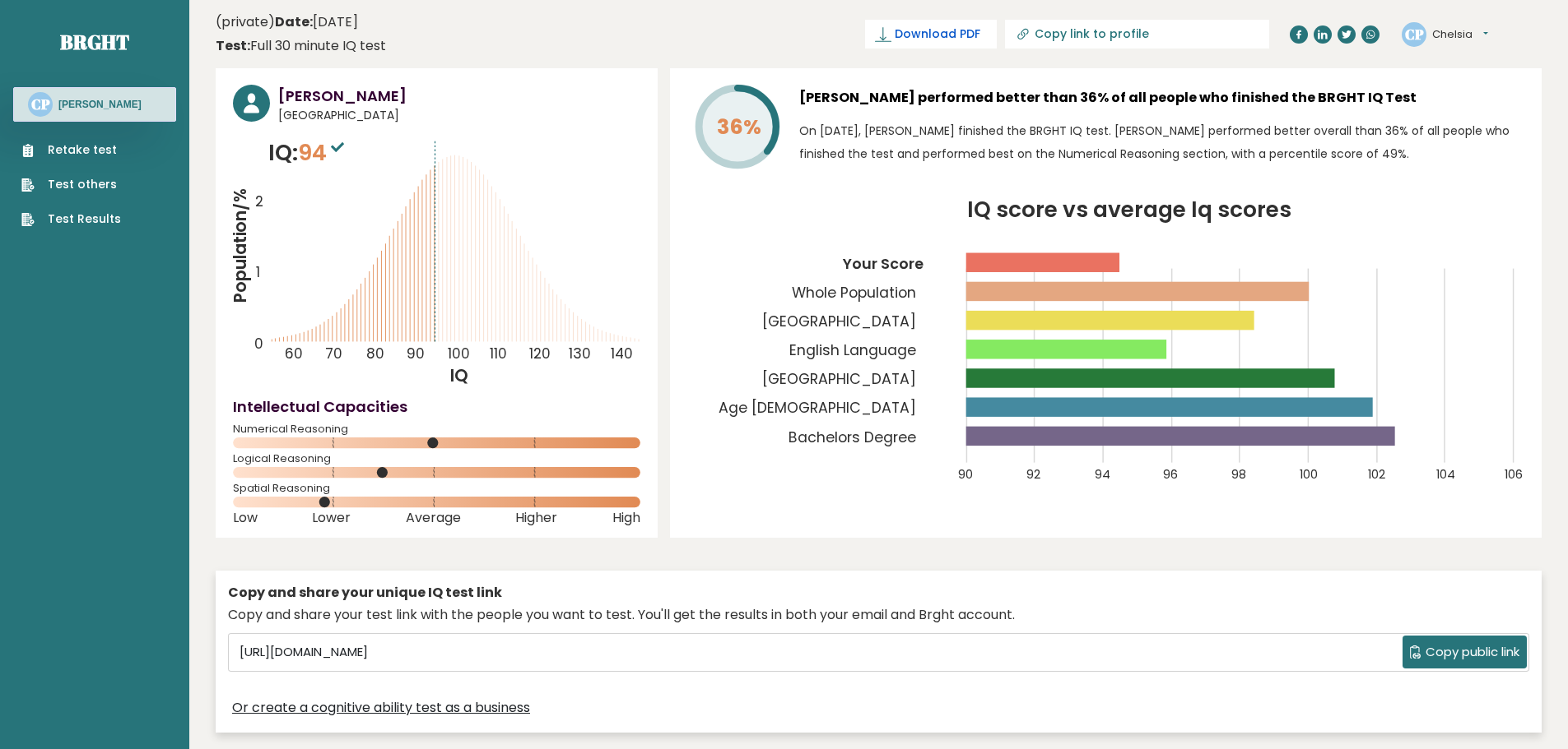
click at [980, 29] on span "Download PDF" at bounding box center [938, 34] width 85 height 17
